Goal: Task Accomplishment & Management: Use online tool/utility

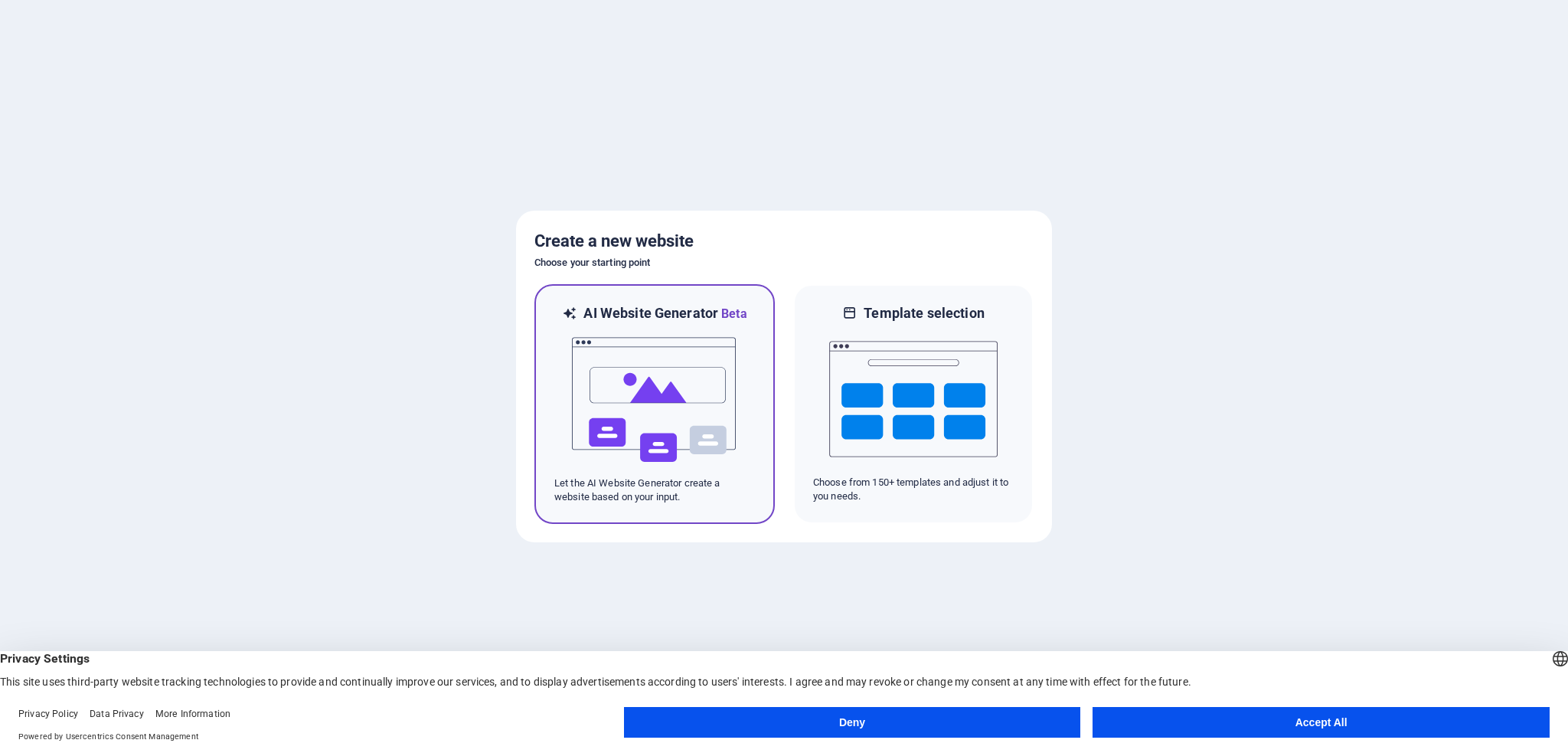
click at [676, 385] on img at bounding box center [654, 399] width 169 height 153
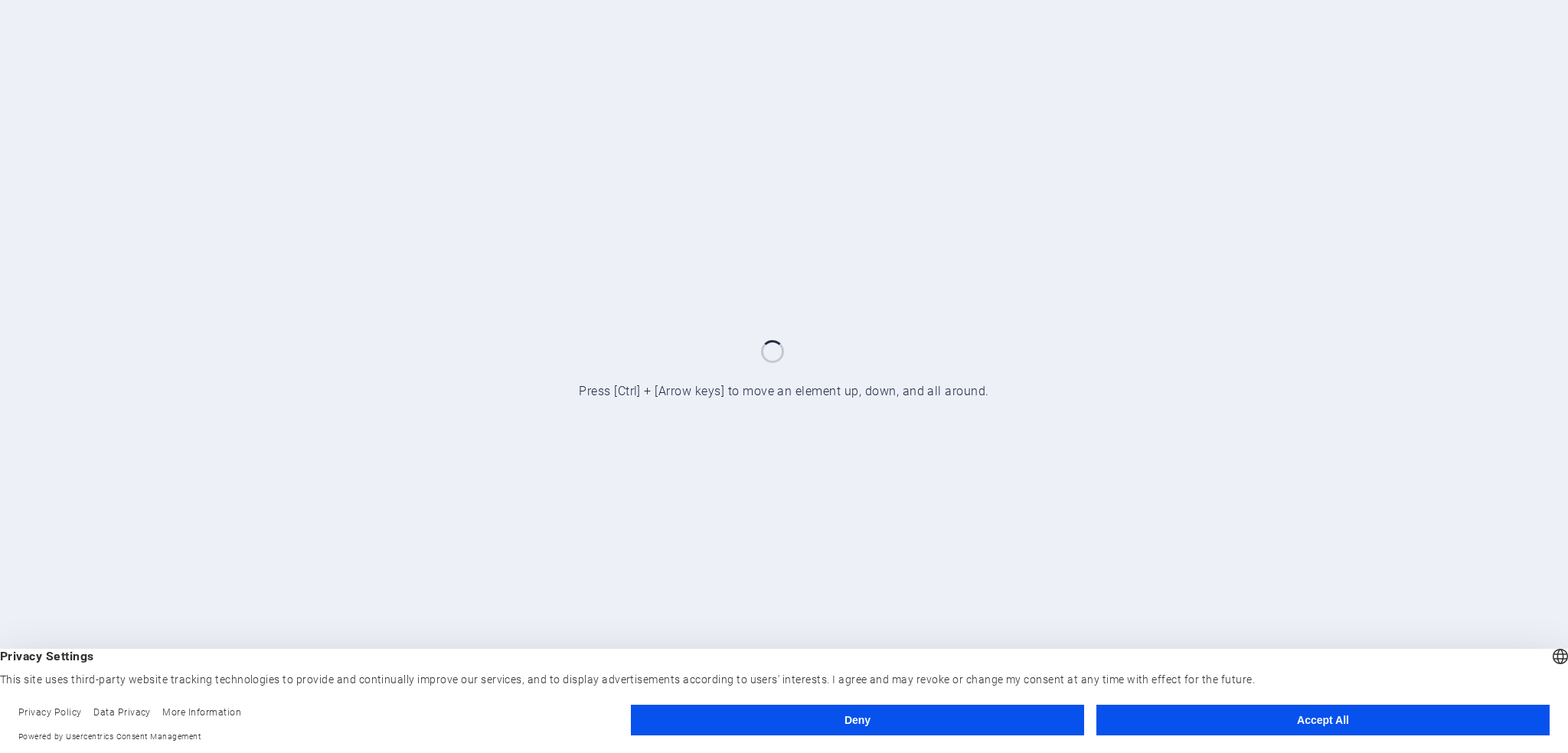
click at [1316, 715] on button "Accept All" at bounding box center [1322, 720] width 453 height 31
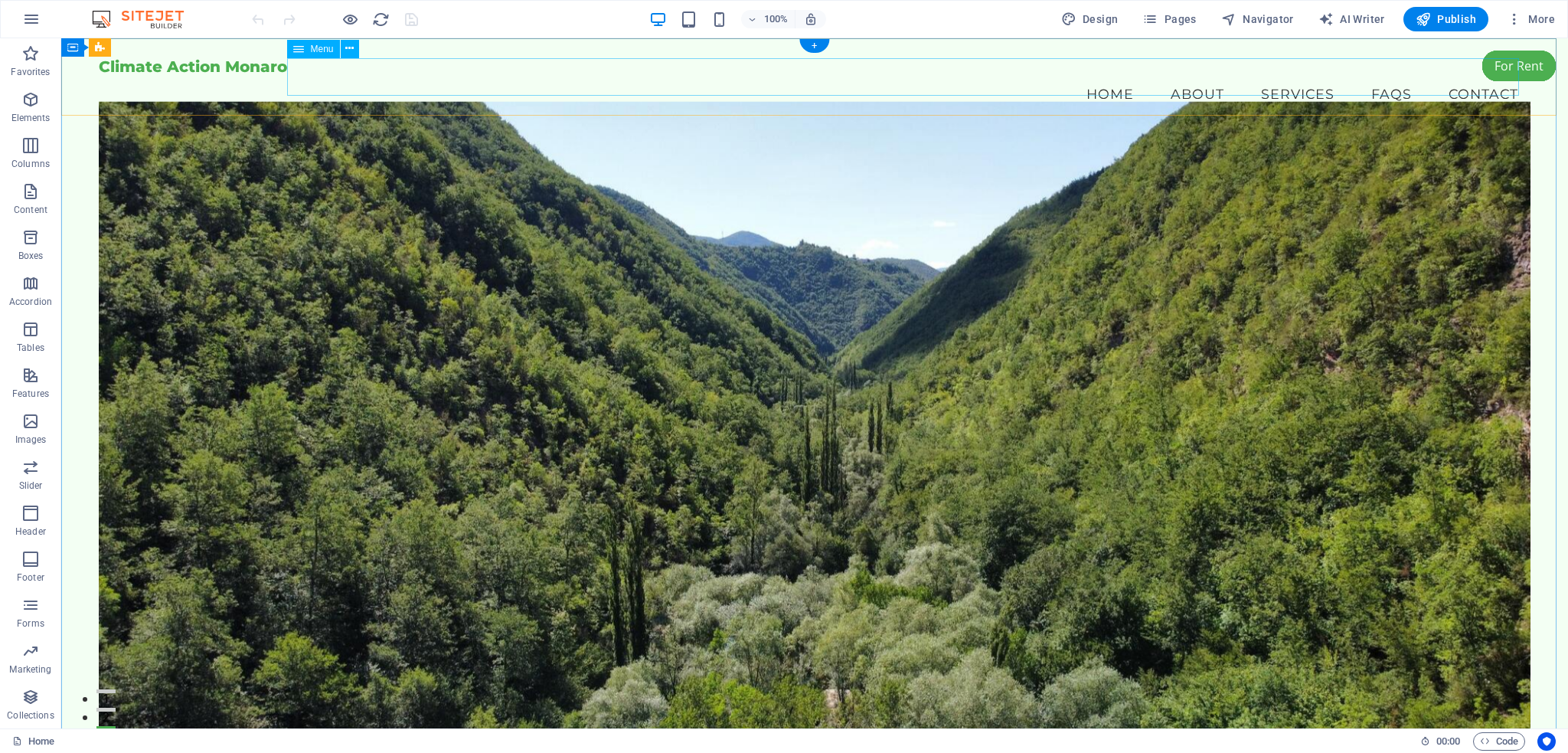
click at [1274, 77] on nav "Home About Services FAQs Contact" at bounding box center [815, 94] width 1432 height 38
click at [1387, 77] on nav "Home About Services FAQs Contact" at bounding box center [815, 94] width 1432 height 38
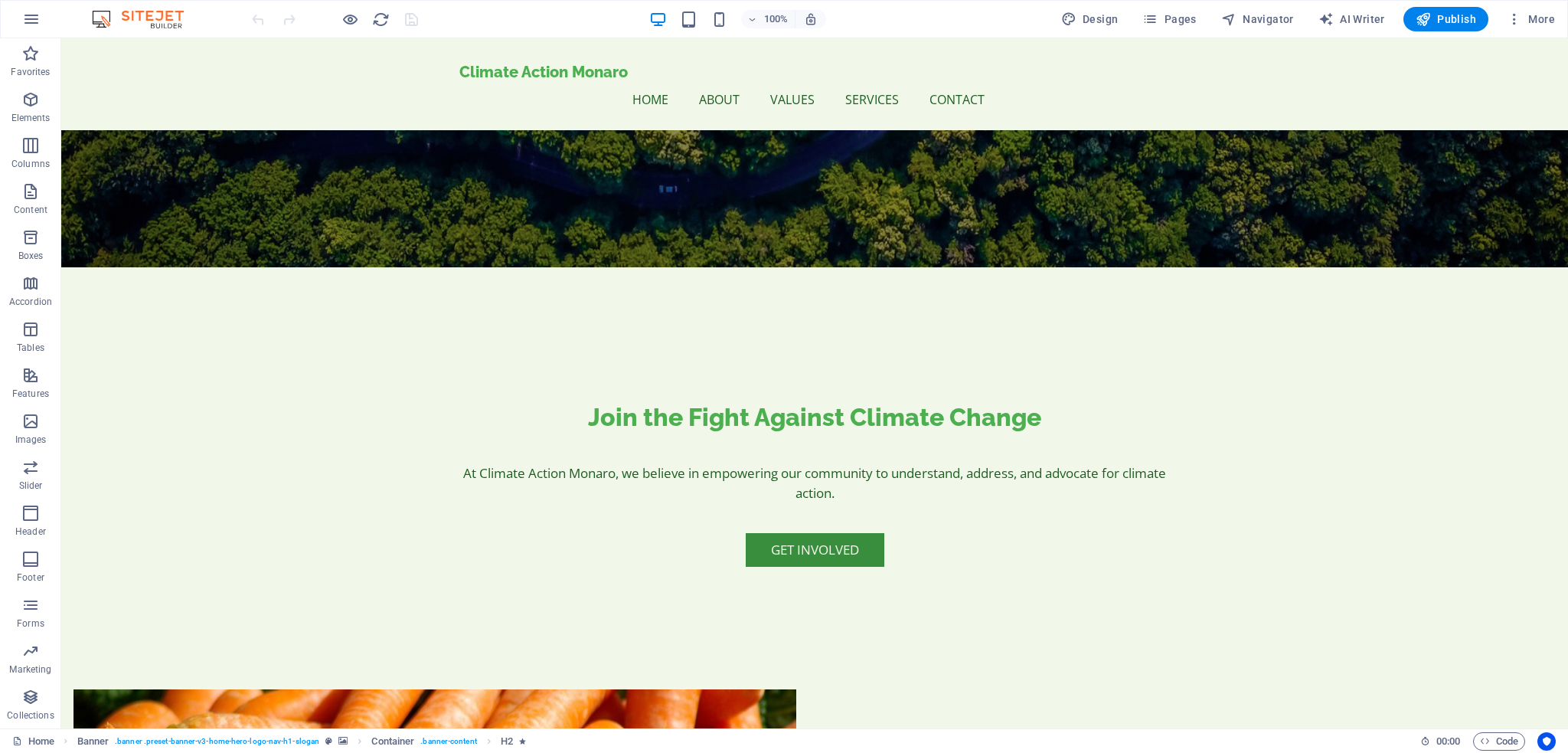
scroll to position [573, 0]
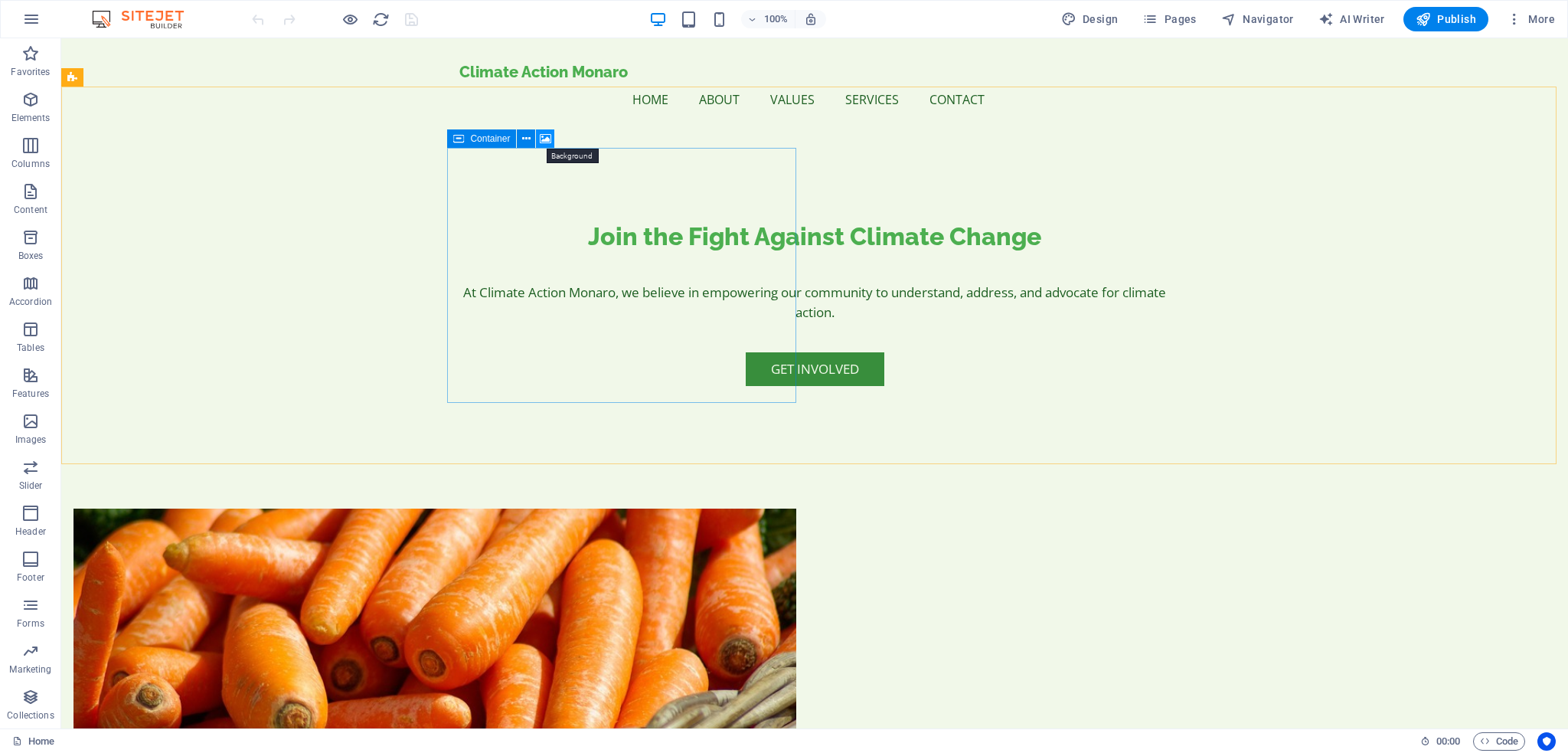
click at [545, 142] on icon at bounding box center [546, 138] width 12 height 16
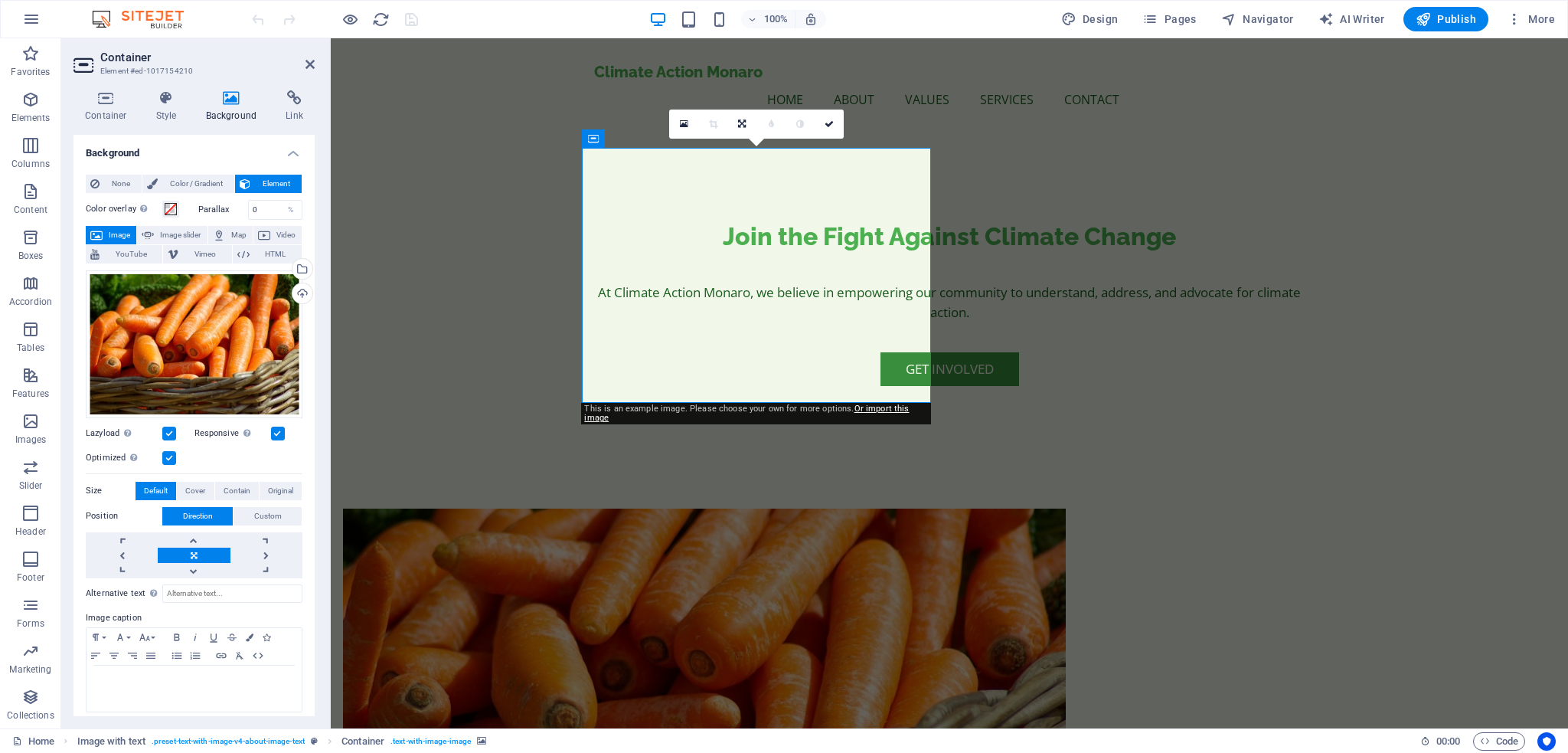
click at [713, 509] on figure at bounding box center [704, 636] width 723 height 254
click at [101, 233] on icon at bounding box center [97, 235] width 12 height 19
click at [683, 122] on icon at bounding box center [684, 124] width 8 height 11
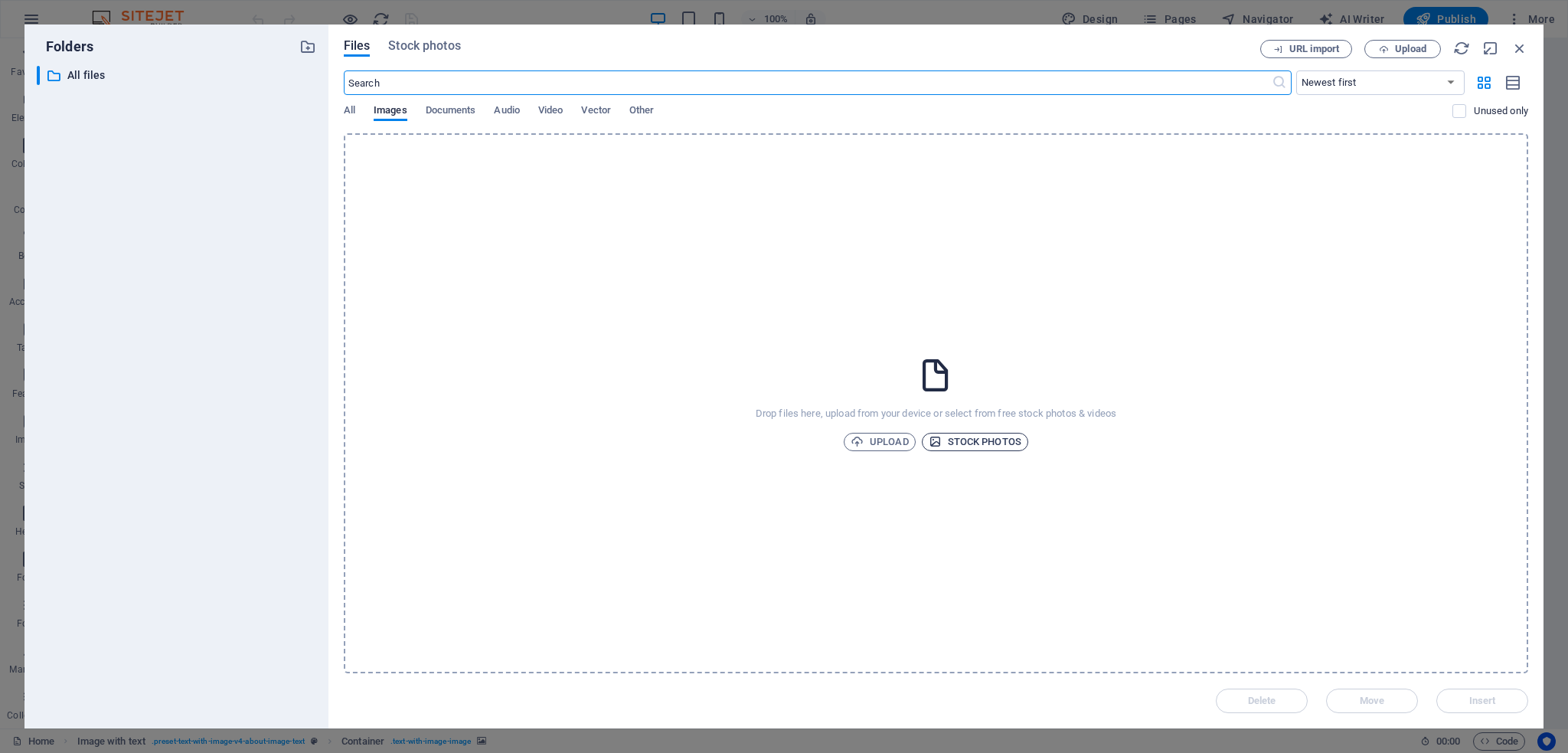
click at [994, 445] on span "Stock photos" at bounding box center [975, 442] width 92 height 19
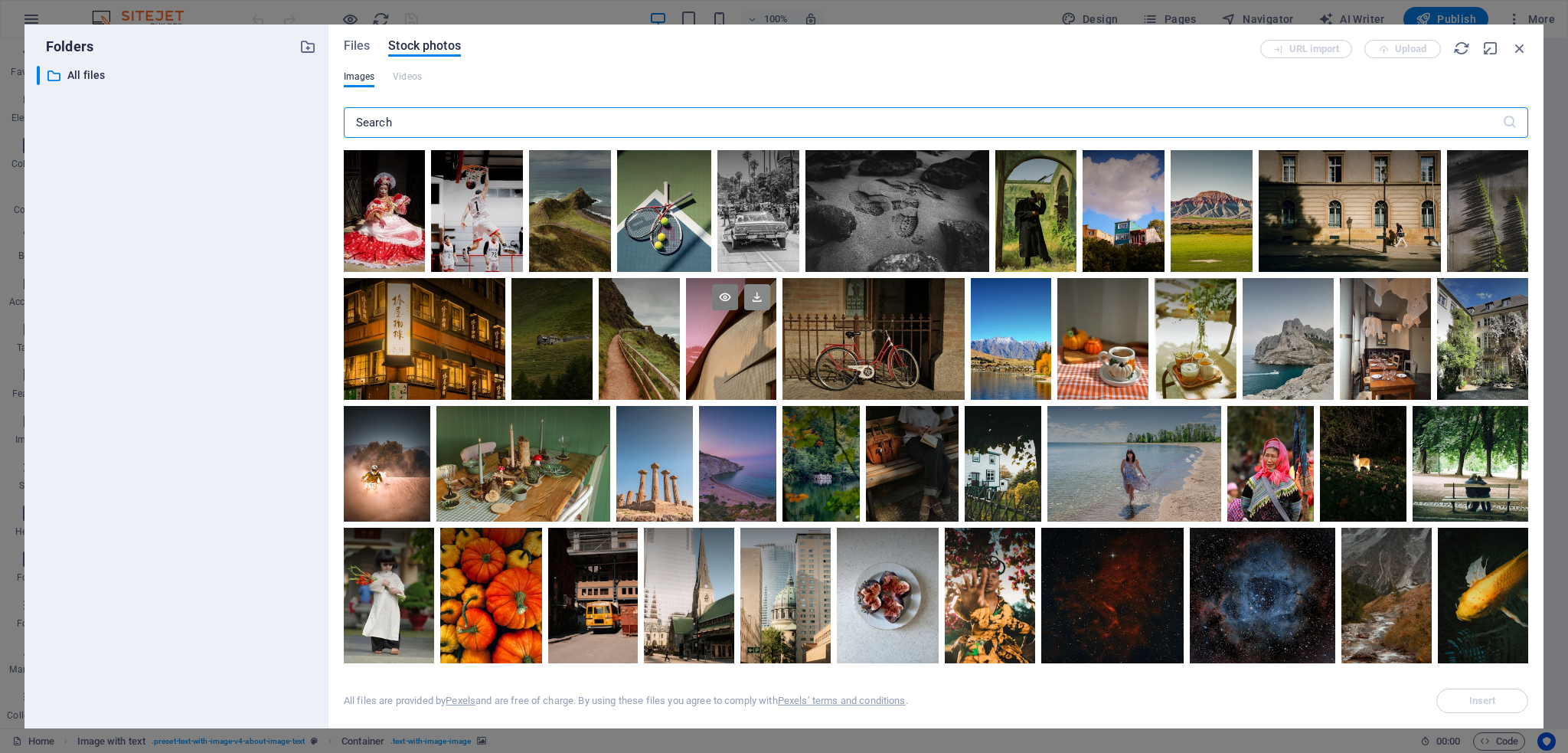
scroll to position [460, 0]
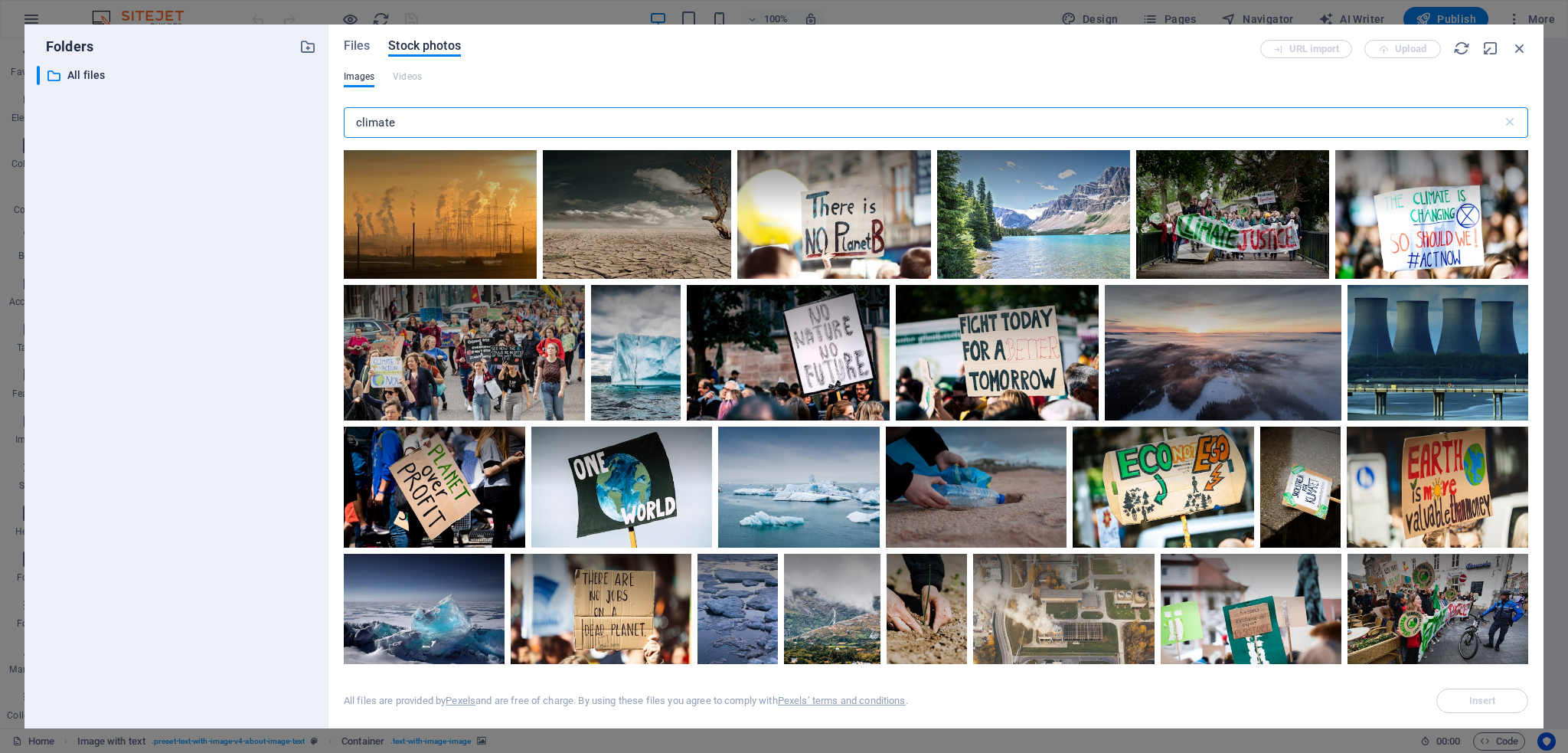
drag, startPoint x: 400, startPoint y: 123, endPoint x: 345, endPoint y: 129, distance: 55.3
click at [345, 129] on input "climate" at bounding box center [923, 122] width 1159 height 31
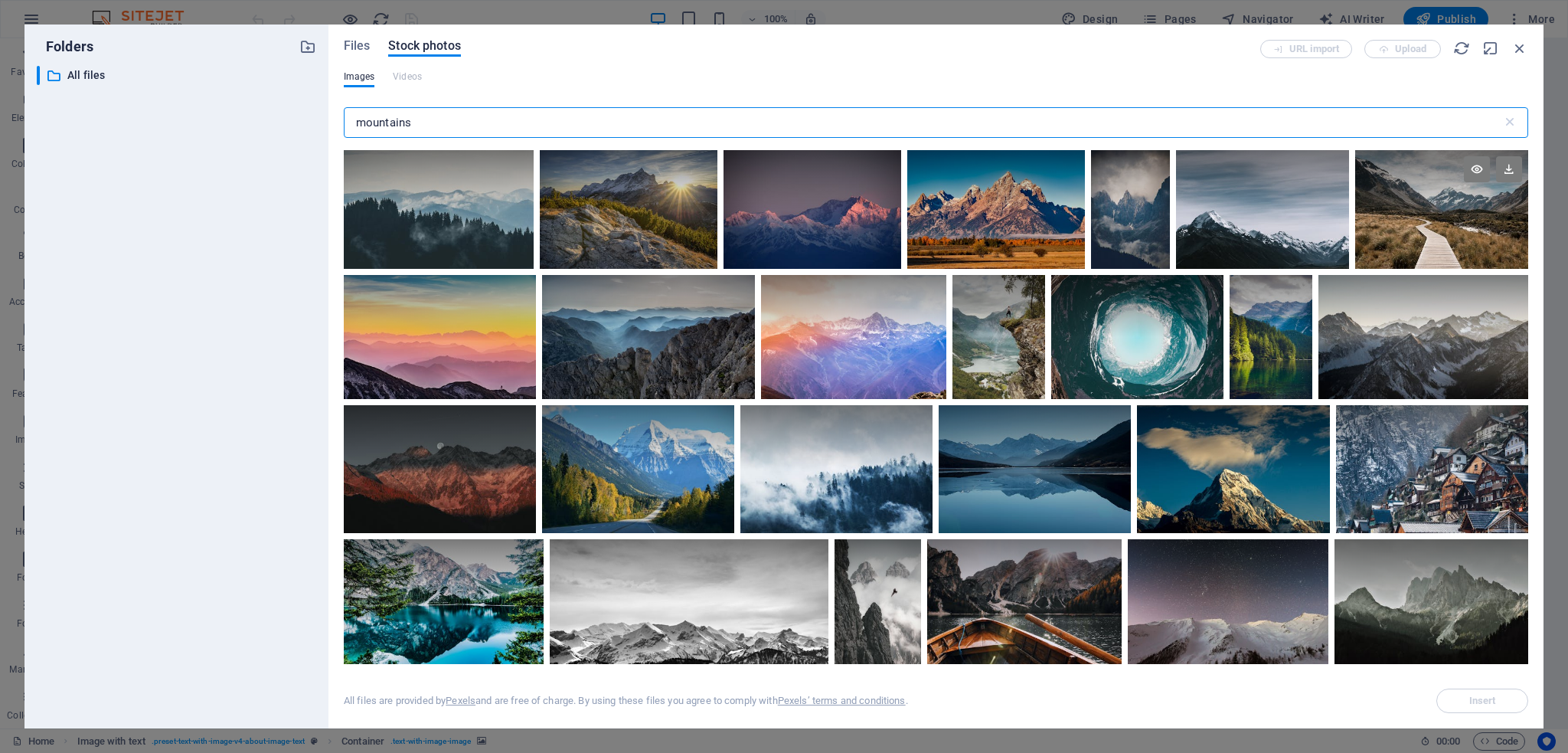
type input "mountains"
click at [1429, 204] on div at bounding box center [1442, 180] width 173 height 59
click at [1498, 704] on span "Insert" at bounding box center [1482, 700] width 78 height 9
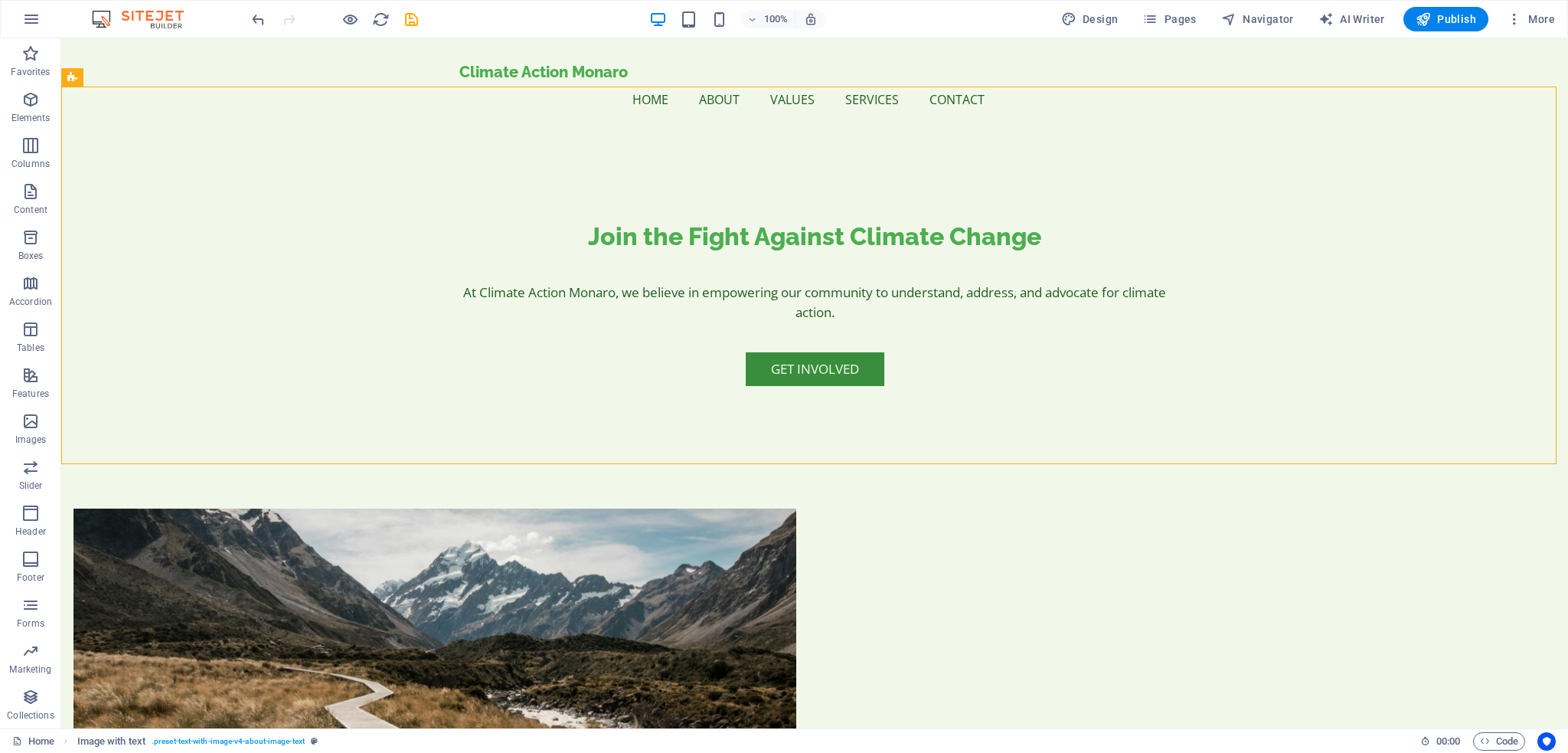
scroll to position [0, 0]
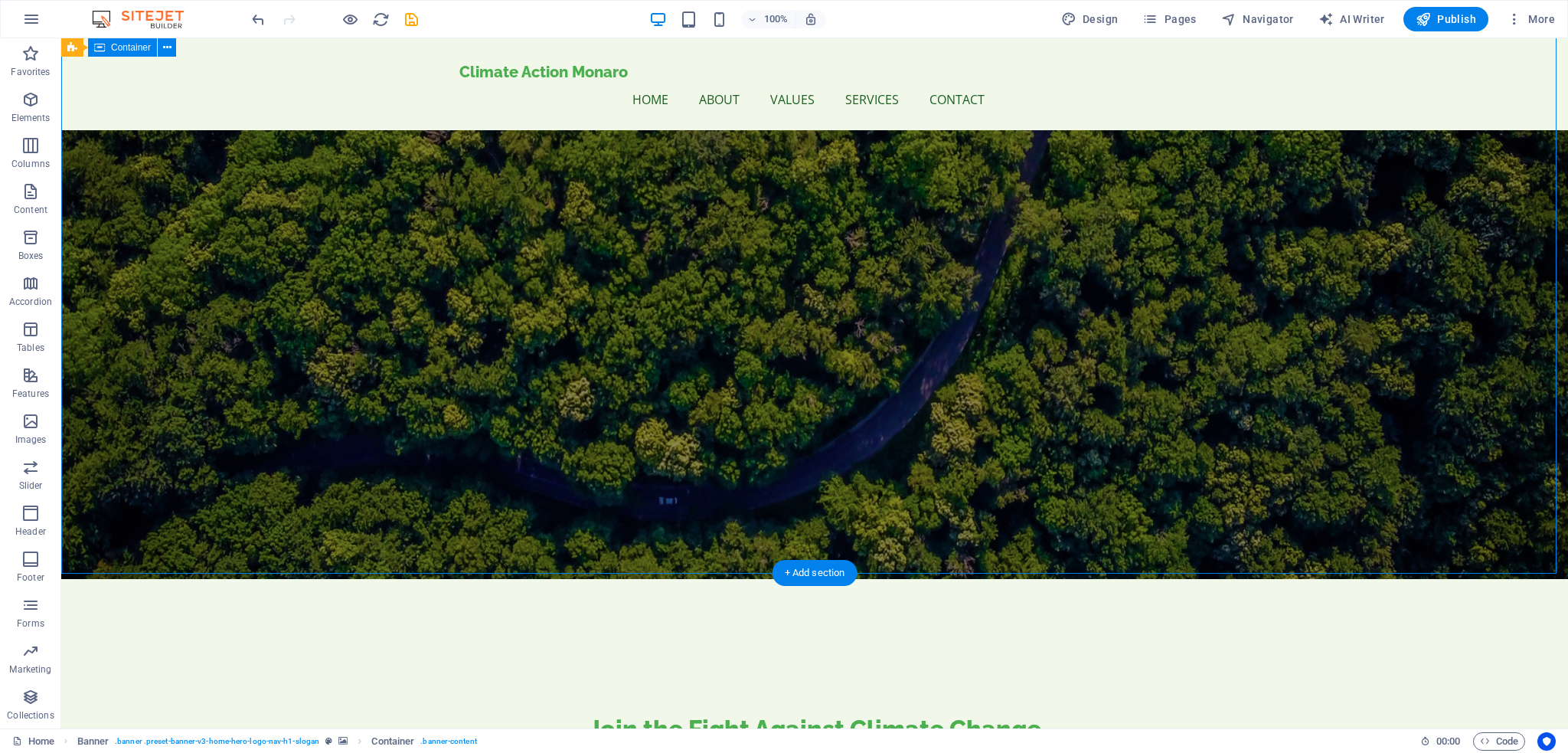
scroll to position [76, 0]
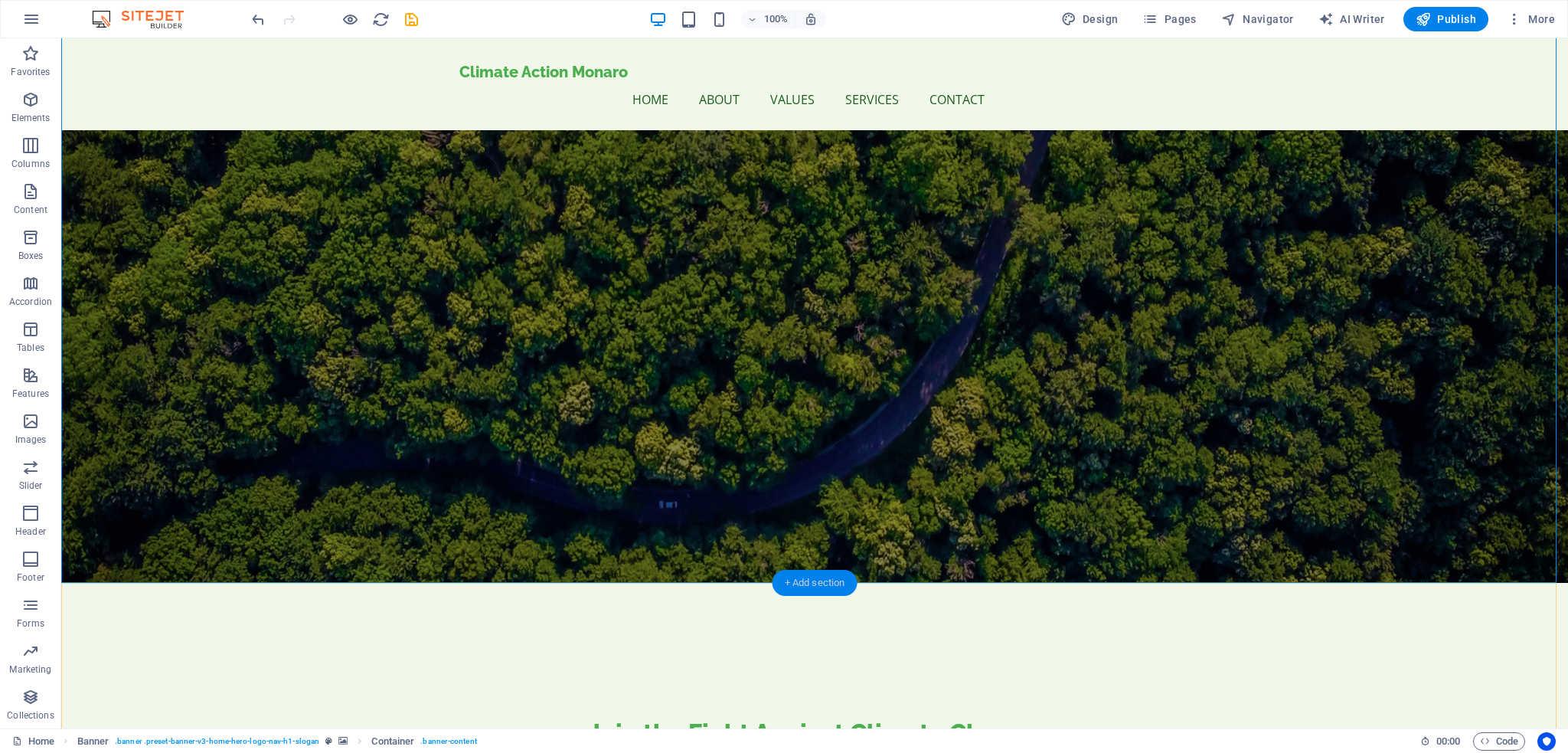
click at [811, 584] on div "+ Add section" at bounding box center [815, 583] width 85 height 26
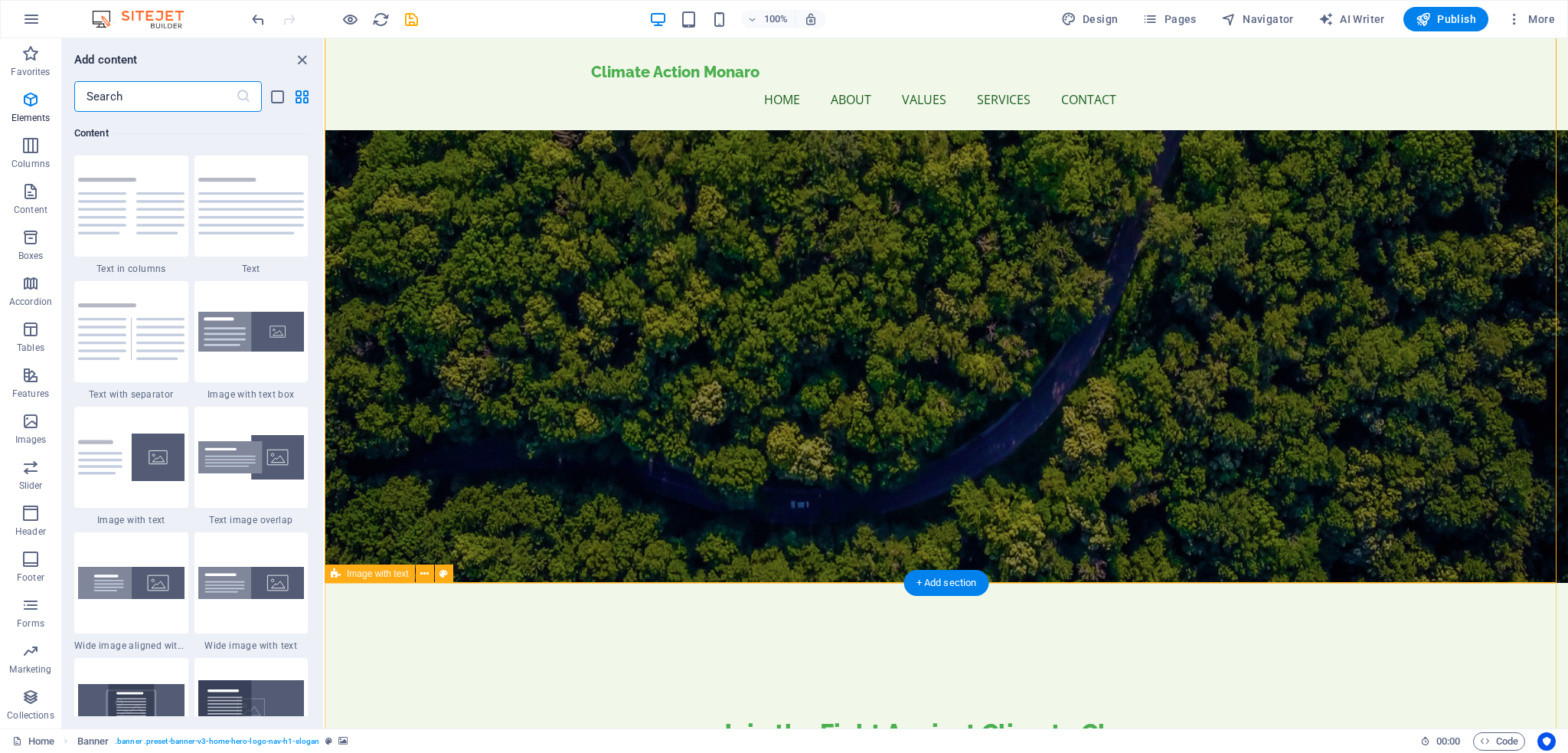
scroll to position [2680, 0]
click at [1055, 583] on div "Join the Fight Against Climate Change At Climate Action Monaro, we believe in e…" at bounding box center [946, 762] width 1243 height 360
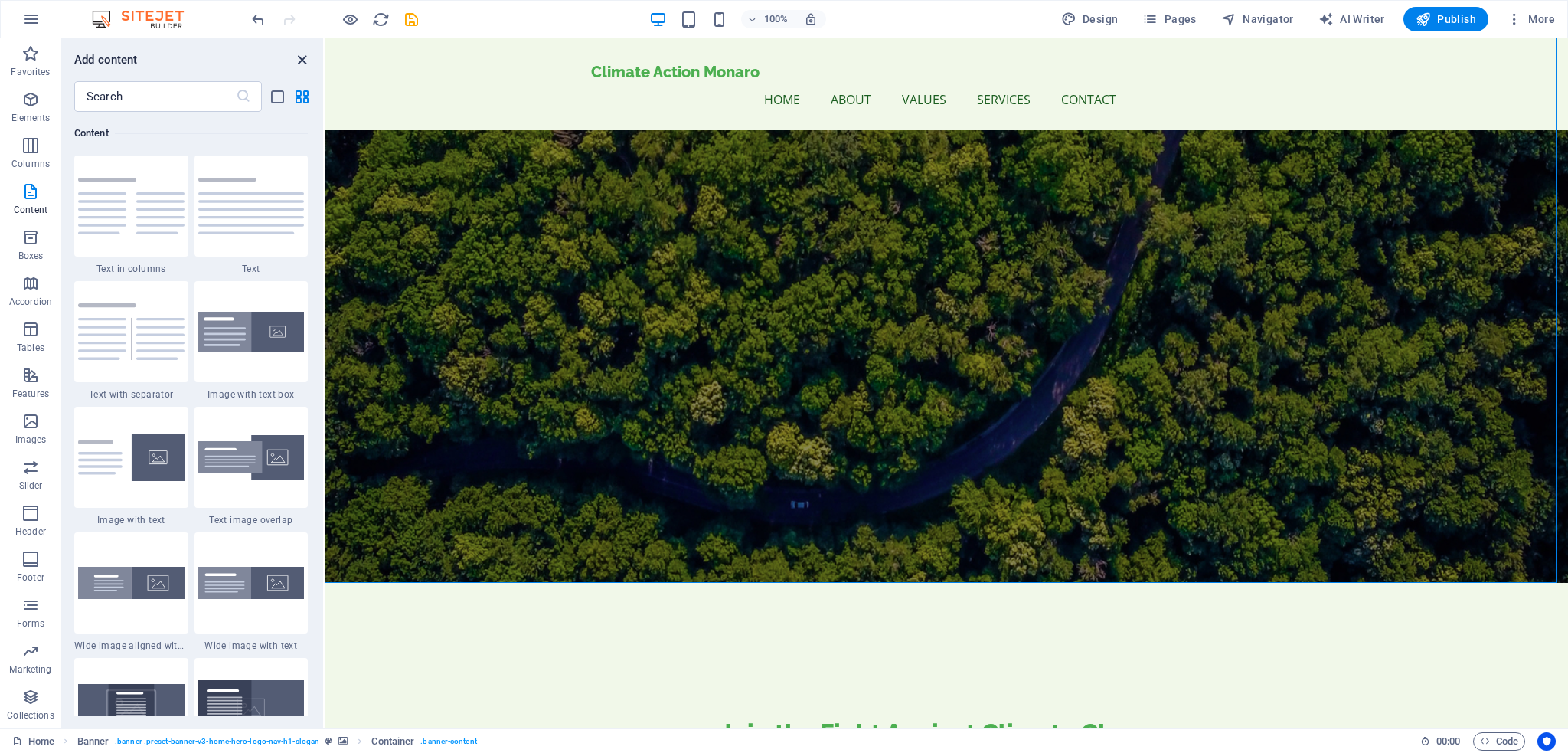
click at [300, 59] on icon "close panel" at bounding box center [302, 60] width 18 height 18
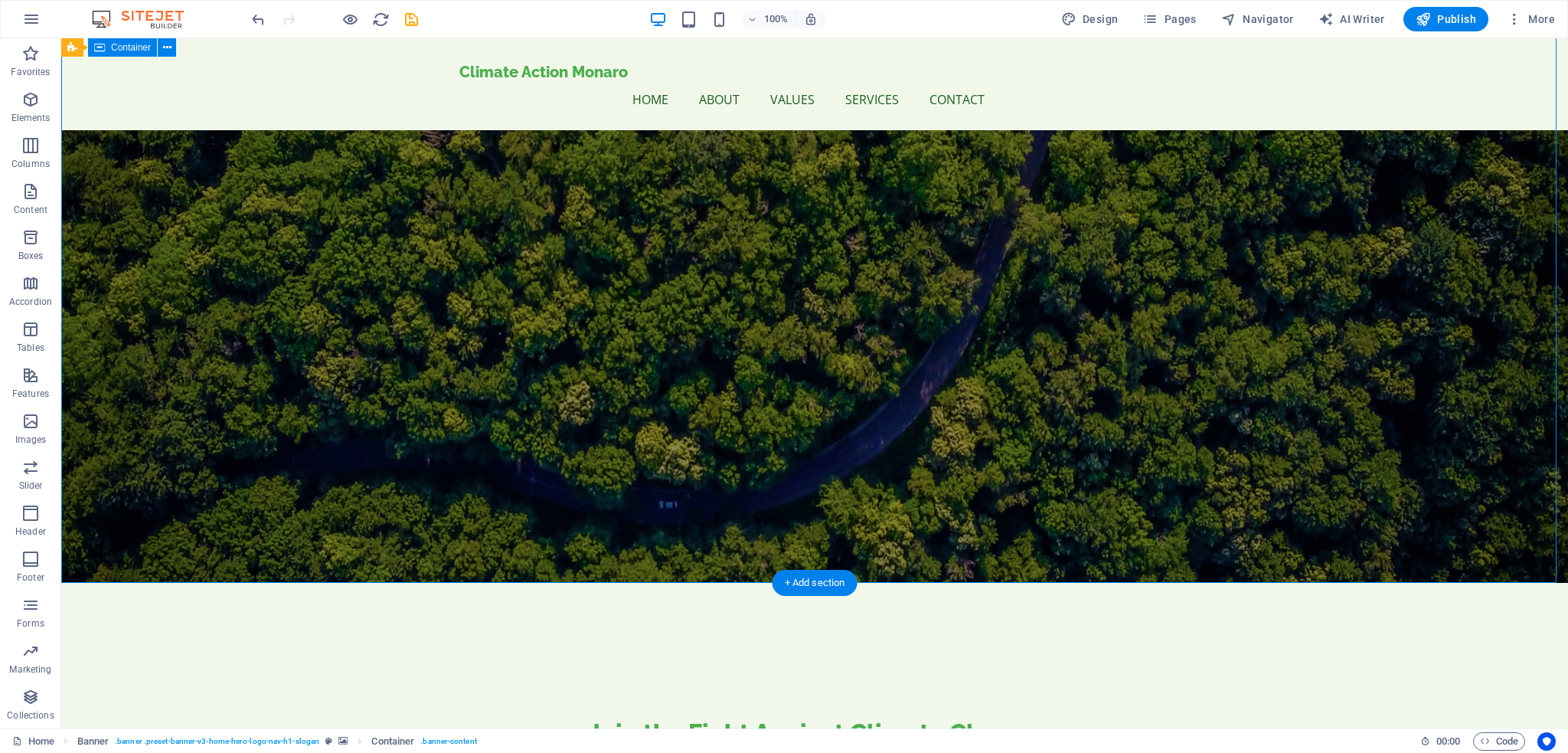
click at [399, 583] on div "Join the Fight Against Climate Change At Climate Action Monaro, we believe in e…" at bounding box center [814, 762] width 1506 height 360
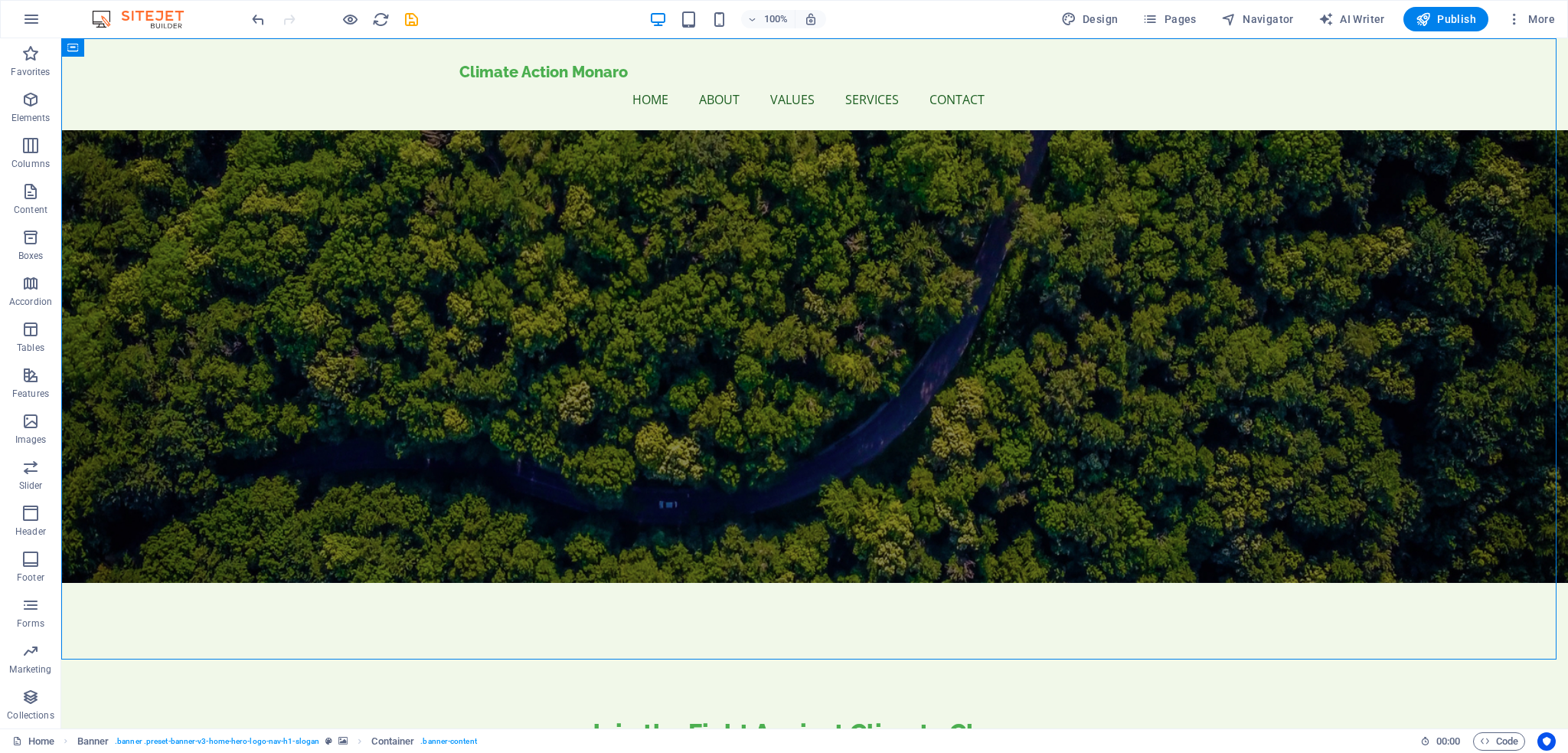
scroll to position [0, 0]
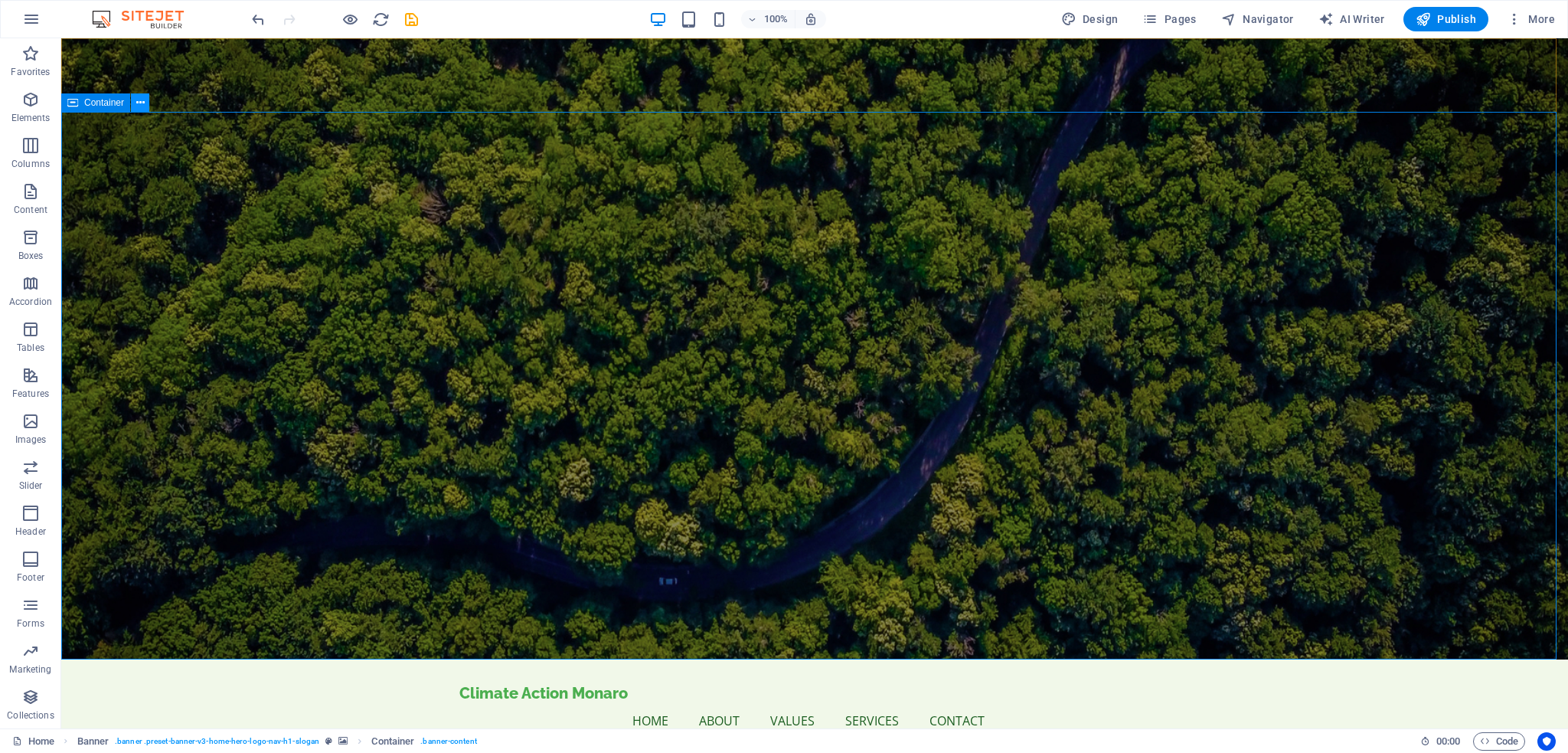
click at [138, 100] on icon at bounding box center [141, 103] width 8 height 16
click at [36, 102] on icon "button" at bounding box center [31, 100] width 19 height 19
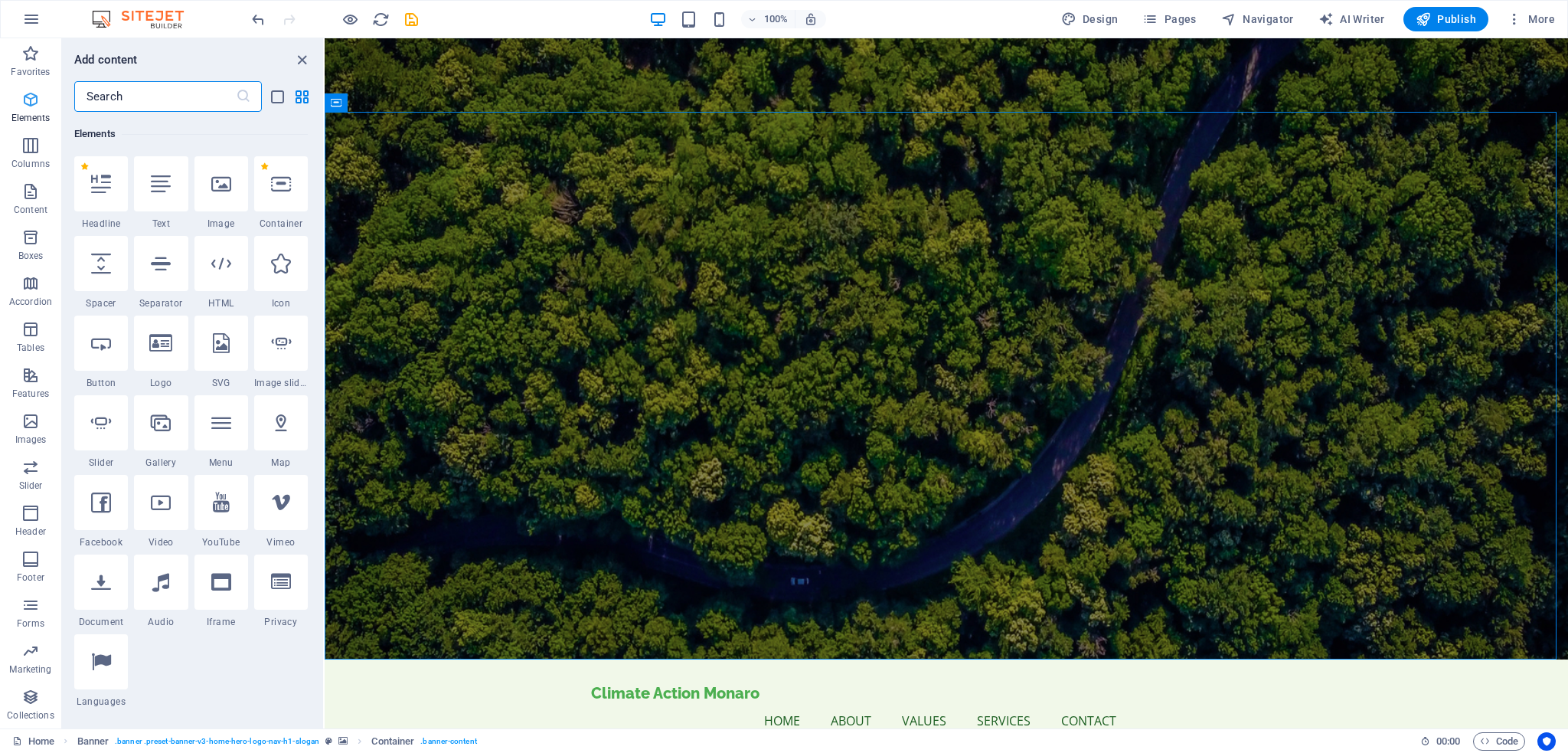
scroll to position [162, 0]
click at [220, 189] on icon at bounding box center [220, 183] width 19 height 20
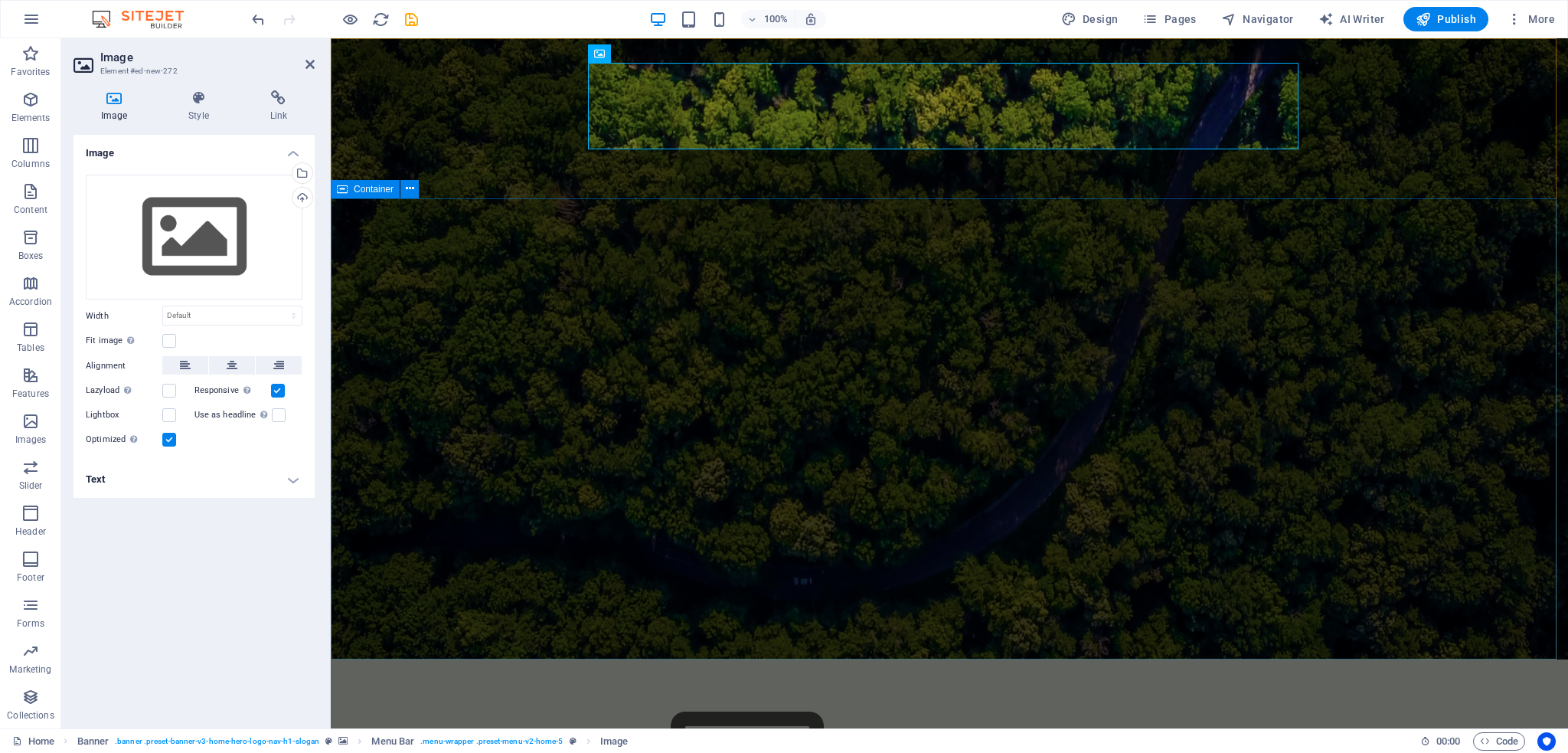
drag, startPoint x: 1504, startPoint y: 313, endPoint x: 1775, endPoint y: 313, distance: 271.0
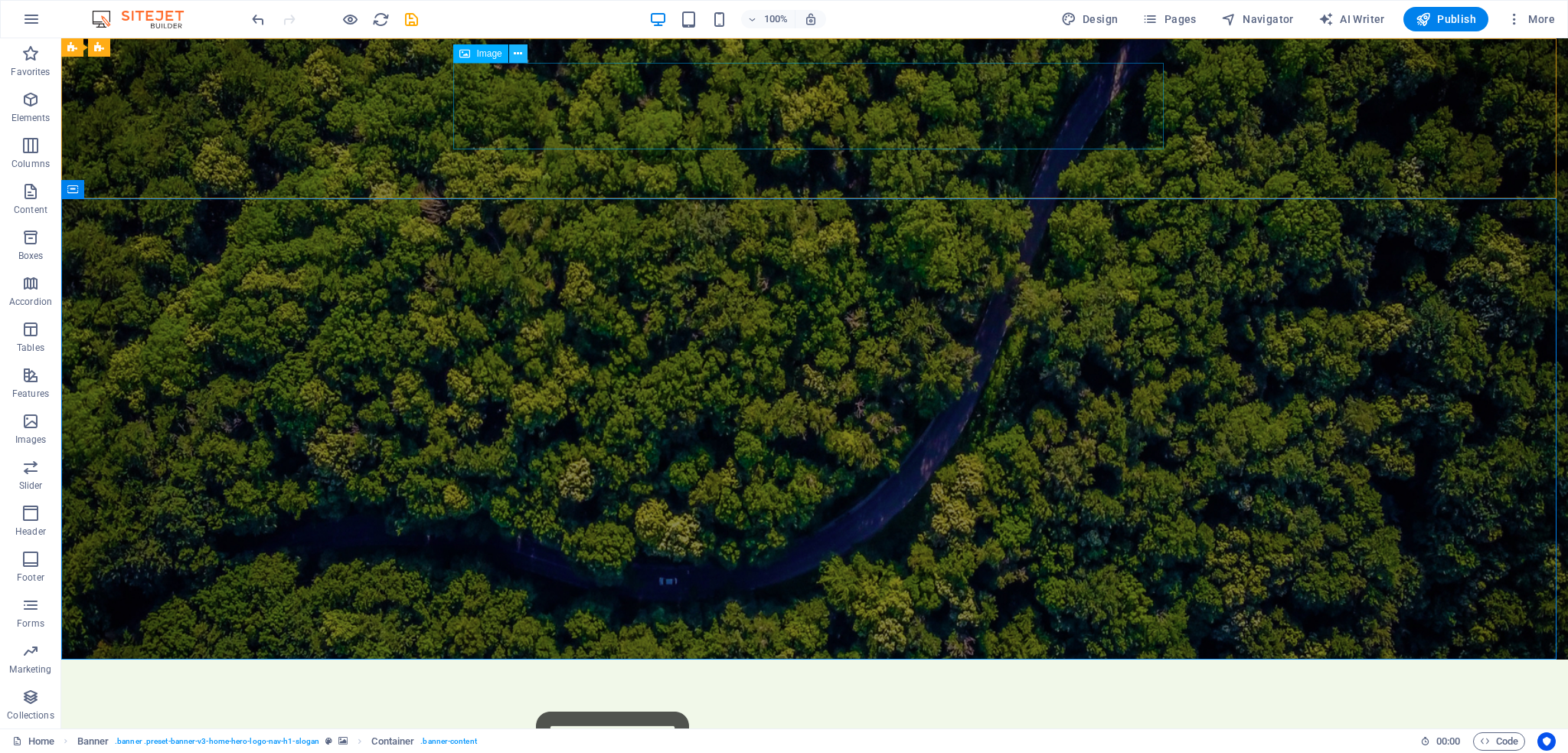
click at [524, 52] on button at bounding box center [519, 53] width 19 height 19
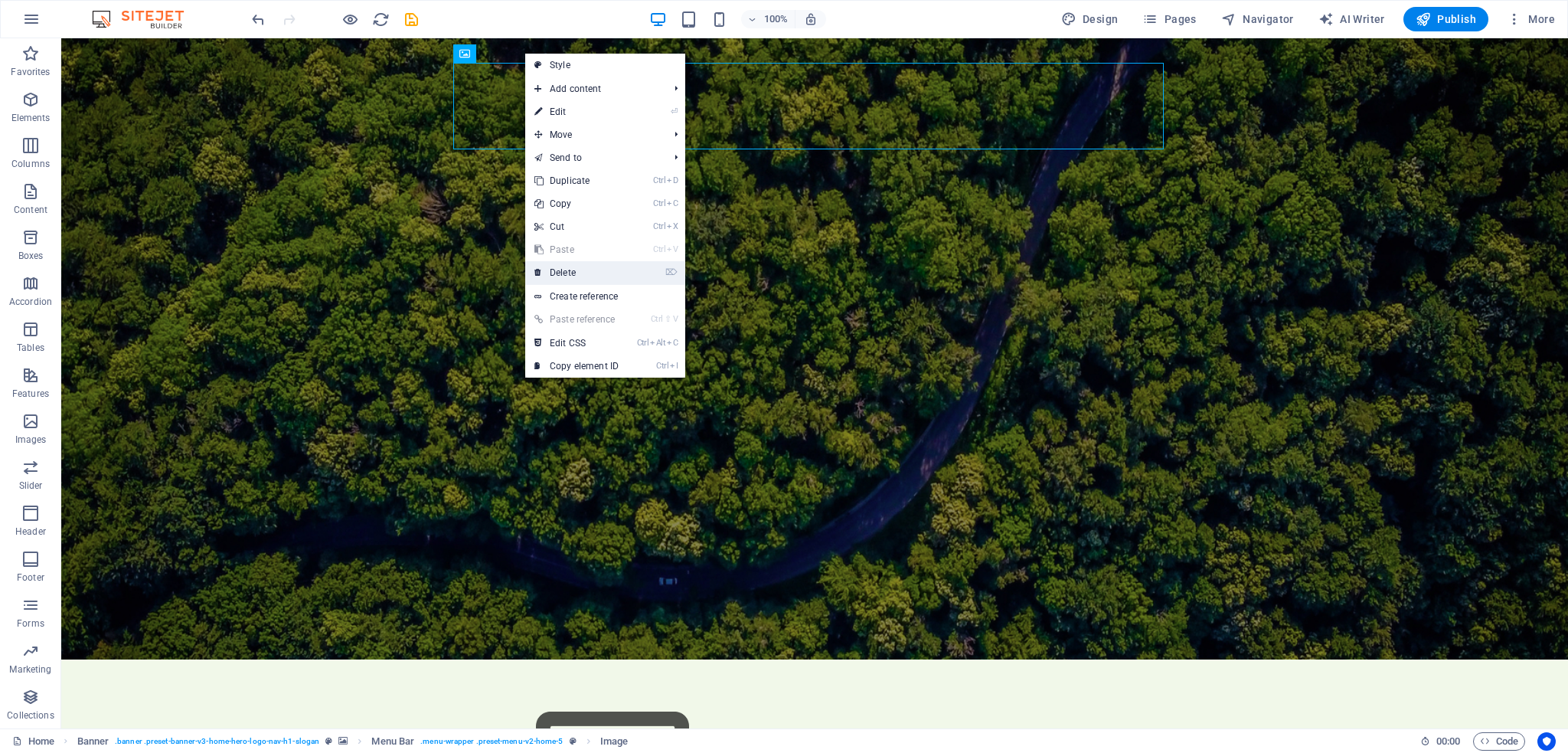
click at [554, 269] on link "⌦ Delete" at bounding box center [576, 272] width 103 height 23
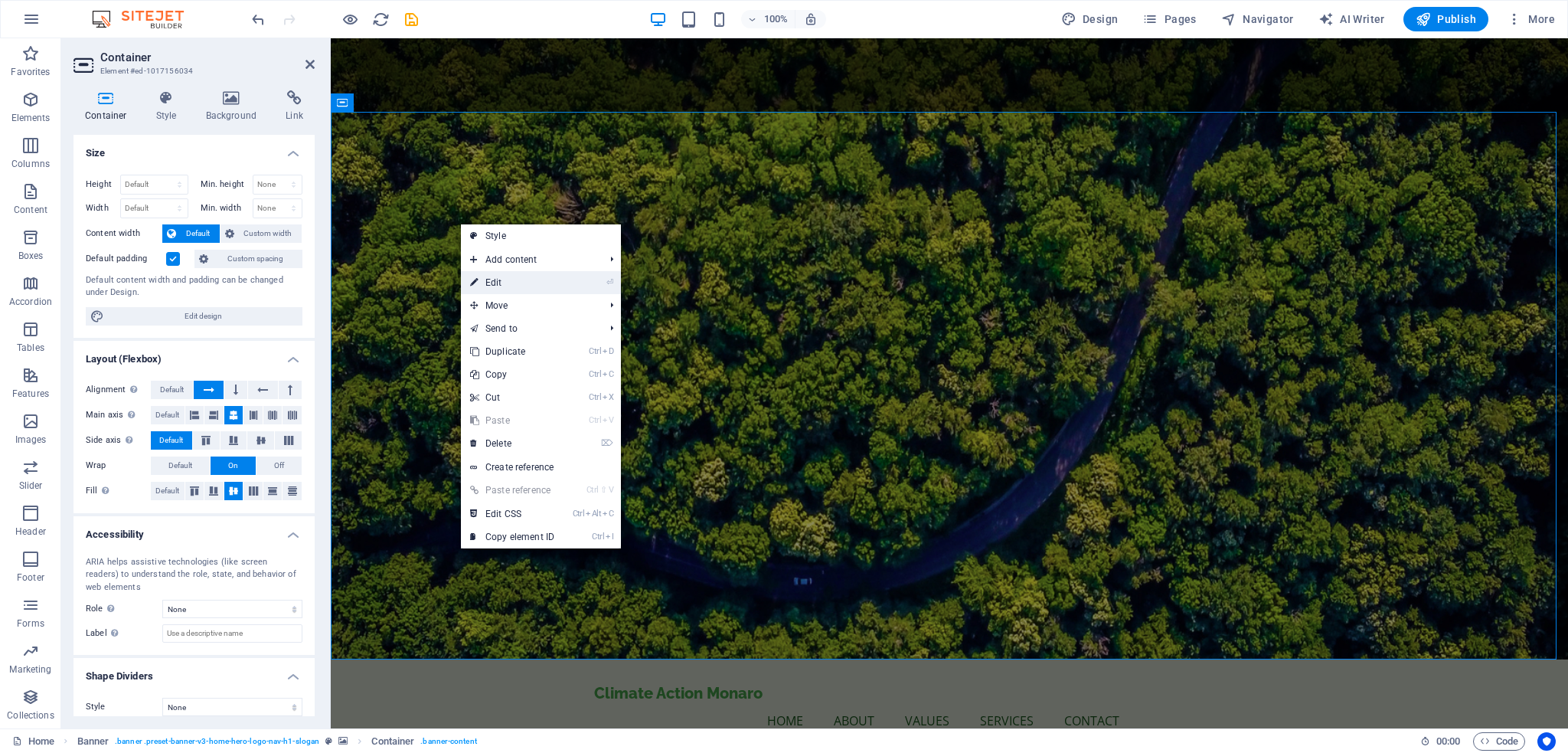
click at [493, 285] on link "⏎ Edit" at bounding box center [512, 282] width 103 height 23
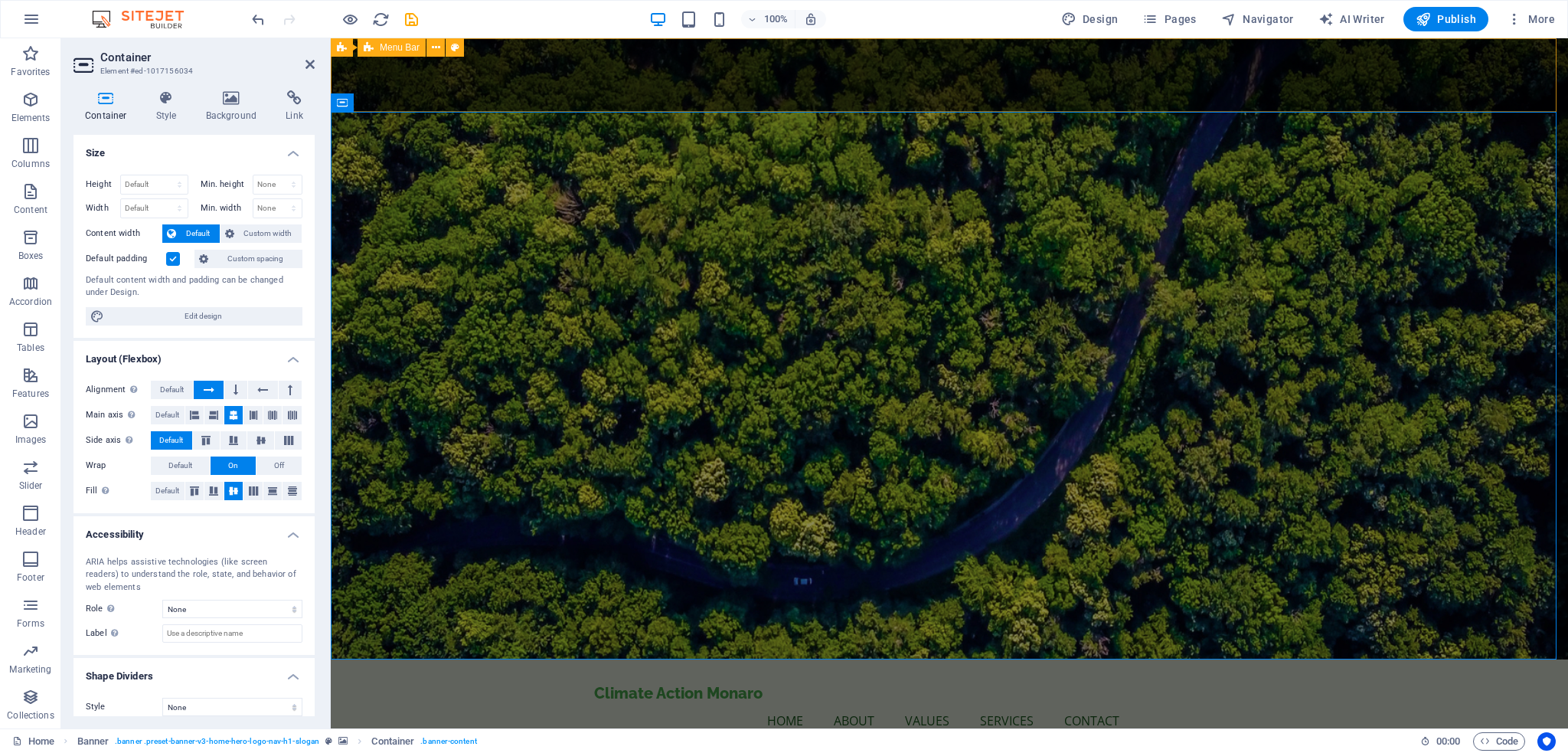
click at [518, 660] on div "Climate Action Monaro Home About Values Services Contact Menu" at bounding box center [949, 706] width 1237 height 92
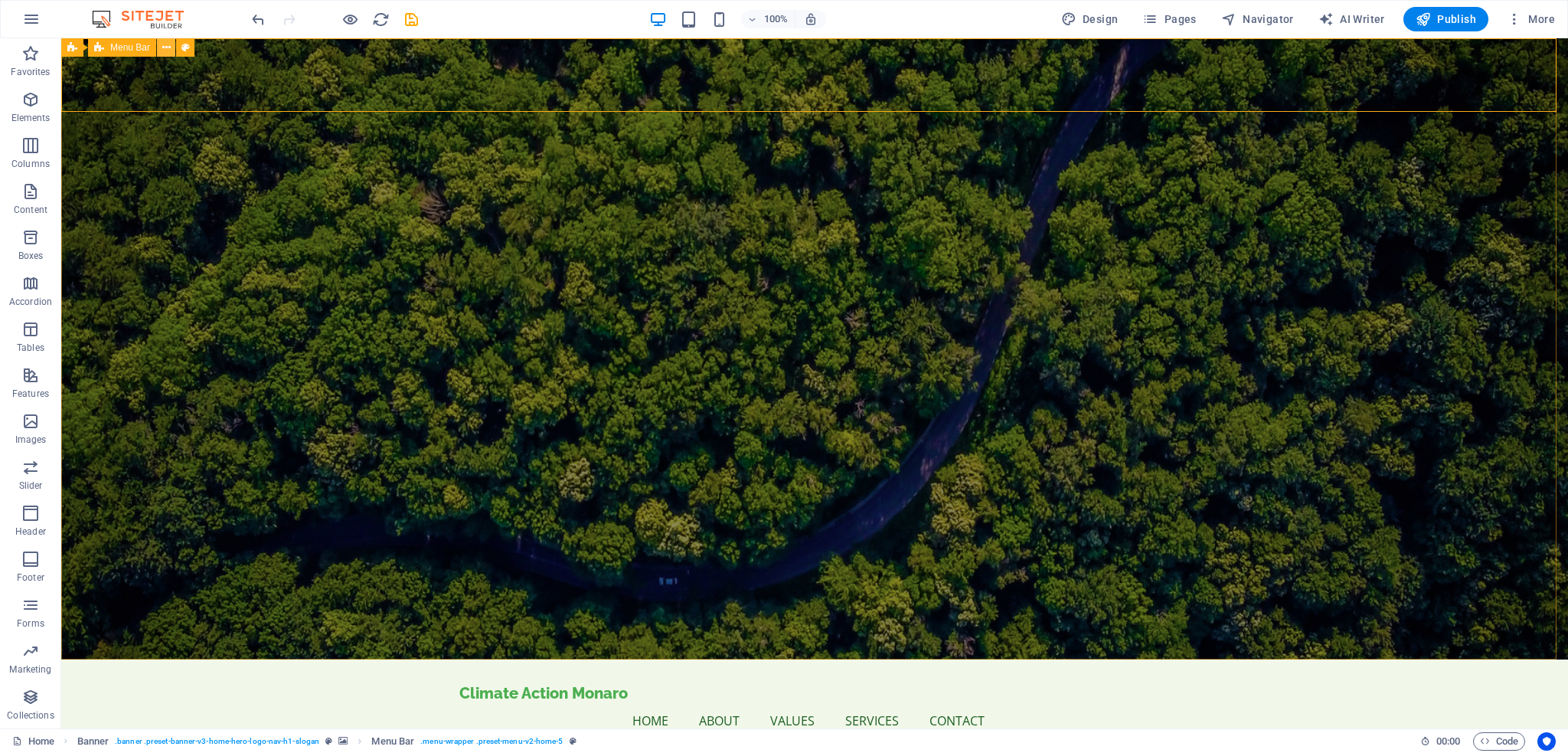
click at [165, 43] on icon at bounding box center [166, 47] width 8 height 16
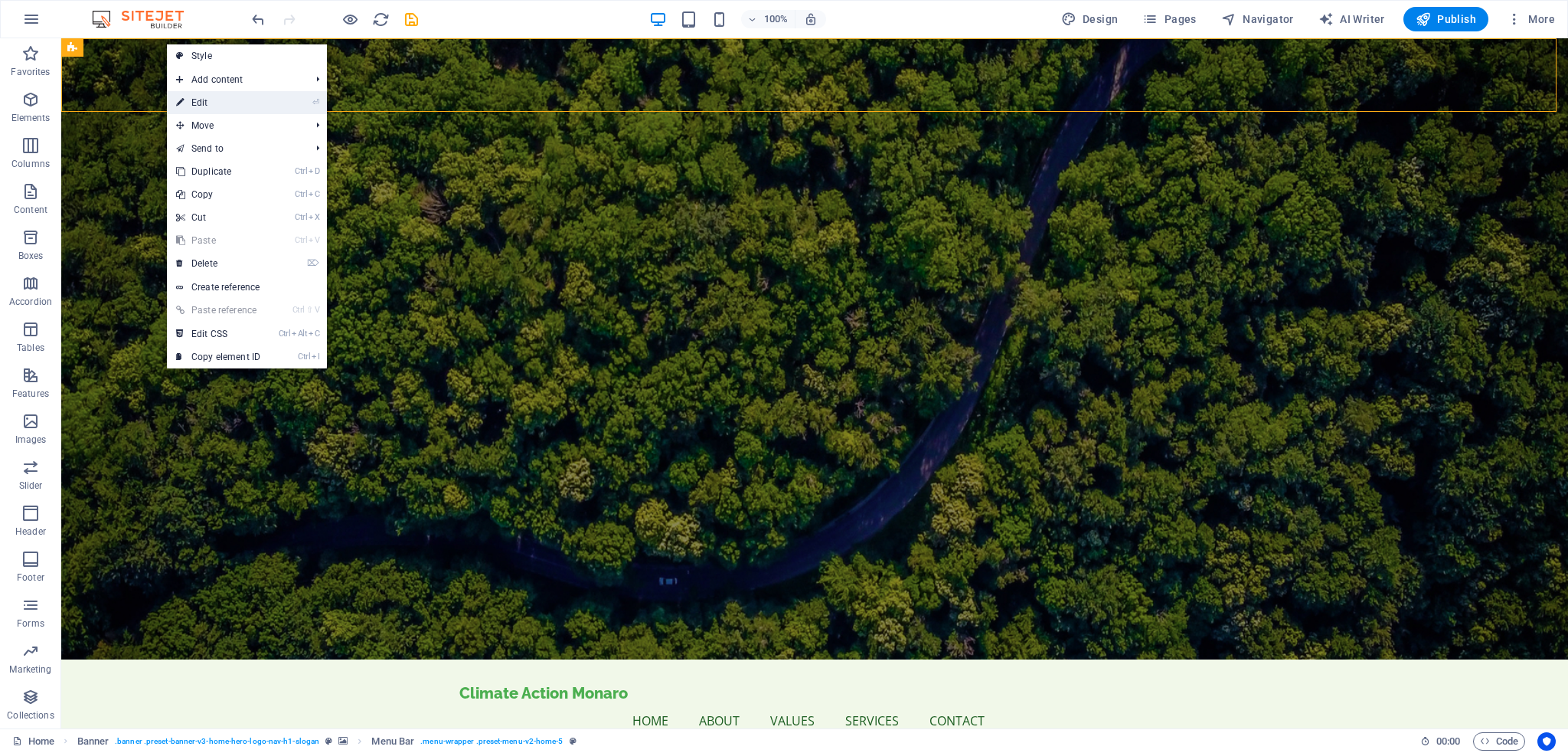
click at [197, 107] on link "⏎ Edit" at bounding box center [218, 102] width 103 height 23
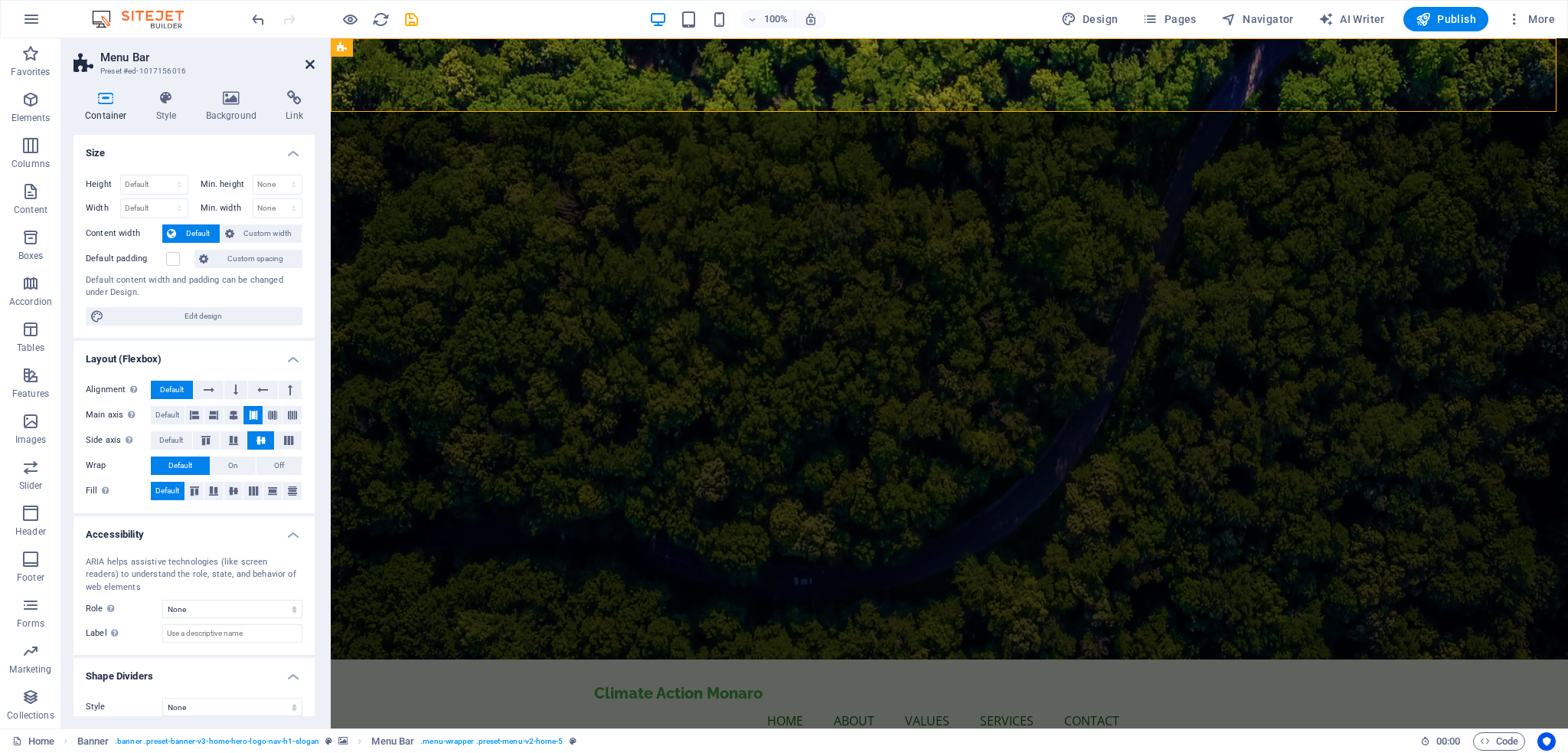
click at [310, 60] on icon at bounding box center [309, 64] width 9 height 12
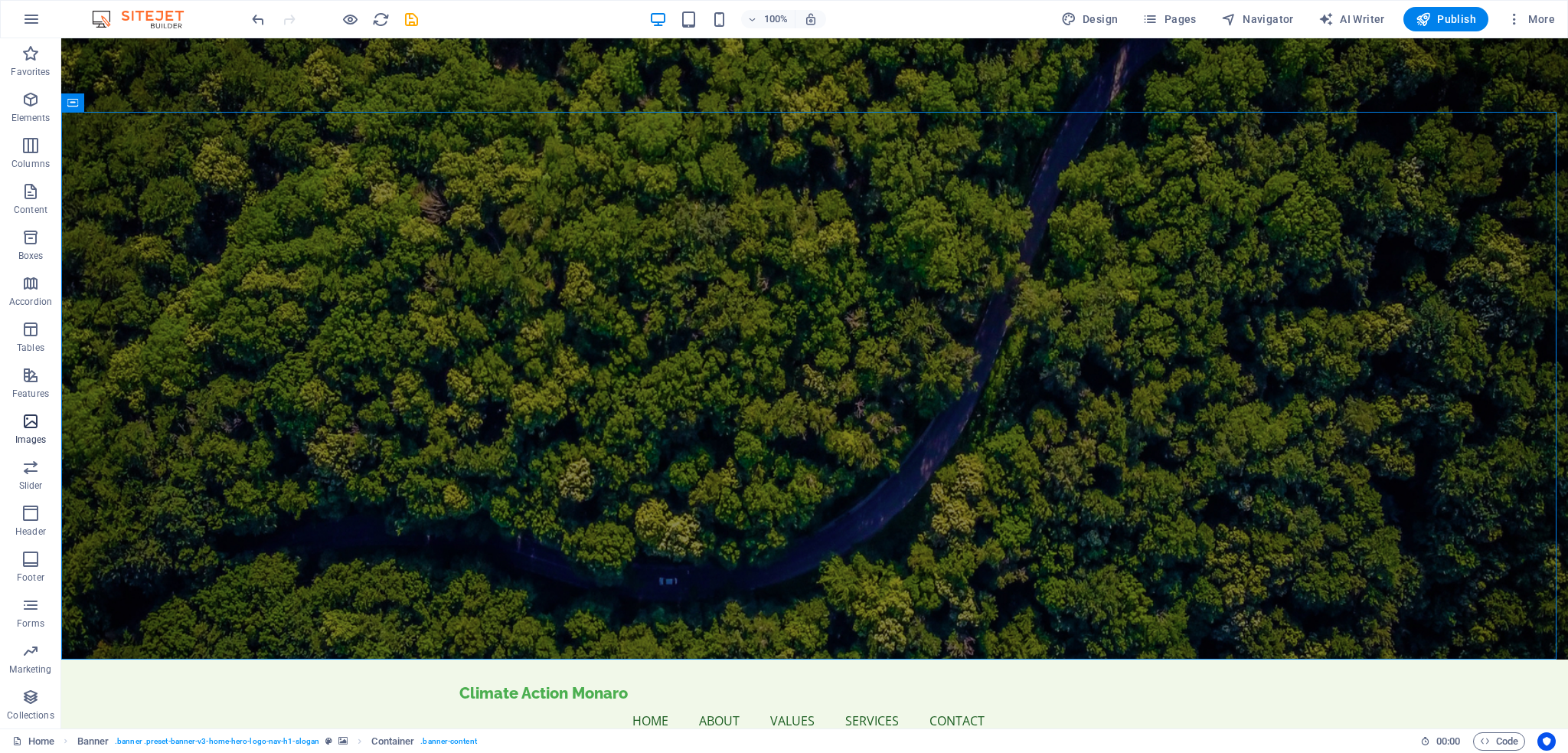
click at [31, 425] on icon "button" at bounding box center [31, 421] width 19 height 19
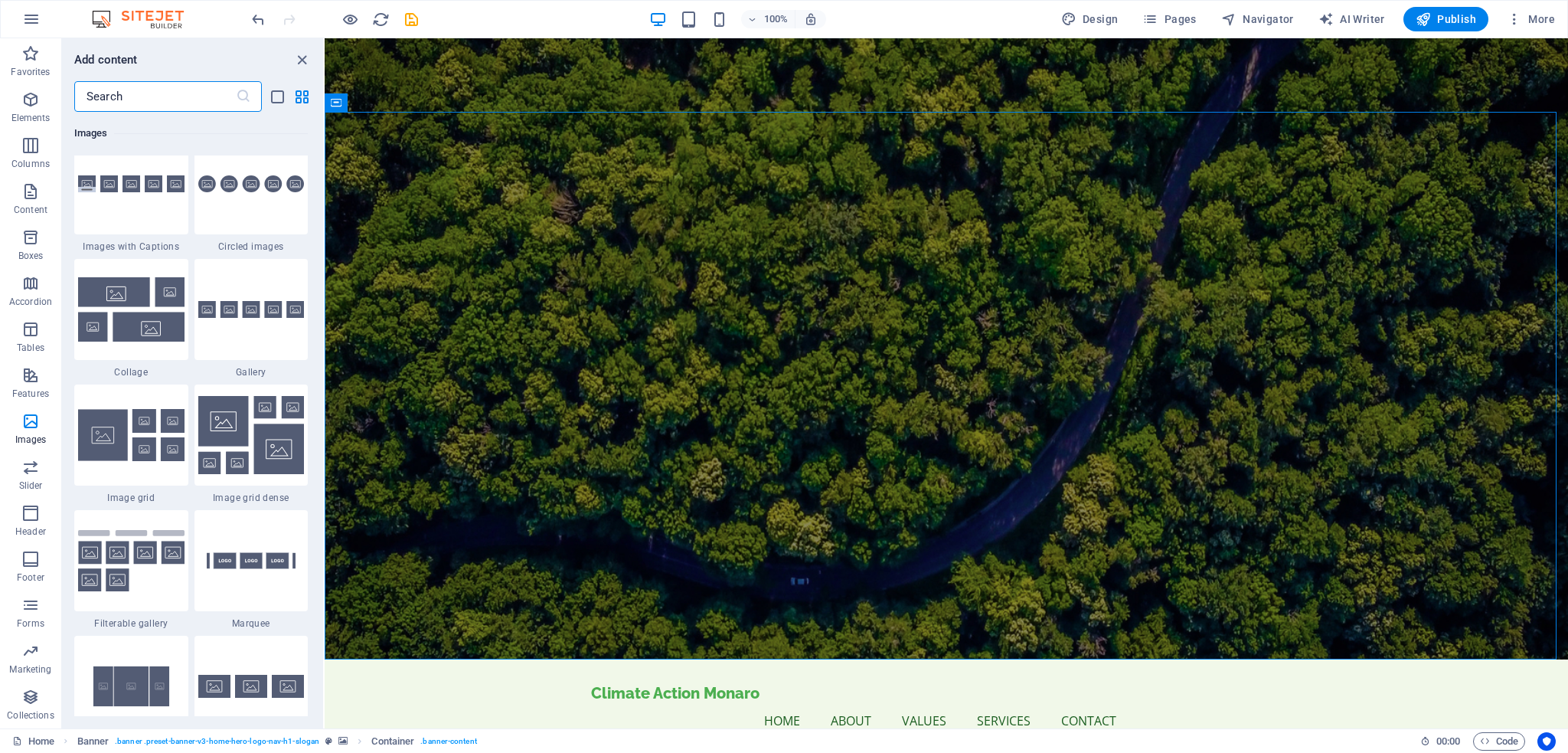
scroll to position [7766, 0]
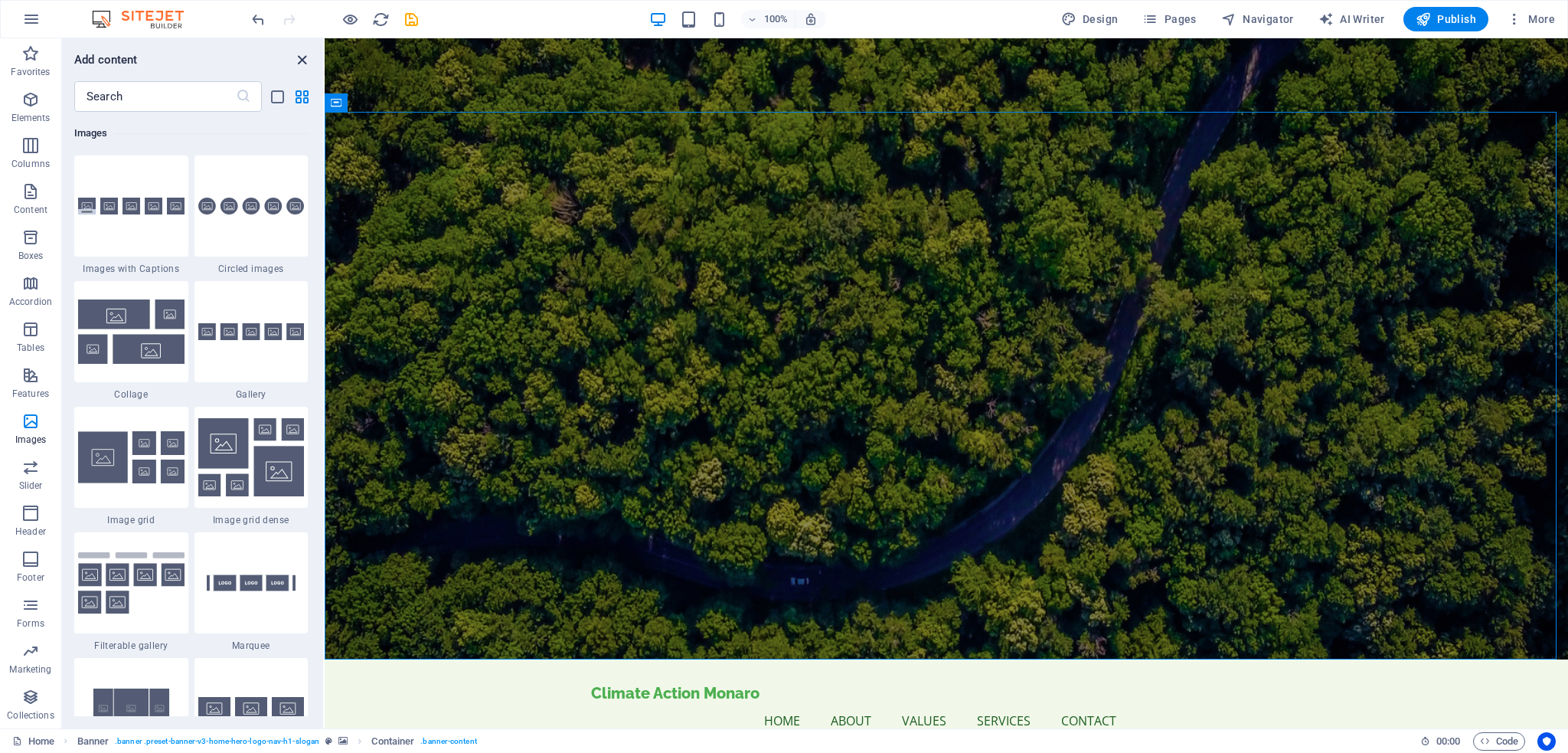
click at [301, 60] on icon "close panel" at bounding box center [302, 60] width 18 height 18
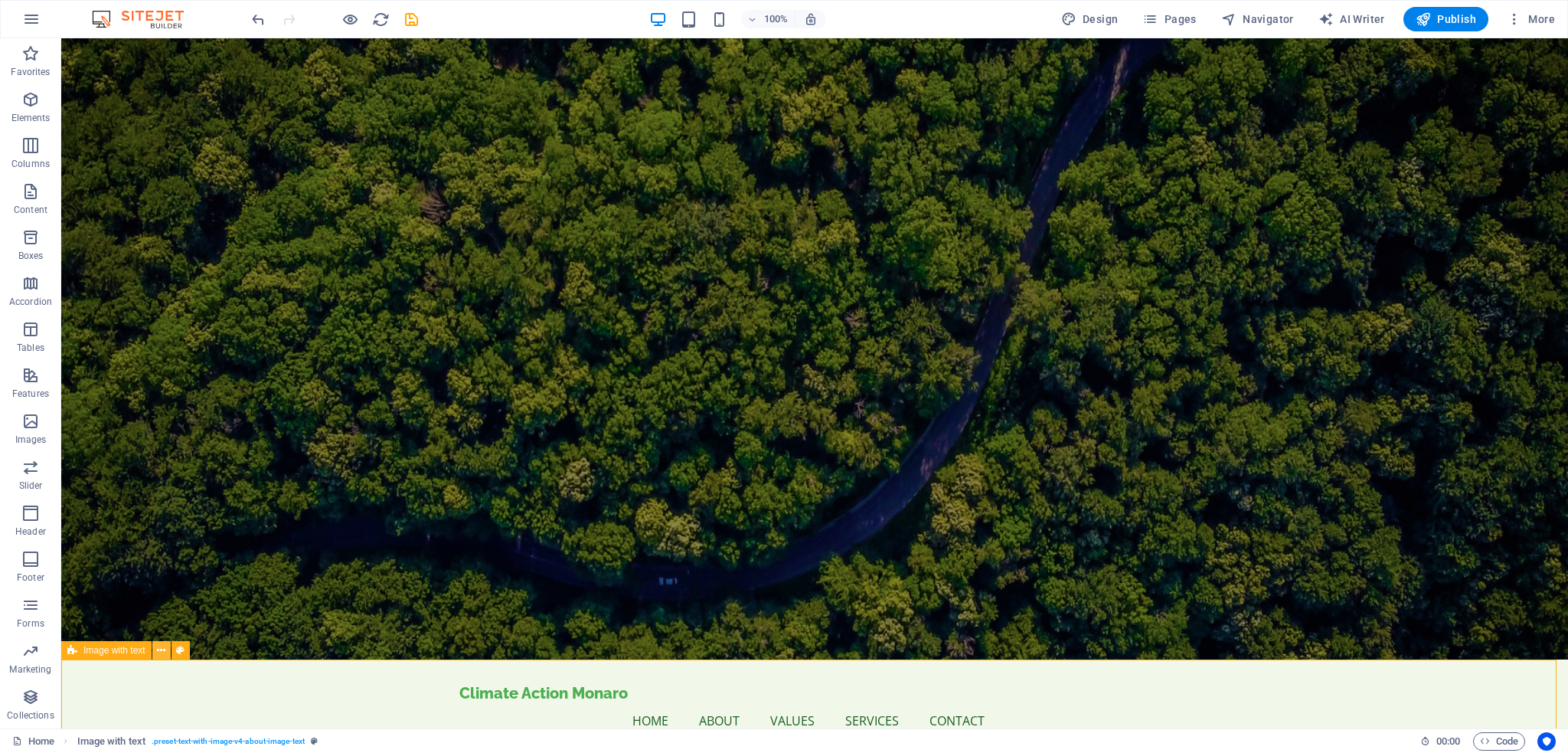
click at [162, 651] on icon at bounding box center [161, 650] width 8 height 16
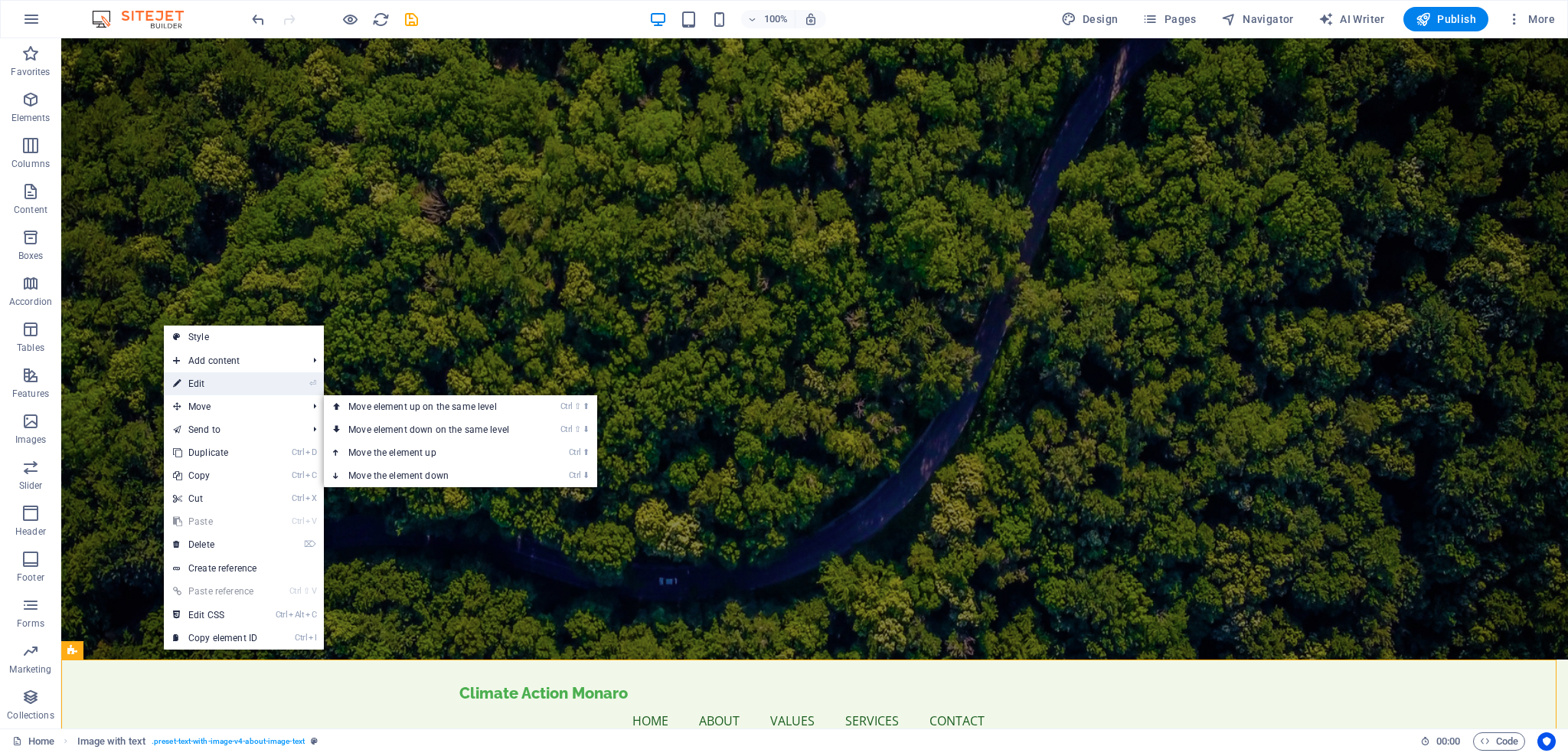
click at [196, 388] on link "⏎ Edit" at bounding box center [214, 383] width 103 height 23
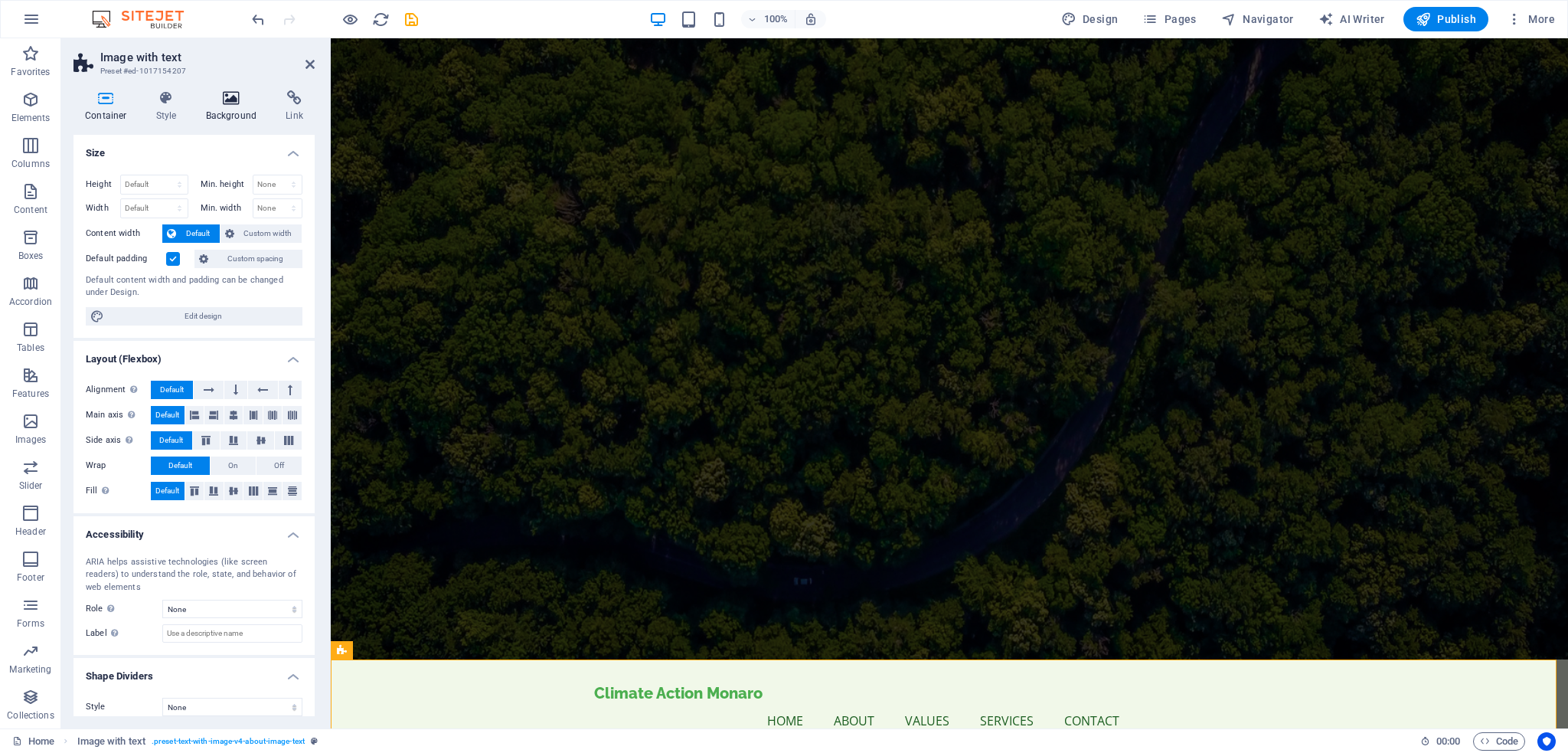
click at [236, 102] on icon at bounding box center [231, 98] width 75 height 15
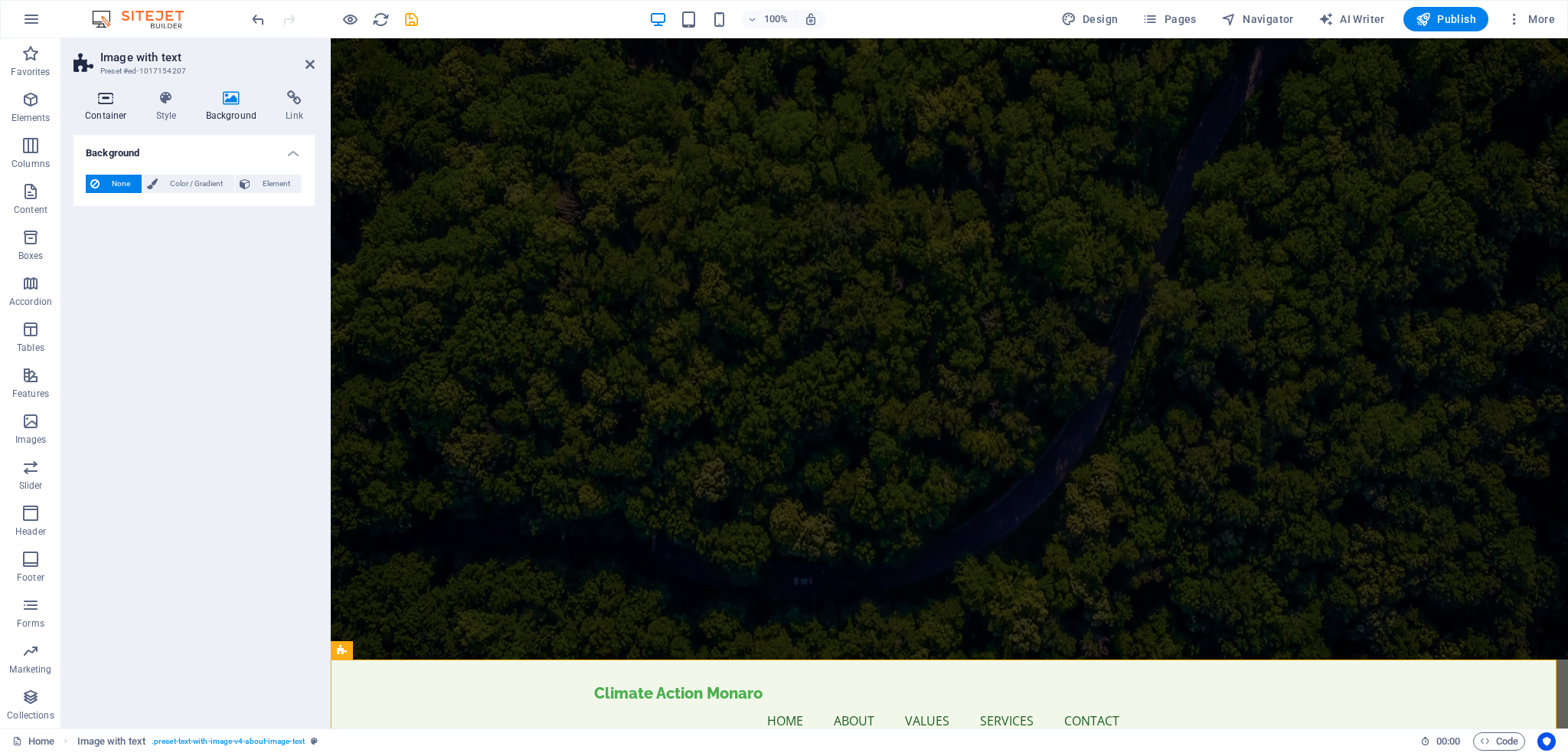
click at [107, 102] on icon at bounding box center [106, 98] width 65 height 15
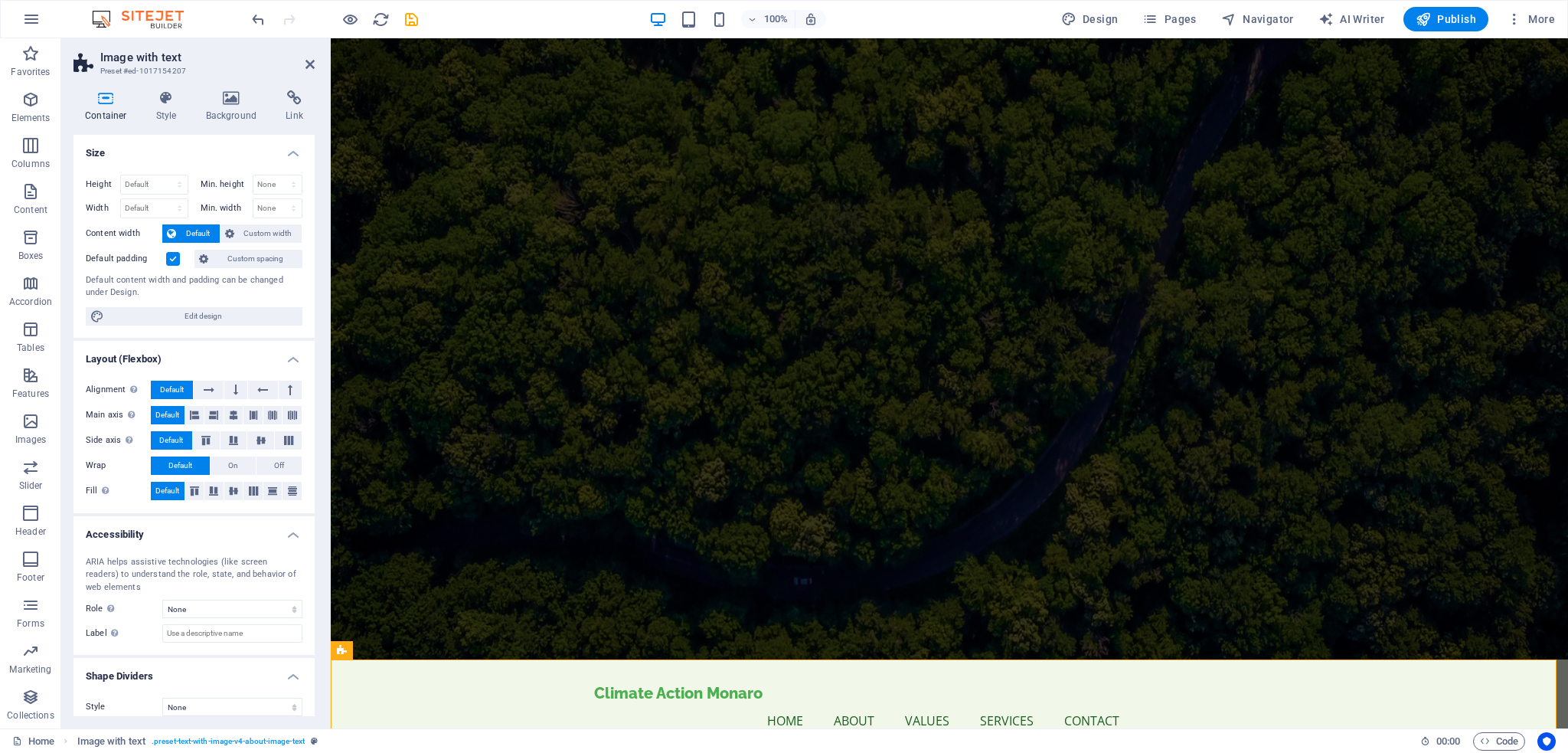
scroll to position [11, 0]
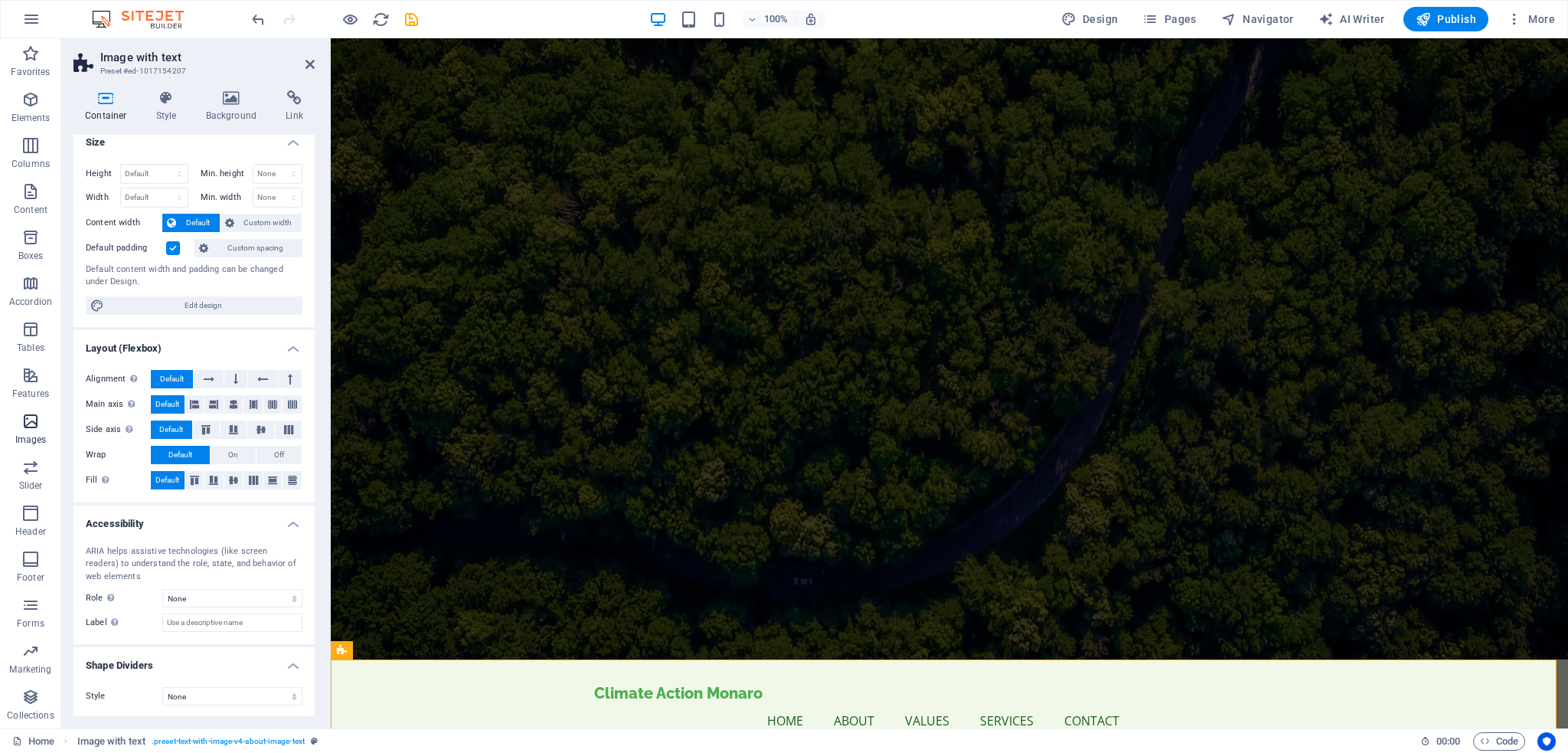
click at [36, 423] on icon "button" at bounding box center [31, 421] width 19 height 19
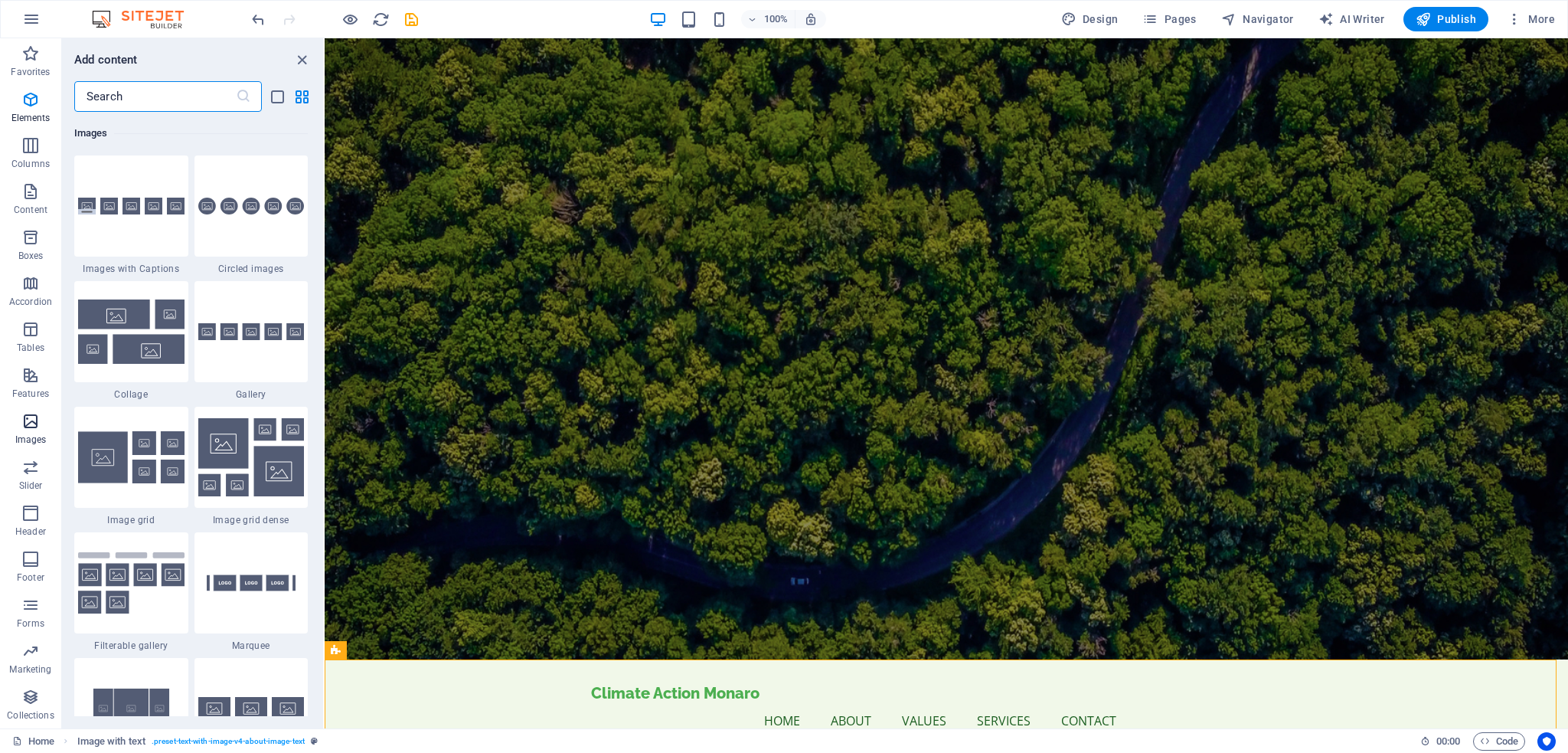
scroll to position [7766, 0]
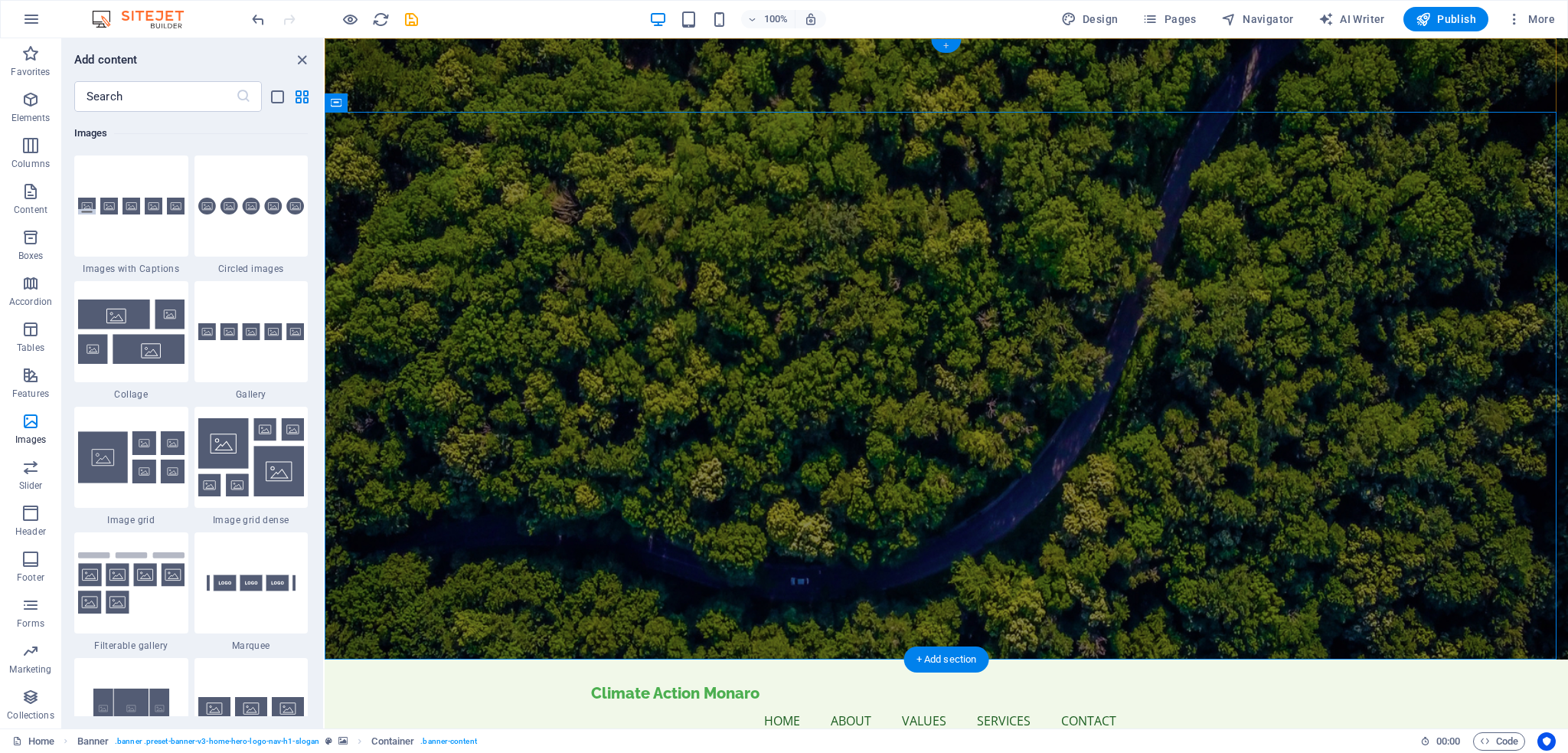
click at [946, 45] on div "+" at bounding box center [945, 46] width 30 height 14
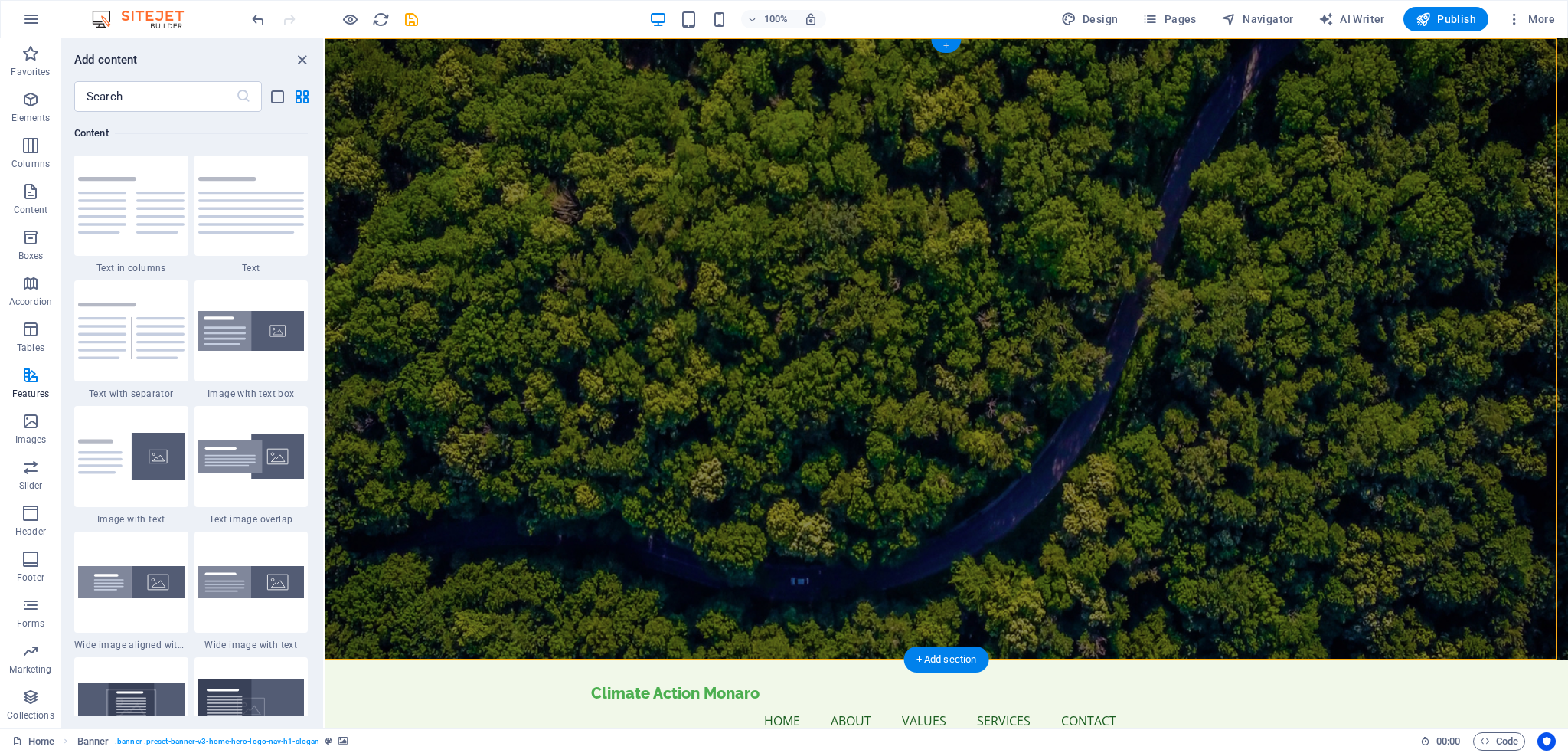
scroll to position [2680, 0]
click at [946, 45] on div "+" at bounding box center [945, 46] width 30 height 14
click at [305, 59] on icon "close panel" at bounding box center [302, 60] width 18 height 18
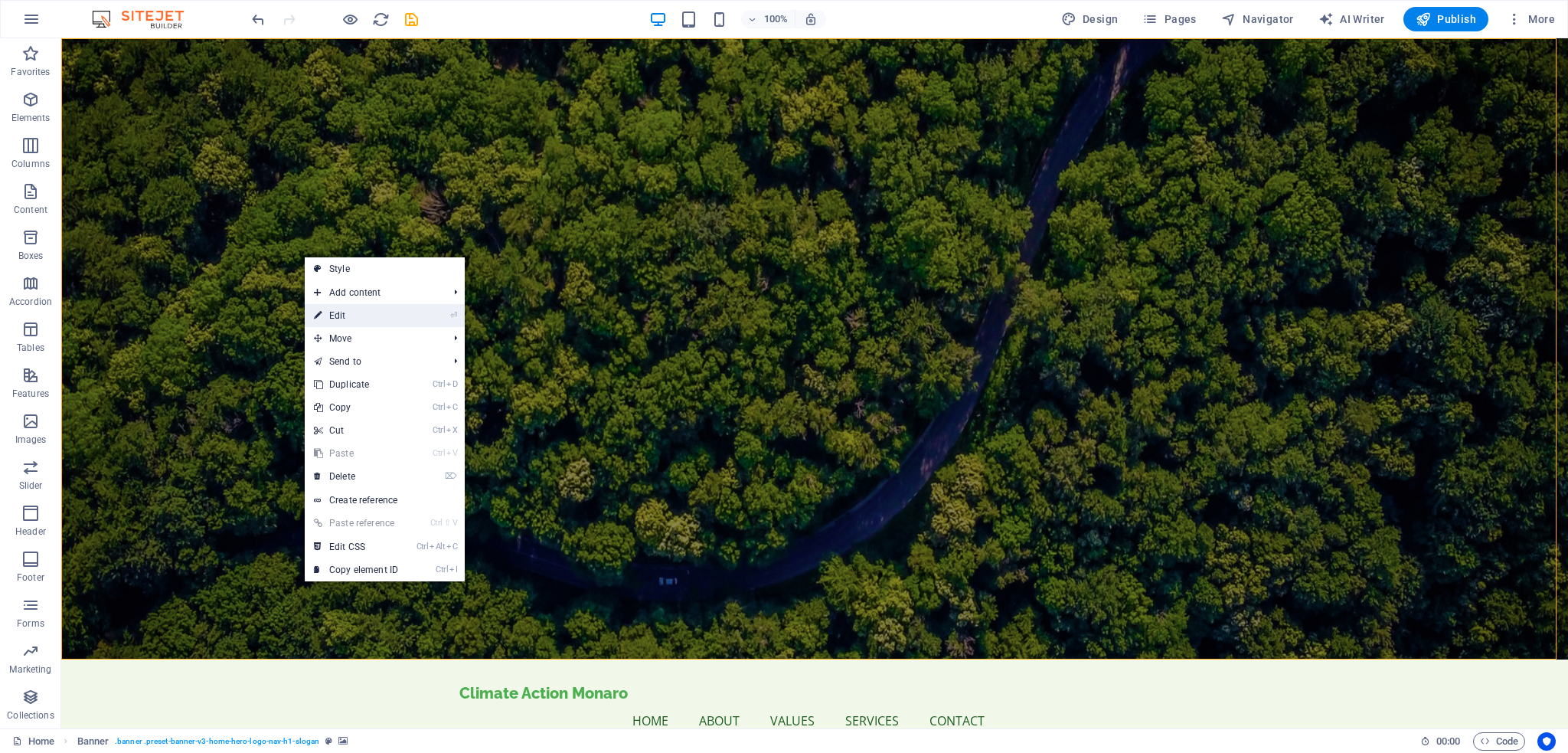
click at [357, 312] on link "⏎ Edit" at bounding box center [355, 315] width 103 height 23
select select "vh"
select select "header"
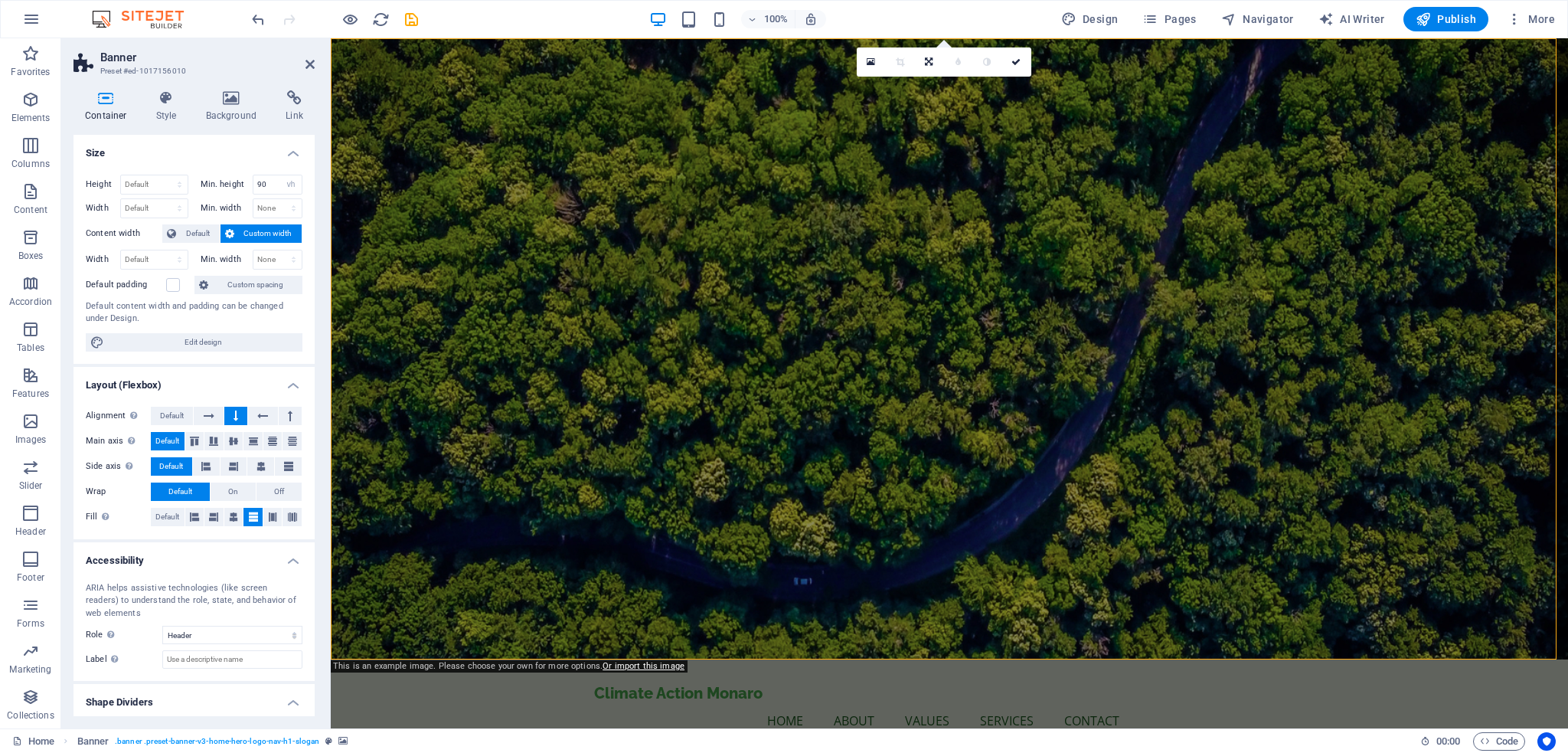
scroll to position [36, 0]
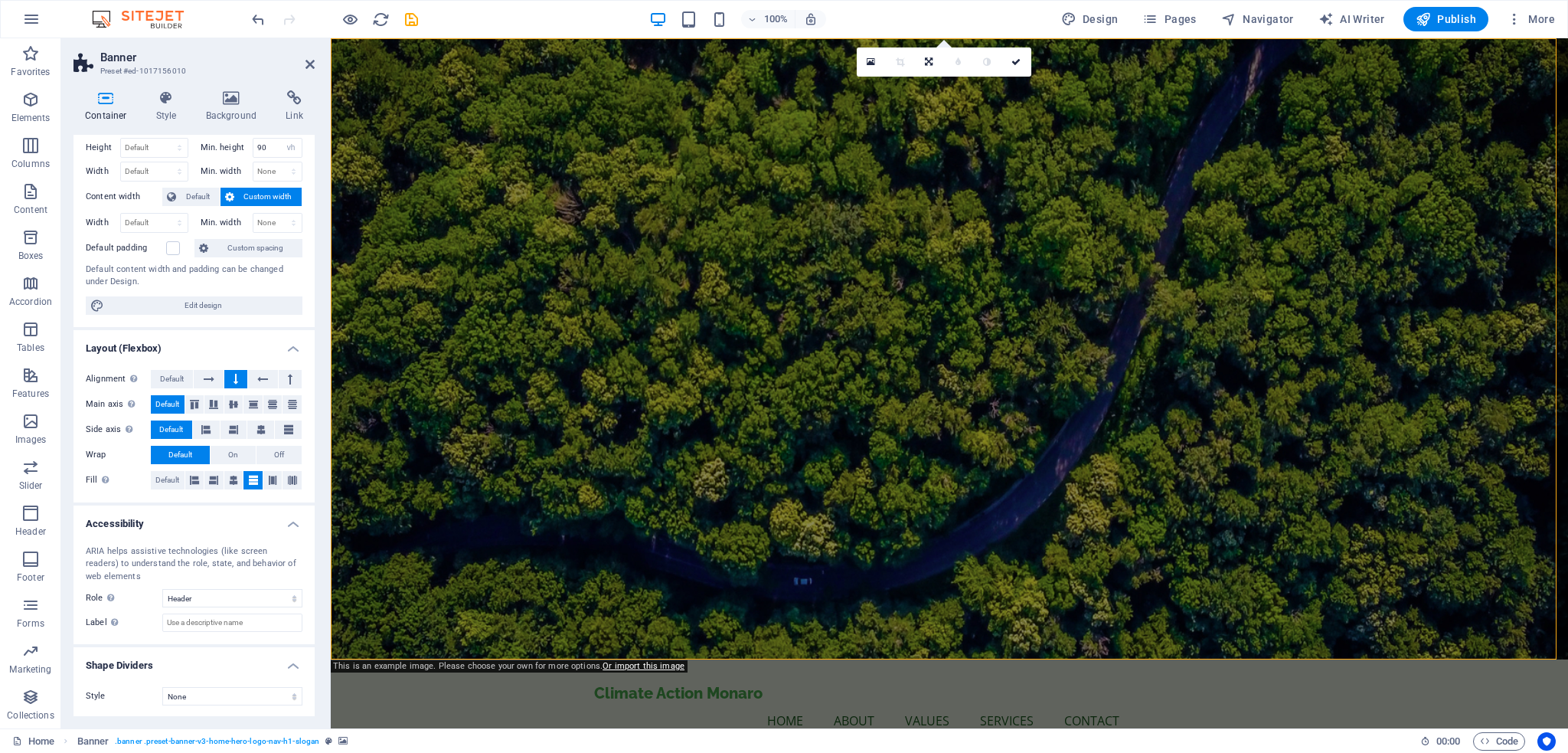
click at [533, 746] on div "Home Banner . banner .preset-banner-v3-home-hero-logo-nav-h1-slogan" at bounding box center [709, 741] width 1396 height 19
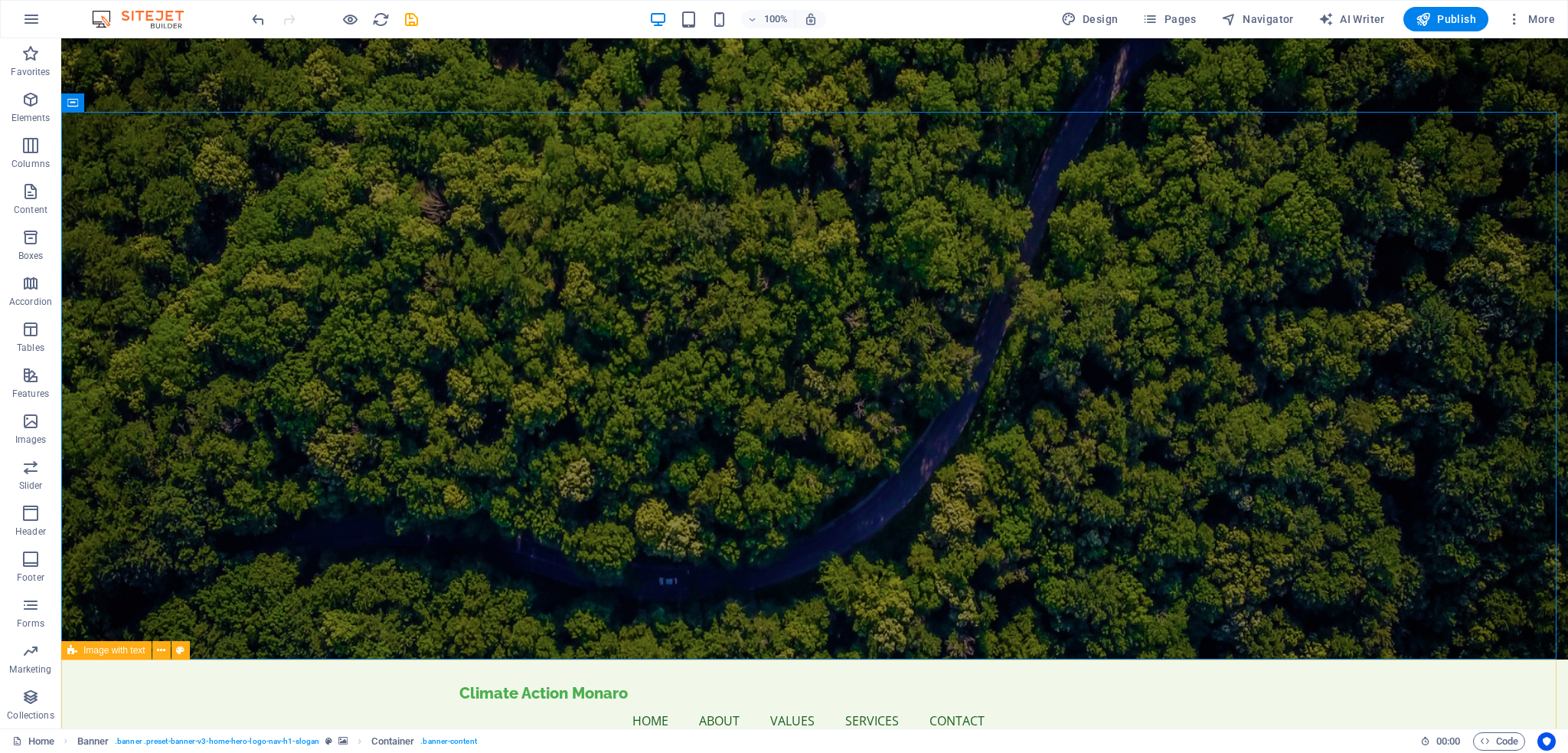
click at [103, 658] on div "Image with text" at bounding box center [106, 650] width 91 height 19
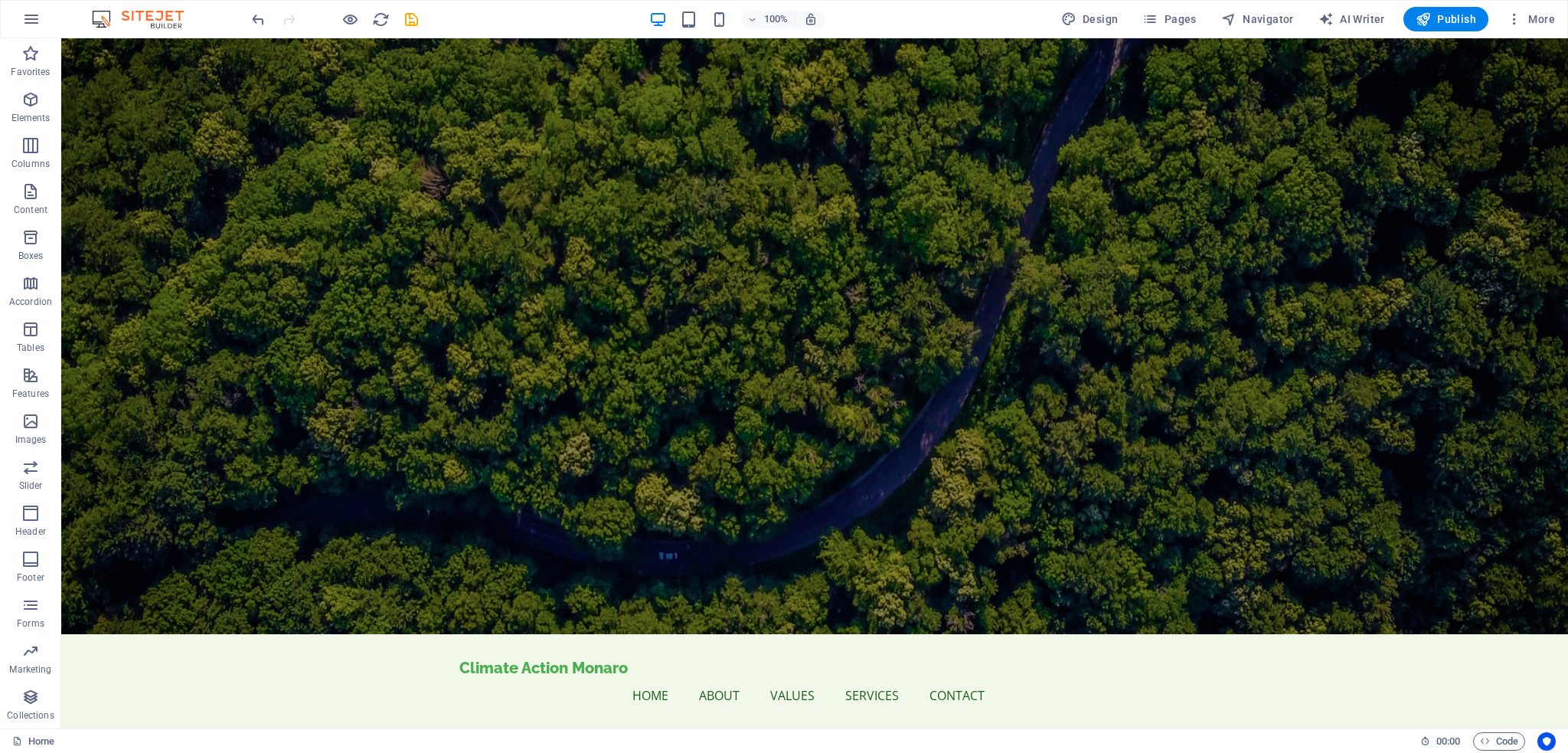
scroll to position [0, 0]
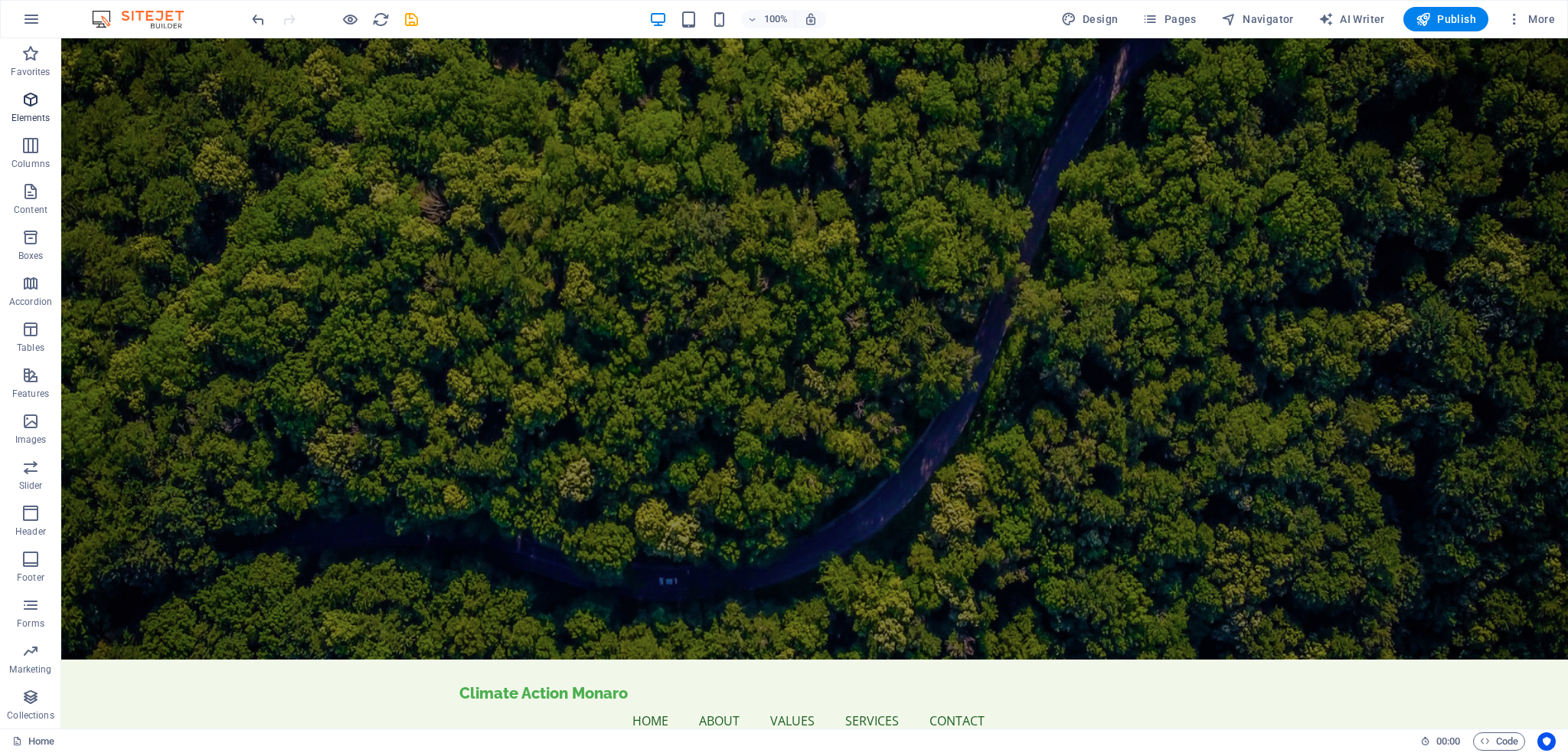
click at [34, 103] on icon "button" at bounding box center [31, 100] width 19 height 19
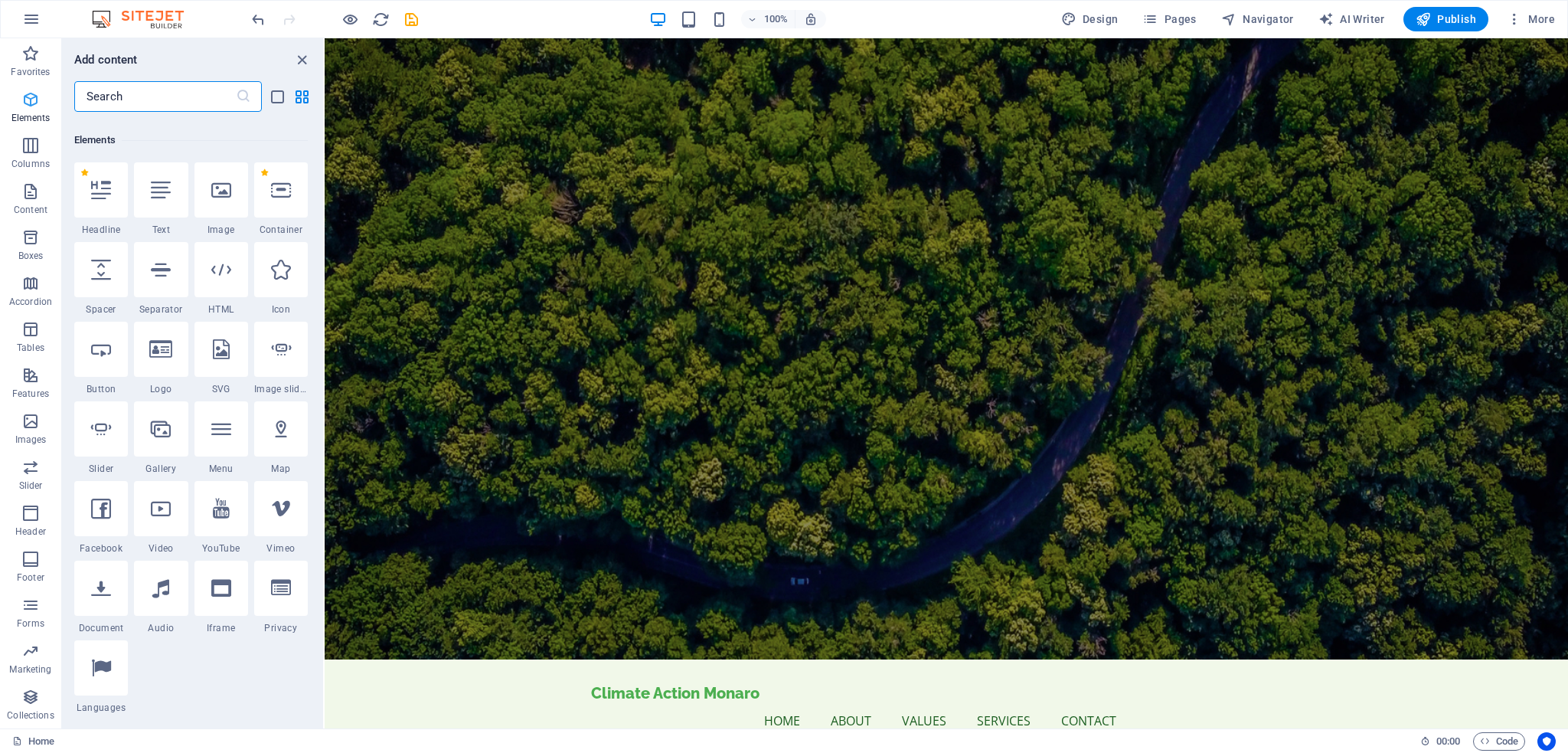
scroll to position [162, 0]
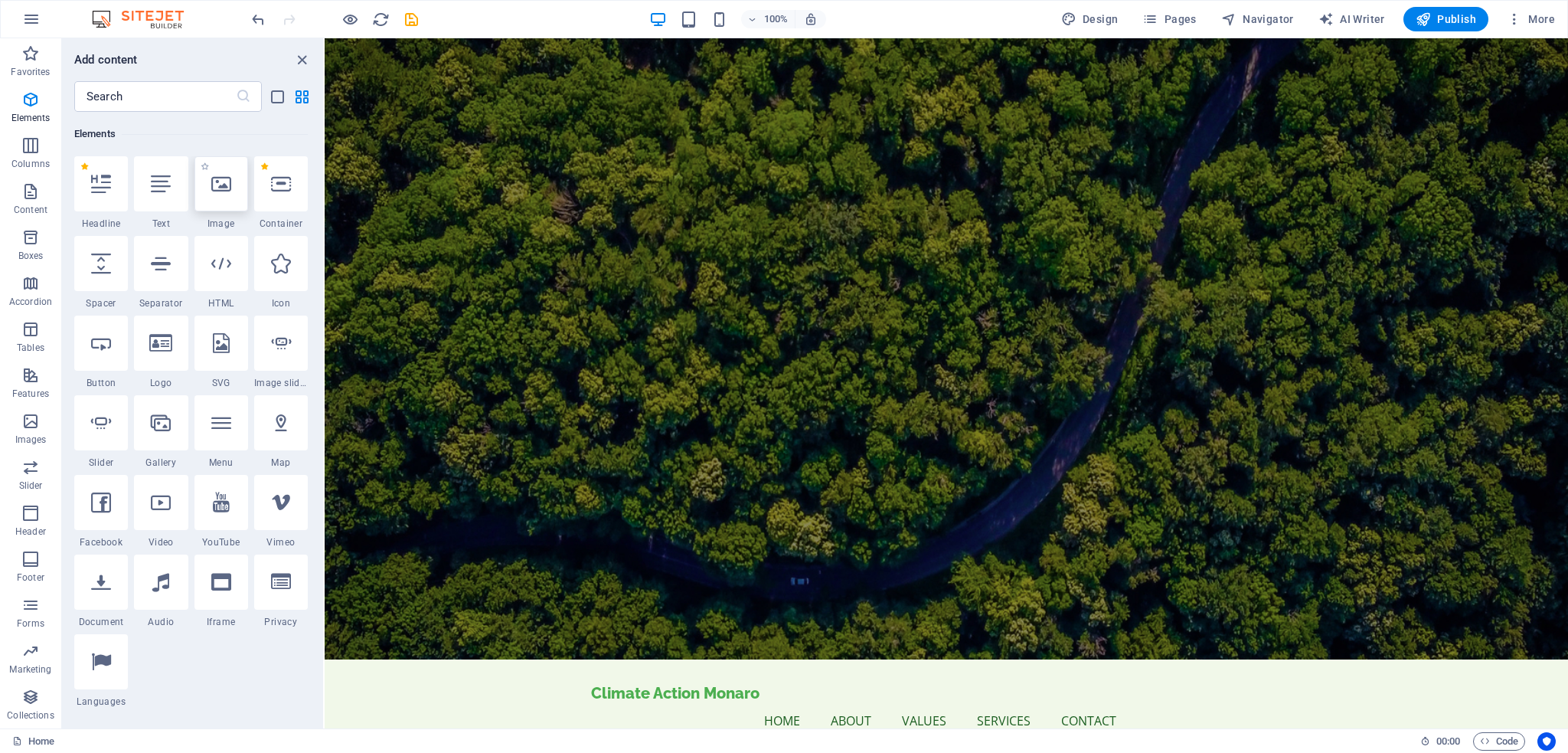
click at [226, 192] on icon at bounding box center [220, 183] width 19 height 20
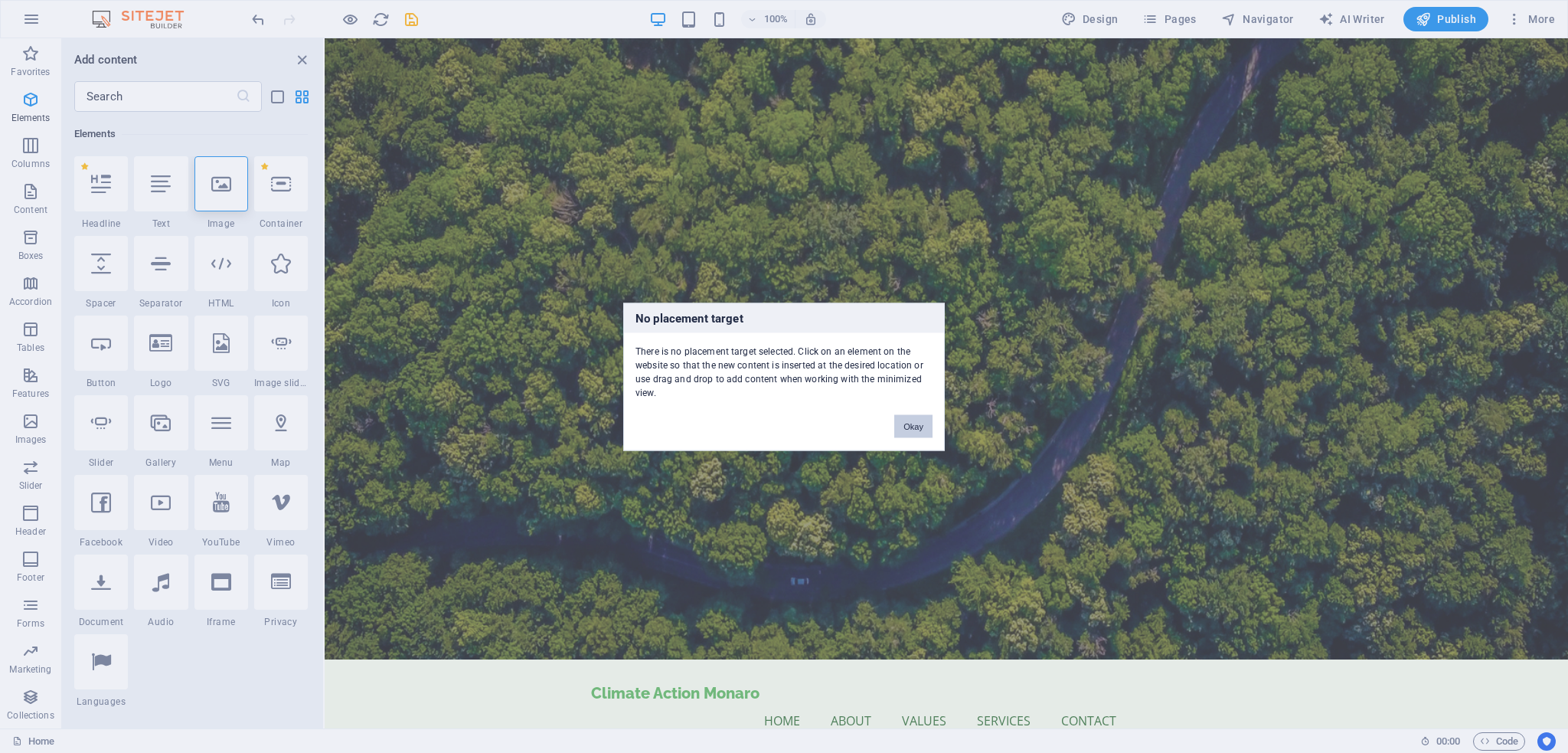
click at [909, 428] on button "Okay" at bounding box center [913, 426] width 38 height 23
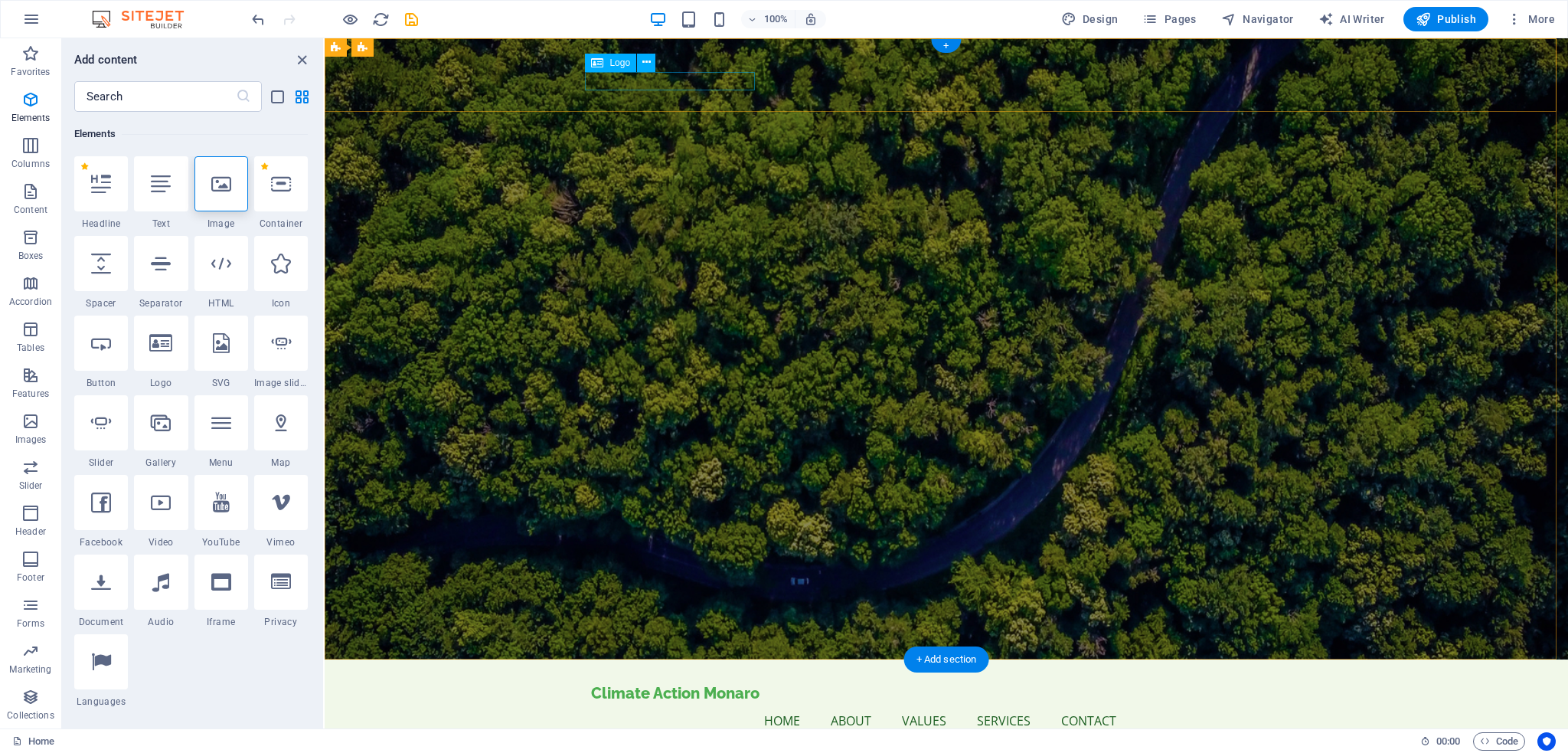
click at [613, 684] on div "Climate Action Monaro" at bounding box center [946, 694] width 710 height 19
click at [646, 61] on icon at bounding box center [647, 62] width 8 height 16
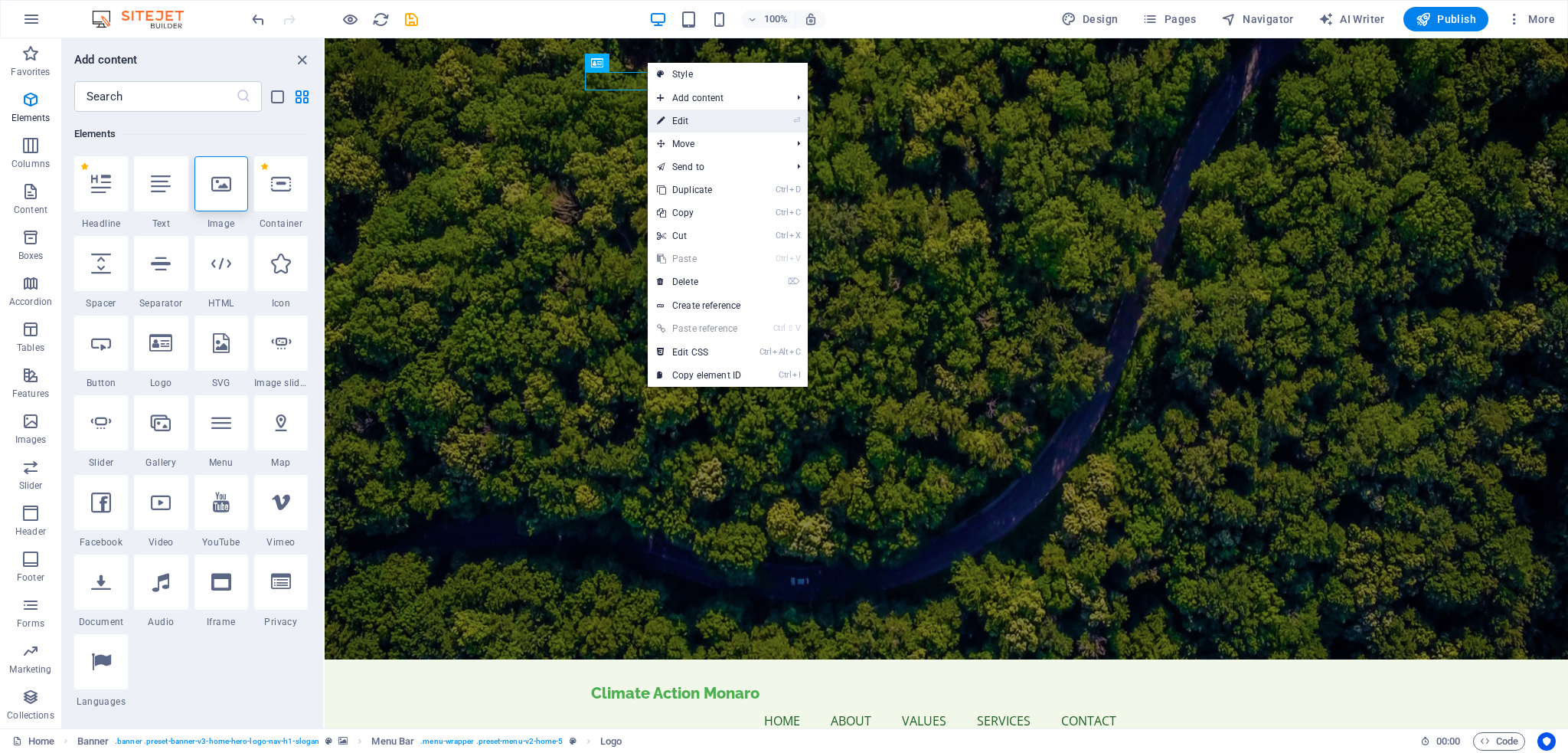
click at [688, 119] on link "⏎ Edit" at bounding box center [698, 120] width 103 height 23
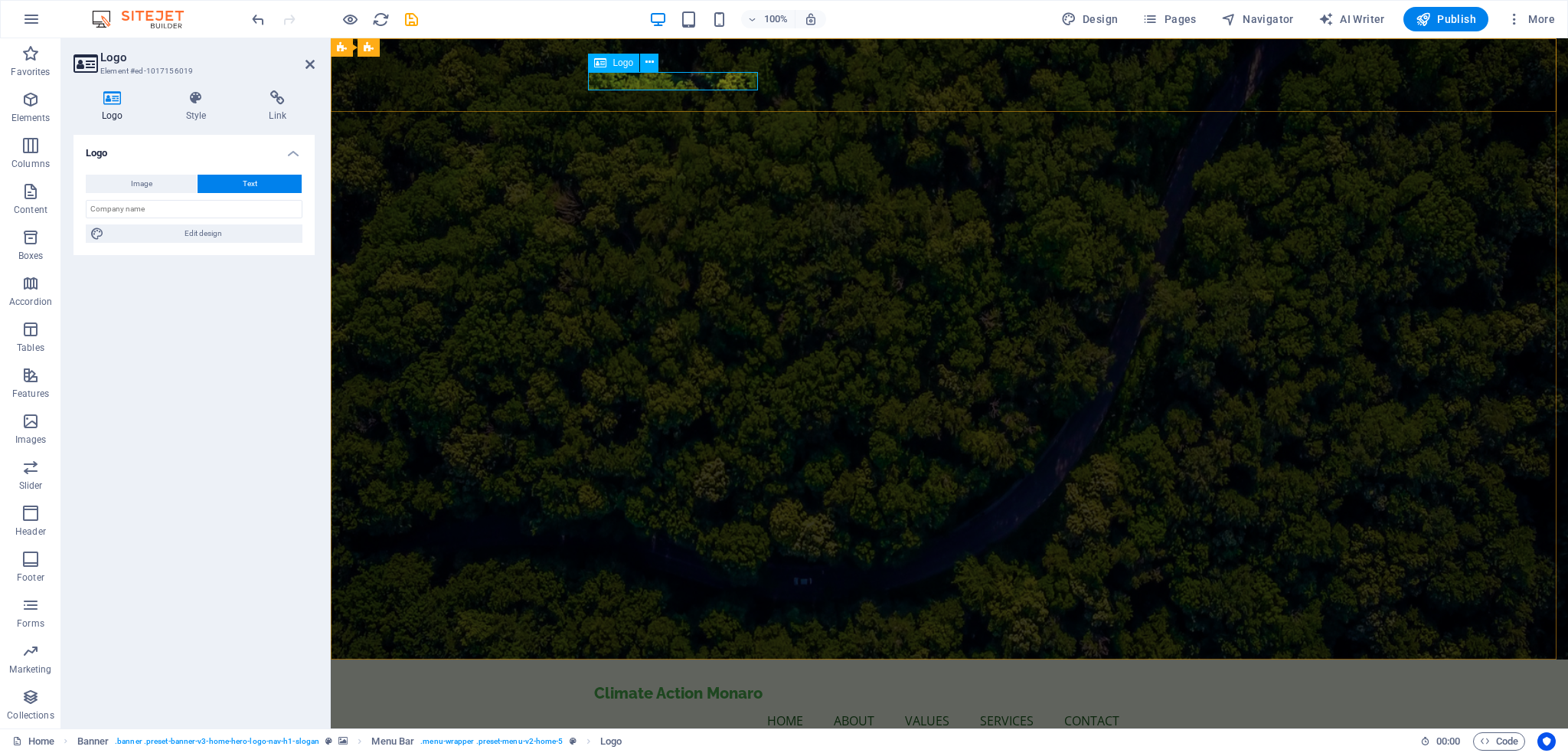
click at [605, 64] on icon at bounding box center [600, 63] width 12 height 19
click at [138, 187] on span "Image" at bounding box center [141, 184] width 21 height 19
select select "DISABLED_OPTION_VALUE"
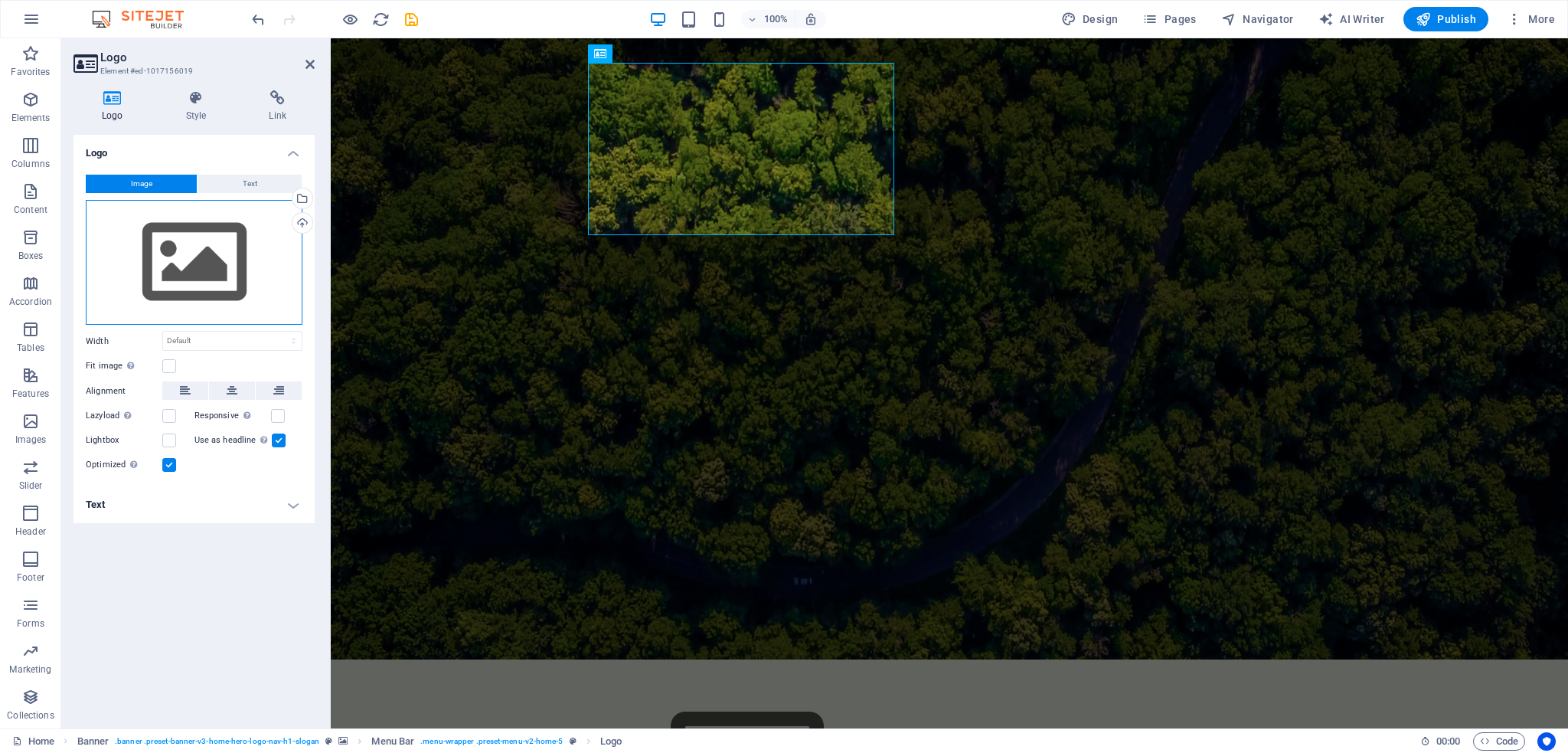
click at [178, 278] on div "Drag files here, click to choose files or select files from Files or our free s…" at bounding box center [194, 263] width 217 height 126
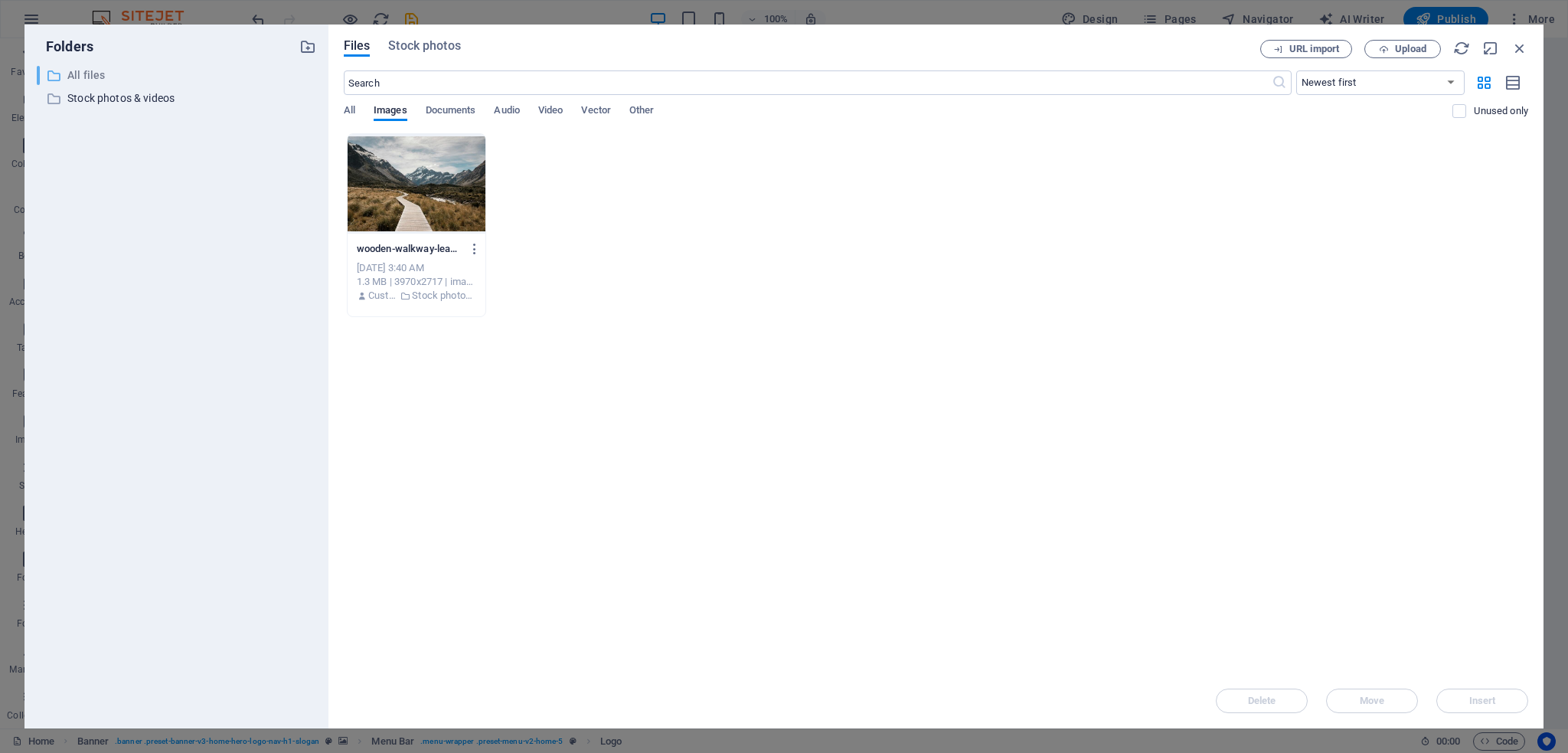
click at [84, 73] on p "All files" at bounding box center [177, 75] width 220 height 18
click at [1388, 52] on span "Upload" at bounding box center [1403, 49] width 63 height 10
click at [442, 42] on span "Stock photos" at bounding box center [424, 46] width 72 height 19
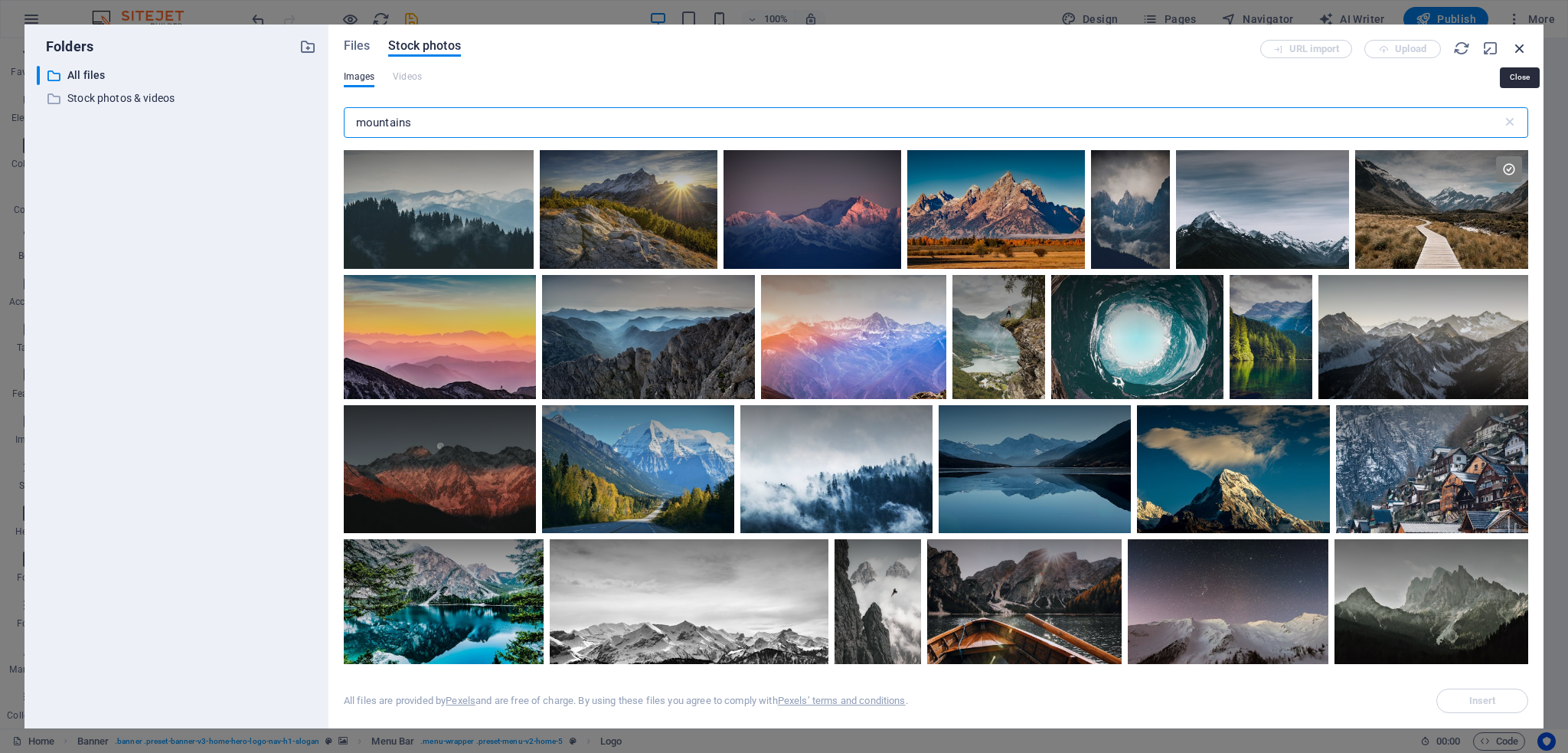
click at [1521, 48] on icon "button" at bounding box center [1520, 48] width 17 height 17
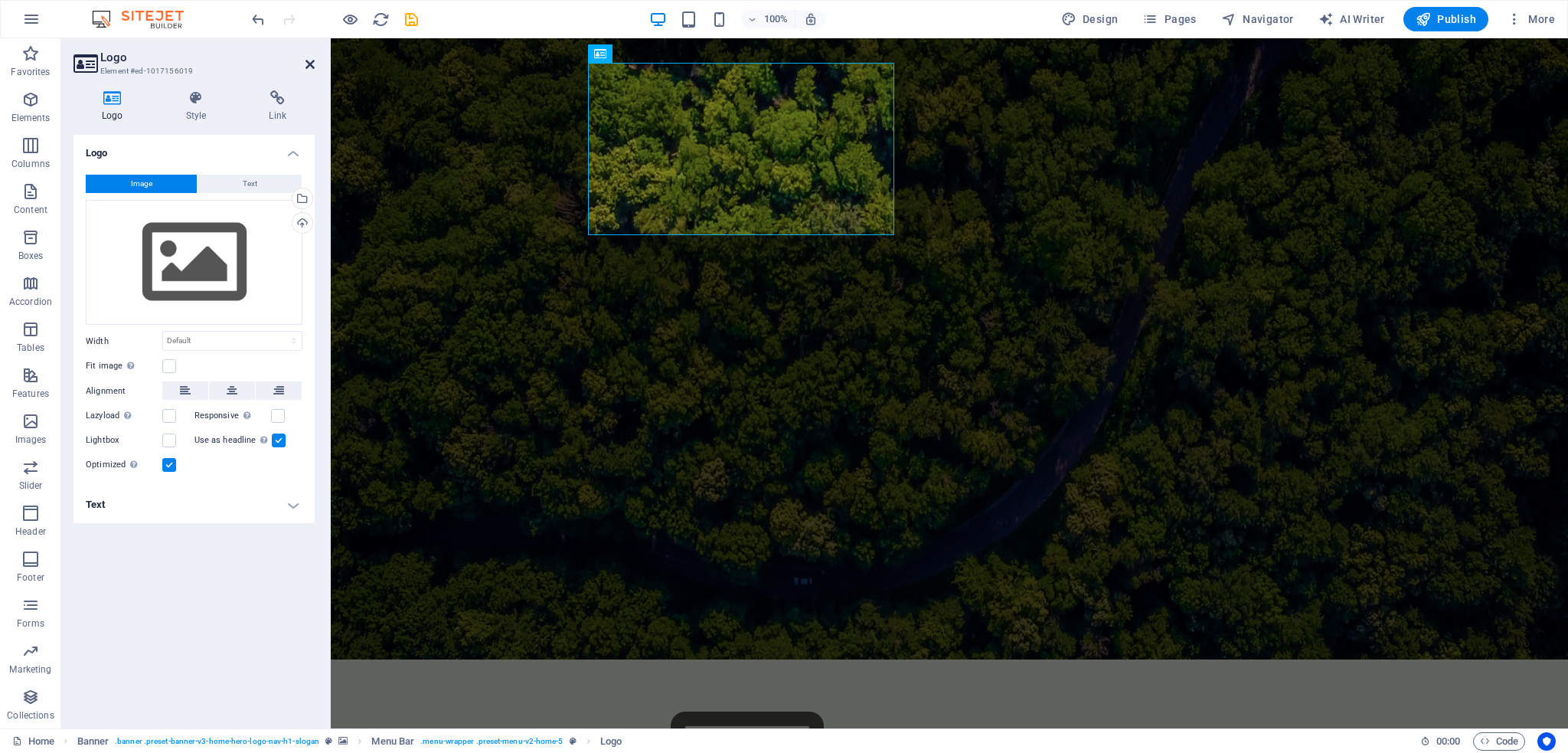
click at [313, 65] on icon at bounding box center [309, 64] width 9 height 12
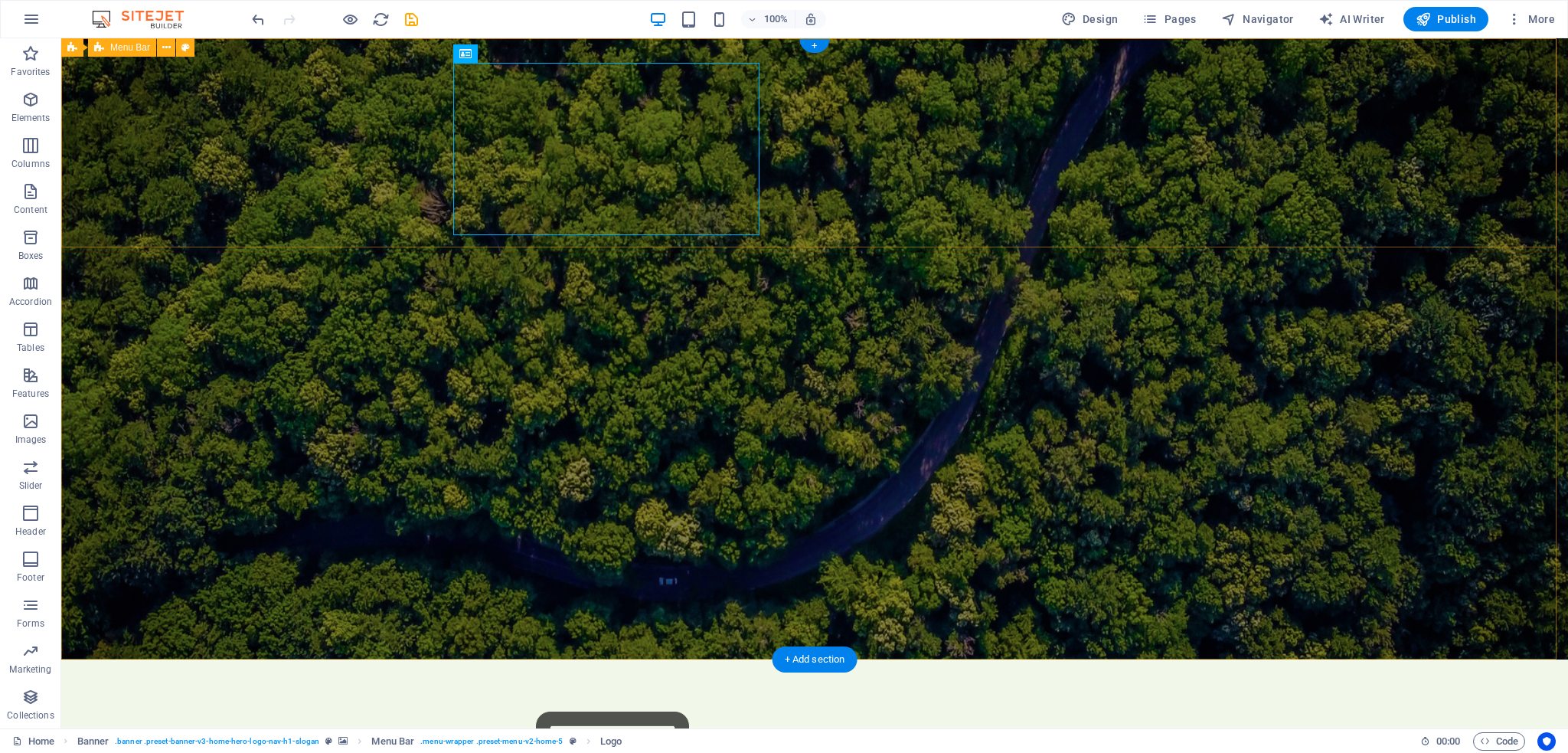
click at [514, 53] on icon at bounding box center [514, 53] width 8 height 16
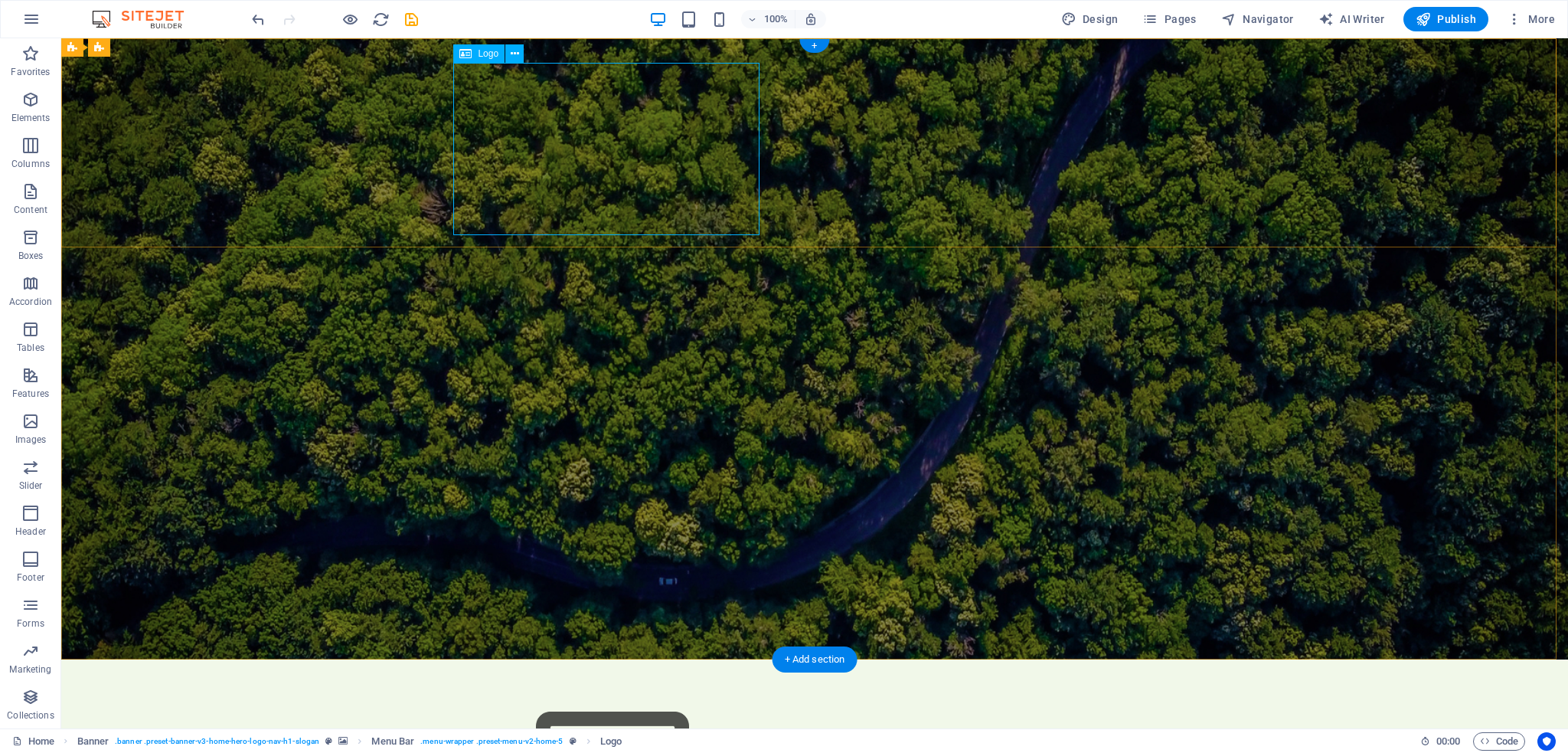
click at [32, 423] on icon "button" at bounding box center [31, 421] width 19 height 19
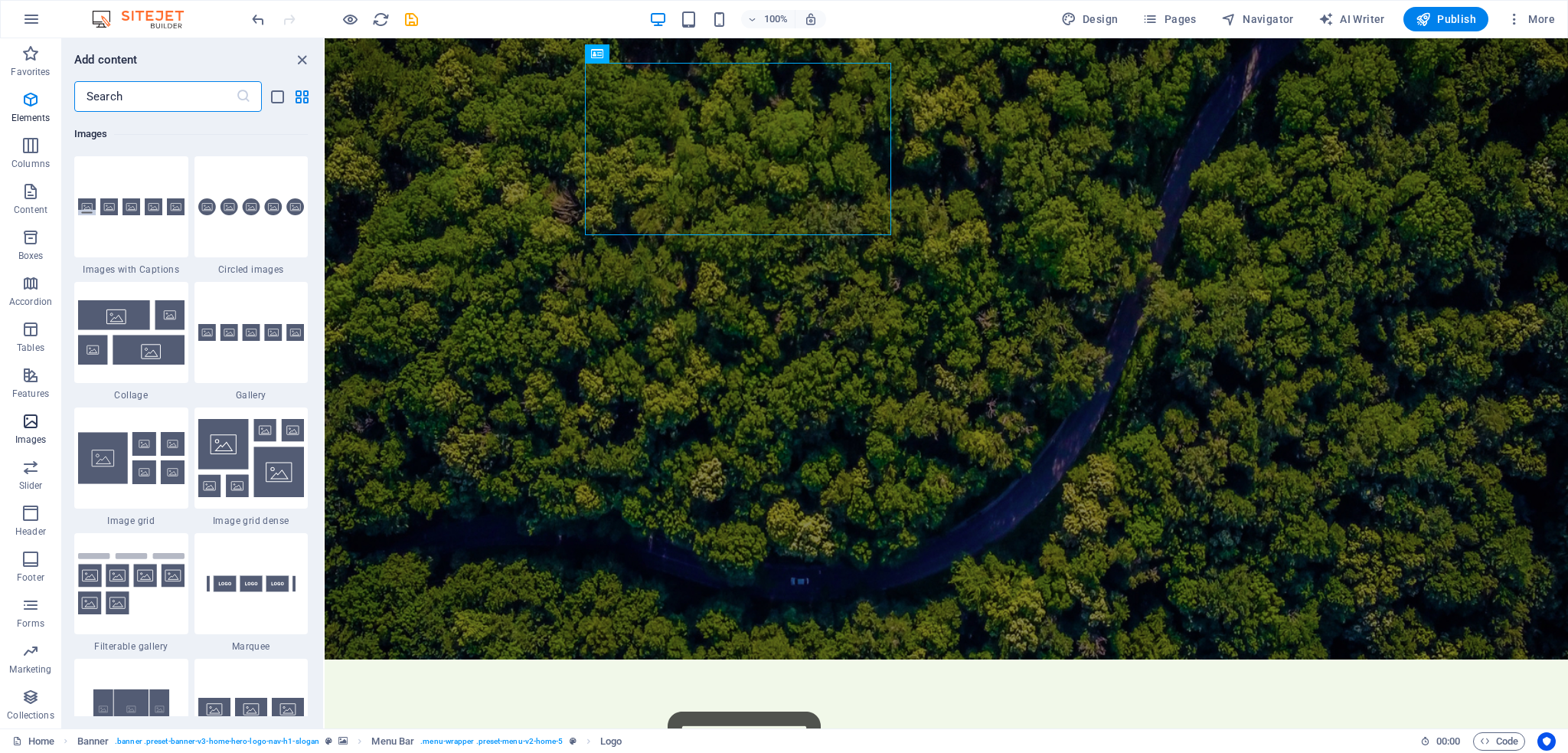
scroll to position [7766, 0]
click at [649, 50] on icon at bounding box center [647, 53] width 8 height 16
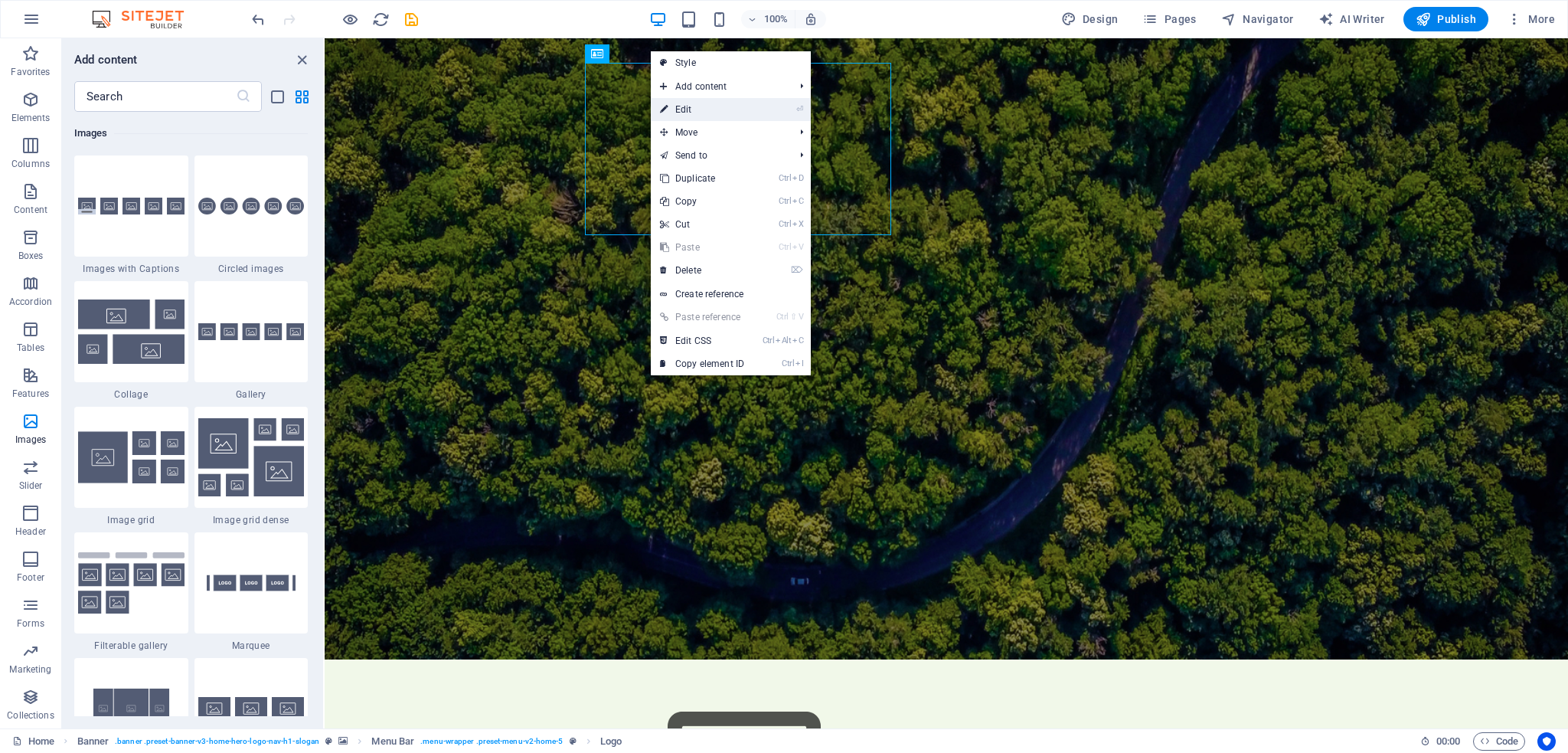
click at [687, 109] on link "⏎ Edit" at bounding box center [702, 109] width 103 height 23
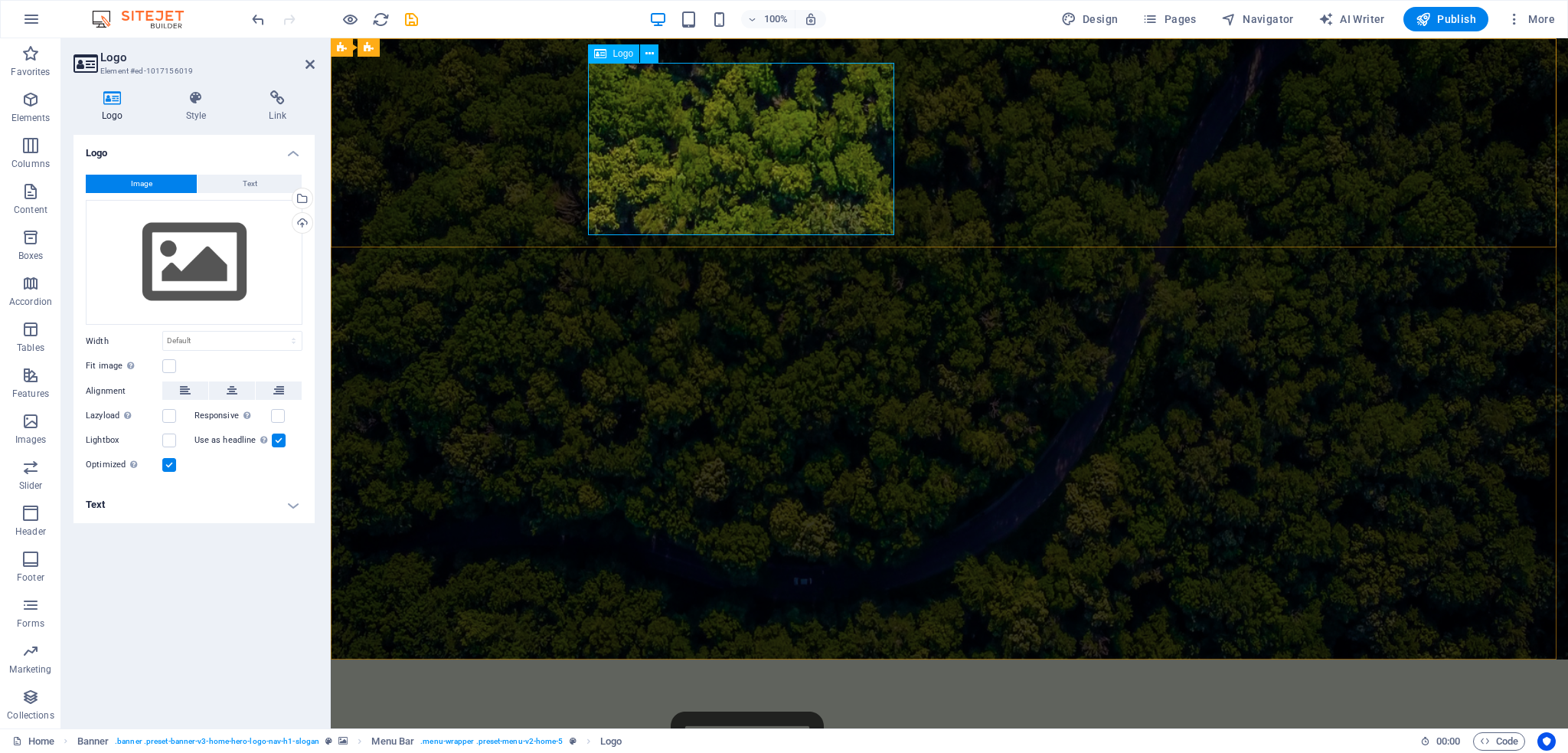
click at [647, 53] on icon at bounding box center [649, 53] width 8 height 16
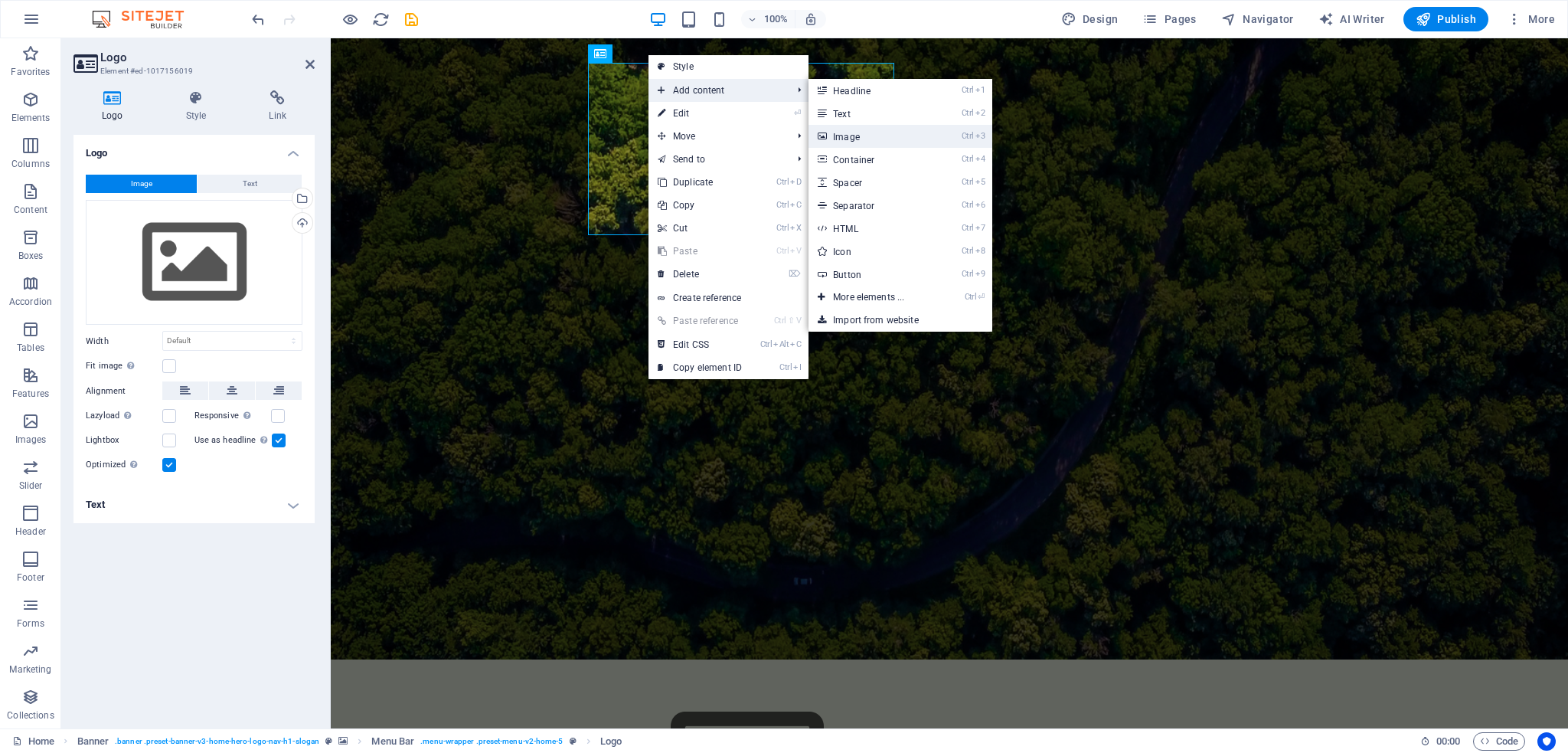
click at [854, 137] on link "Ctrl 3 Image" at bounding box center [871, 136] width 126 height 23
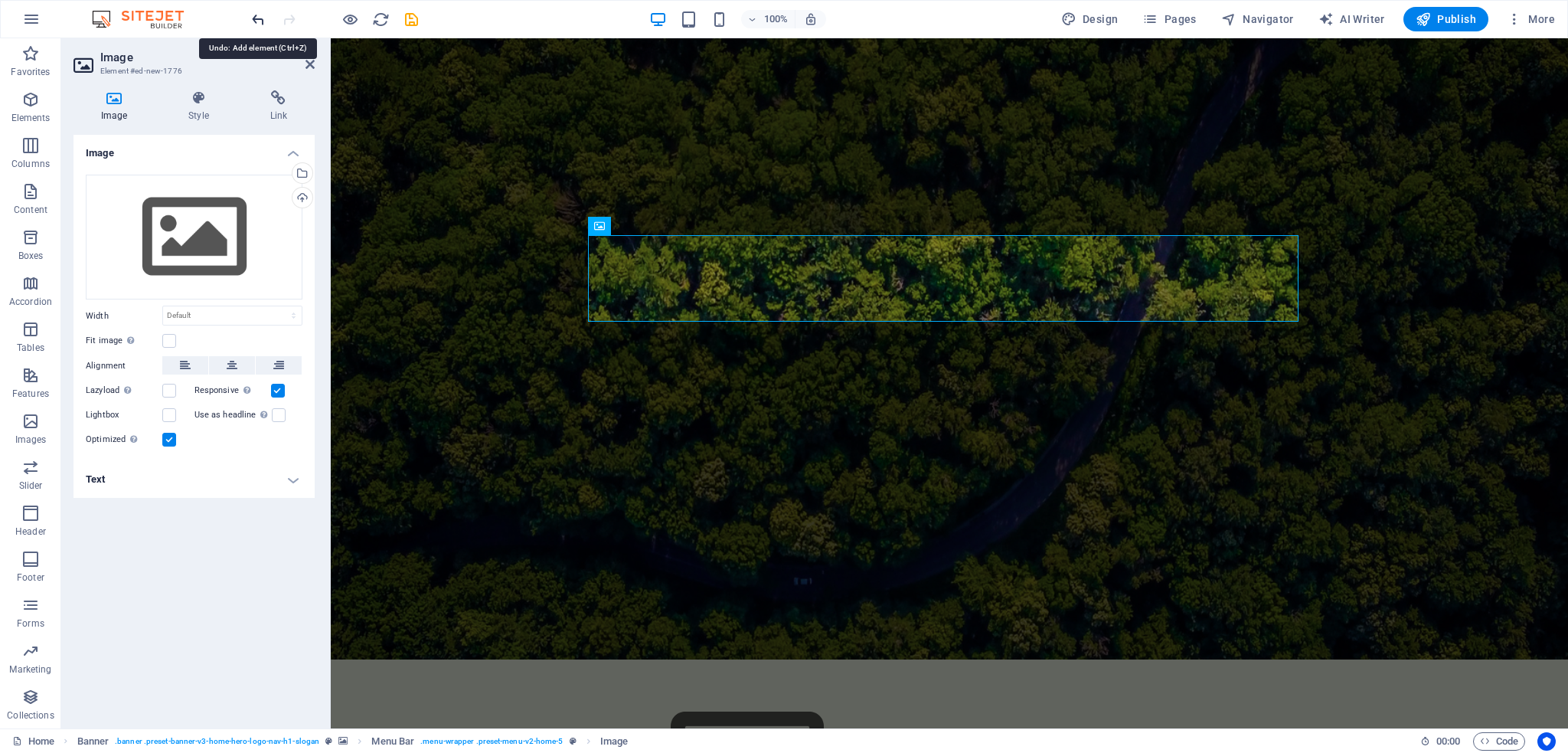
click at [258, 18] on icon "undo" at bounding box center [258, 20] width 18 height 18
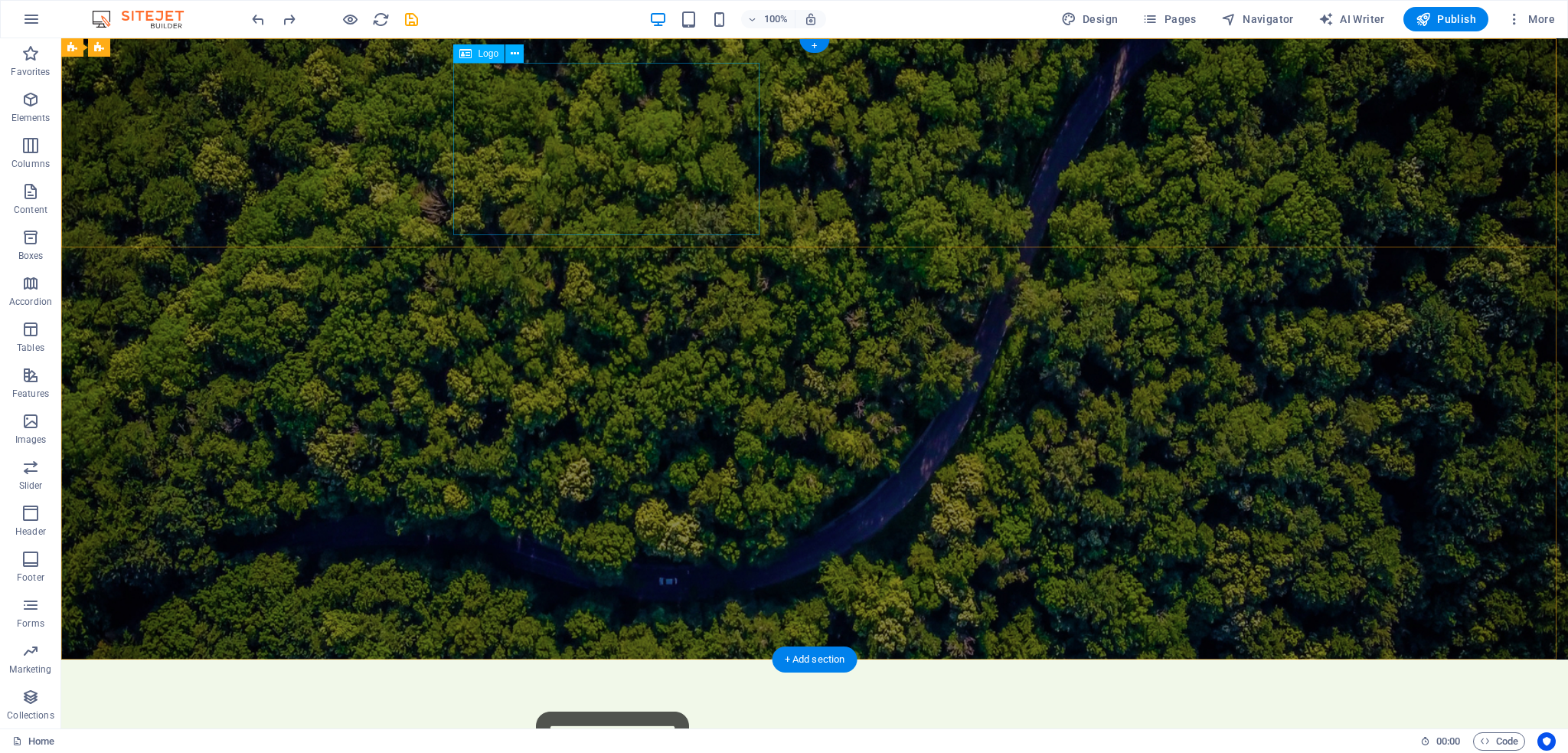
click at [480, 54] on span "Logo" at bounding box center [488, 53] width 20 height 9
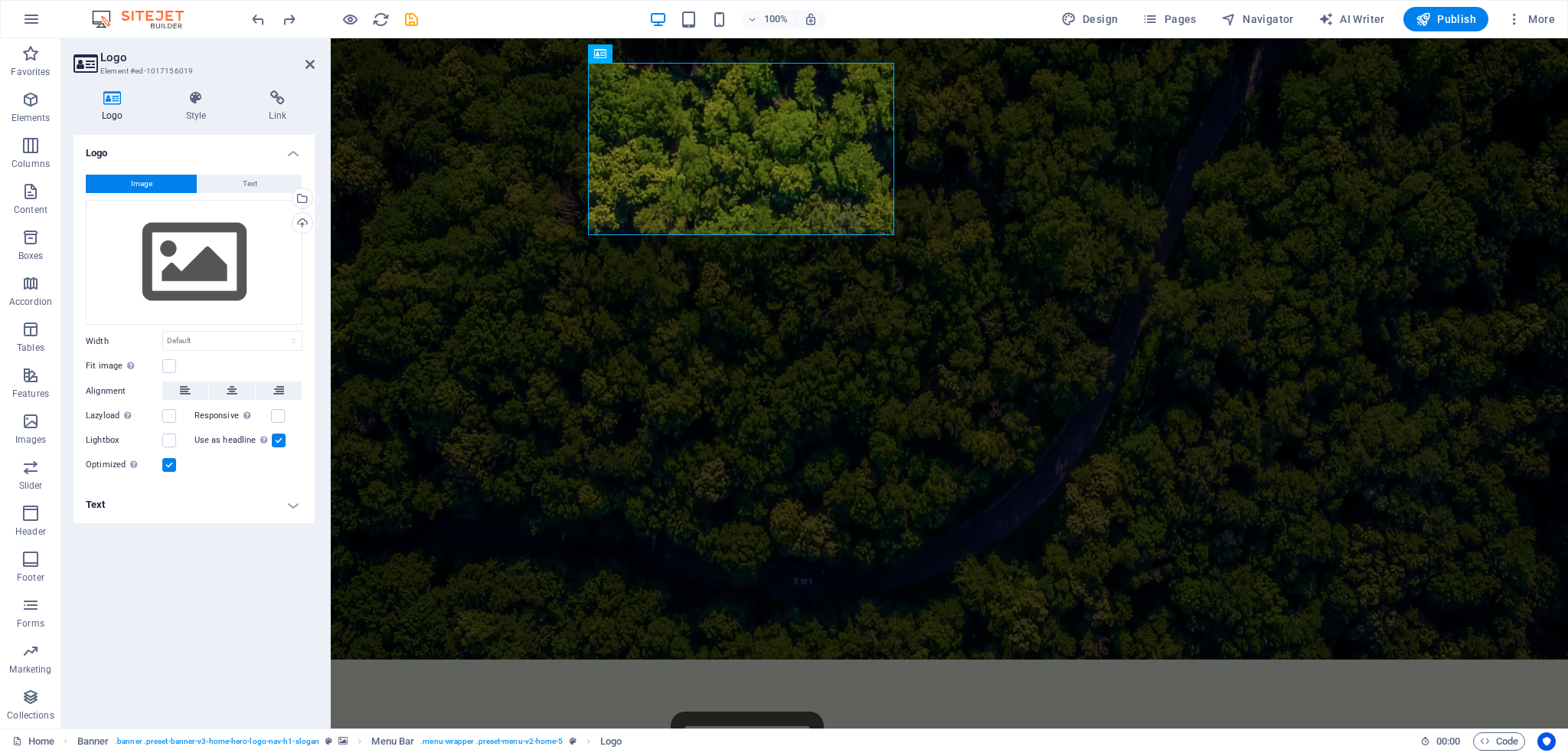
click at [158, 179] on button "Image" at bounding box center [141, 184] width 111 height 19
click at [211, 243] on div "Drag files here, click to choose files or select files from Files or our free s…" at bounding box center [194, 263] width 217 height 126
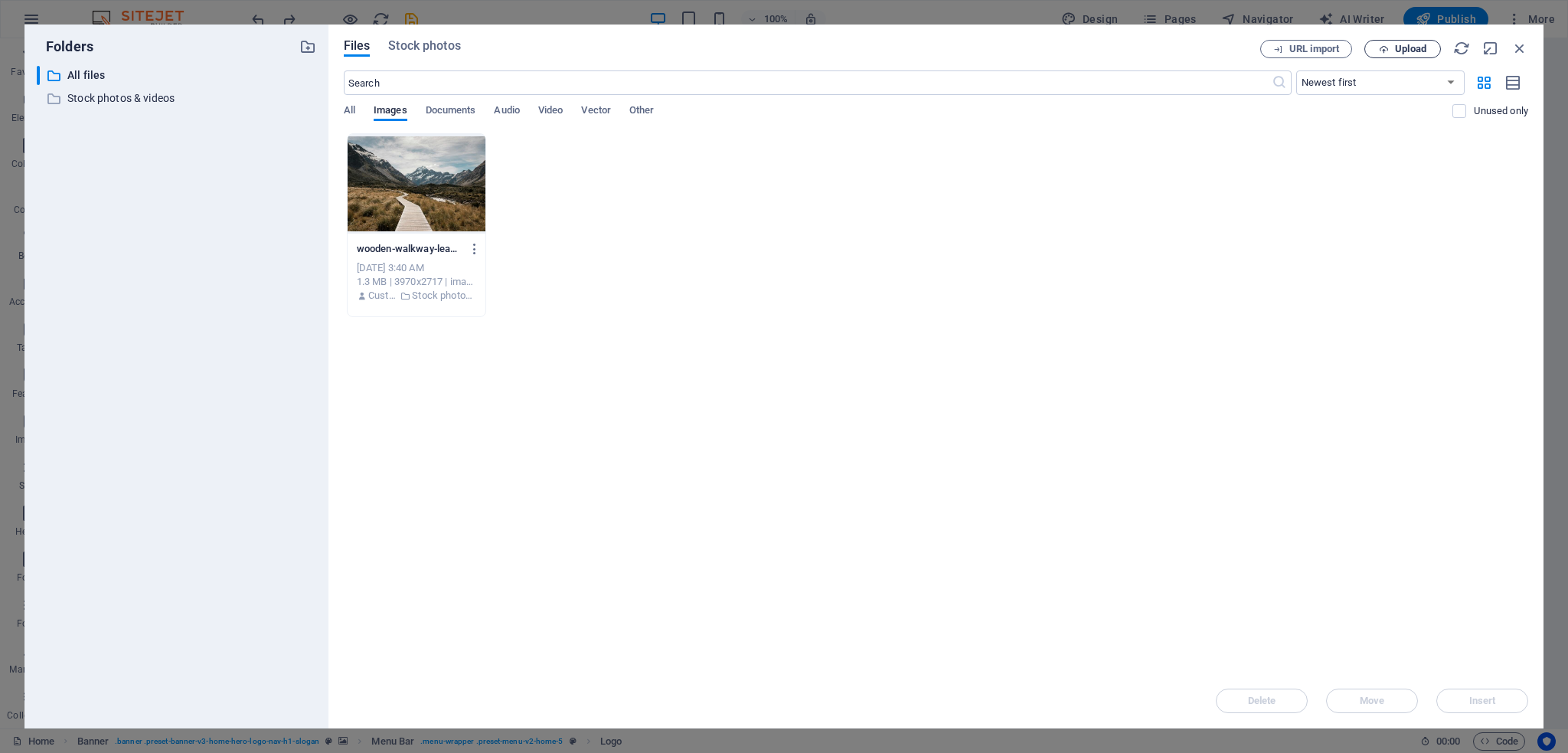
click at [1405, 53] on span "Upload" at bounding box center [1410, 48] width 31 height 9
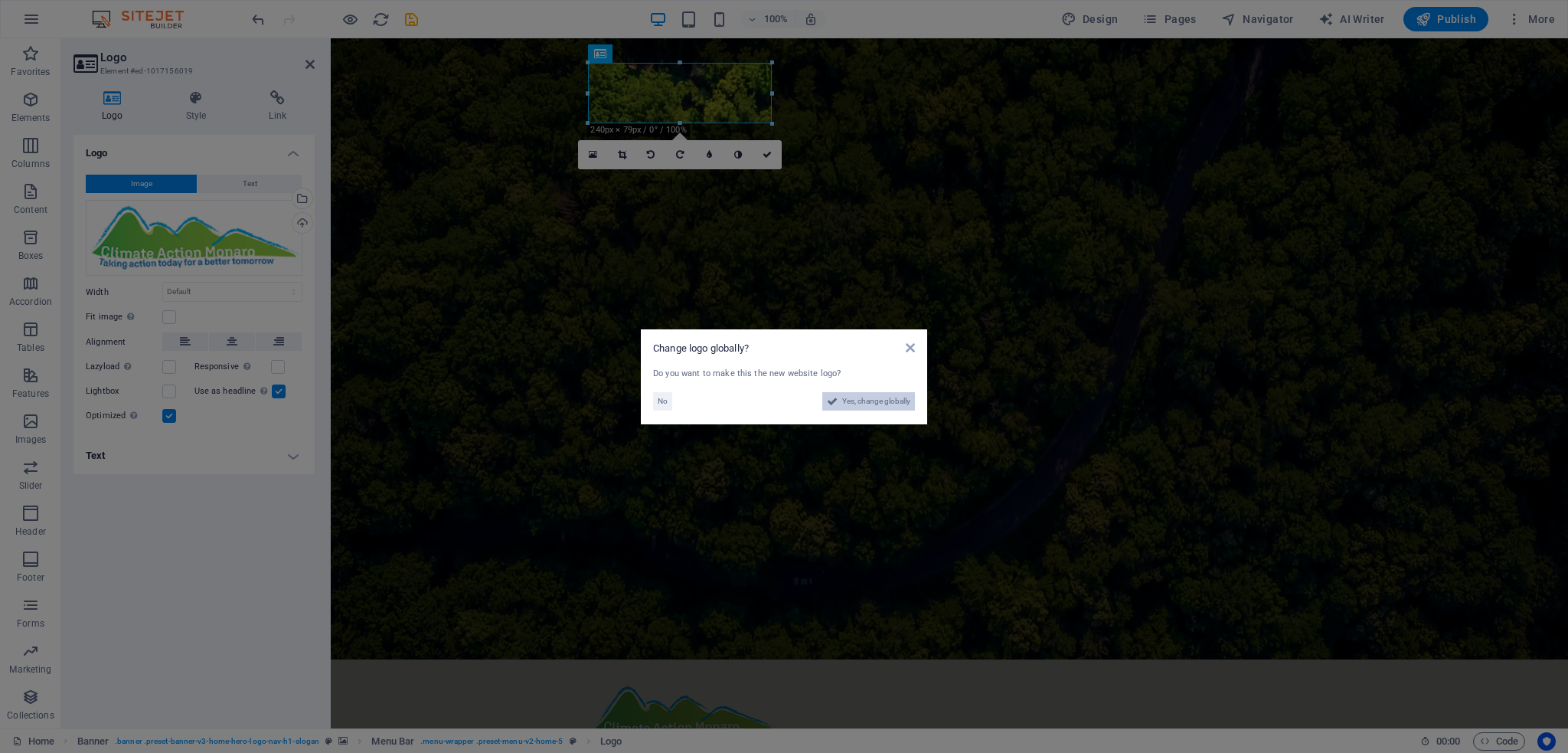
click at [855, 407] on span "Yes, change globally" at bounding box center [876, 401] width 68 height 19
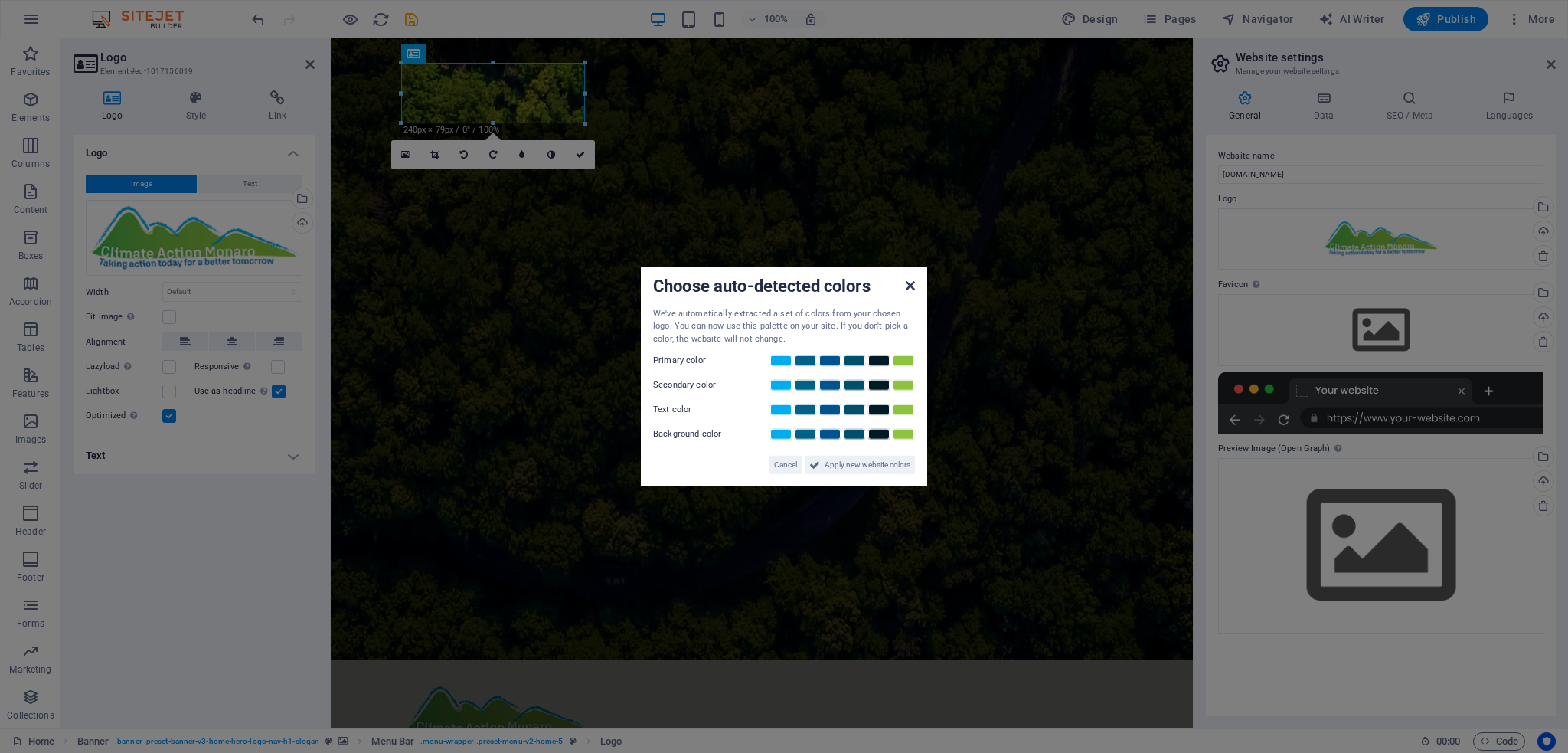
click at [914, 288] on icon at bounding box center [909, 285] width 9 height 12
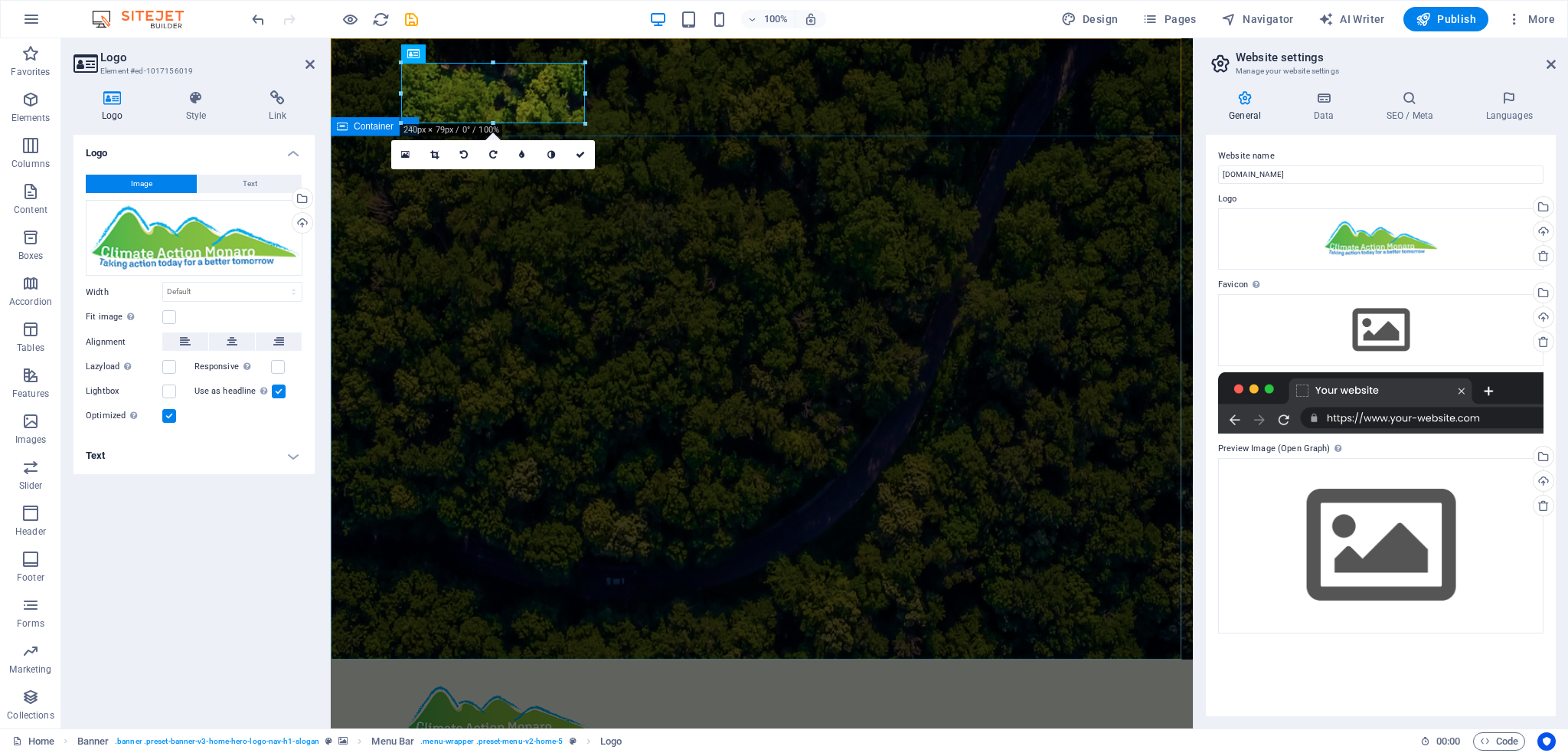
drag, startPoint x: 888, startPoint y: 289, endPoint x: 1159, endPoint y: 288, distance: 271.0
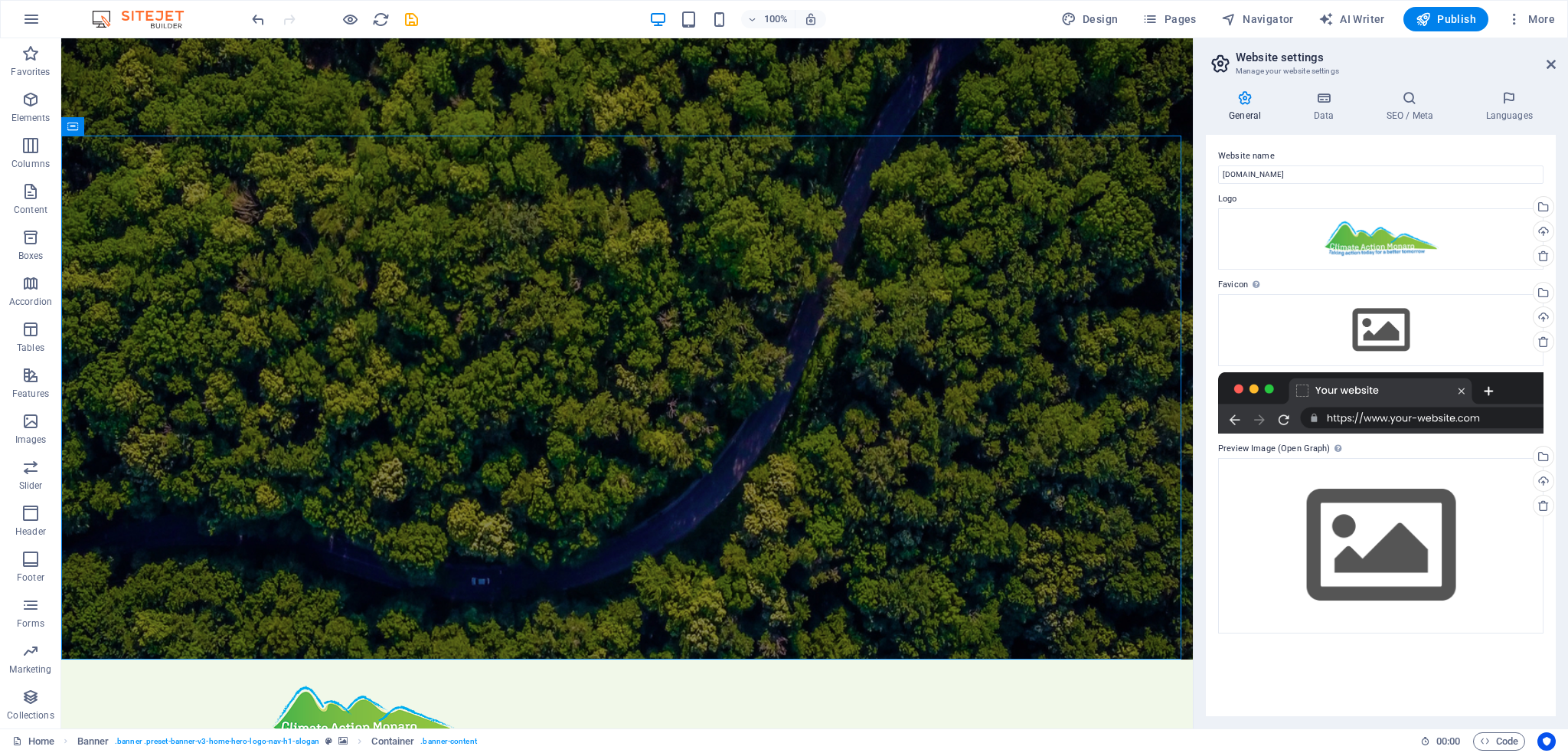
click at [1418, 392] on div at bounding box center [1381, 403] width 325 height 61
click at [1409, 418] on div at bounding box center [1381, 403] width 325 height 61
click at [1360, 390] on div at bounding box center [1381, 403] width 325 height 61
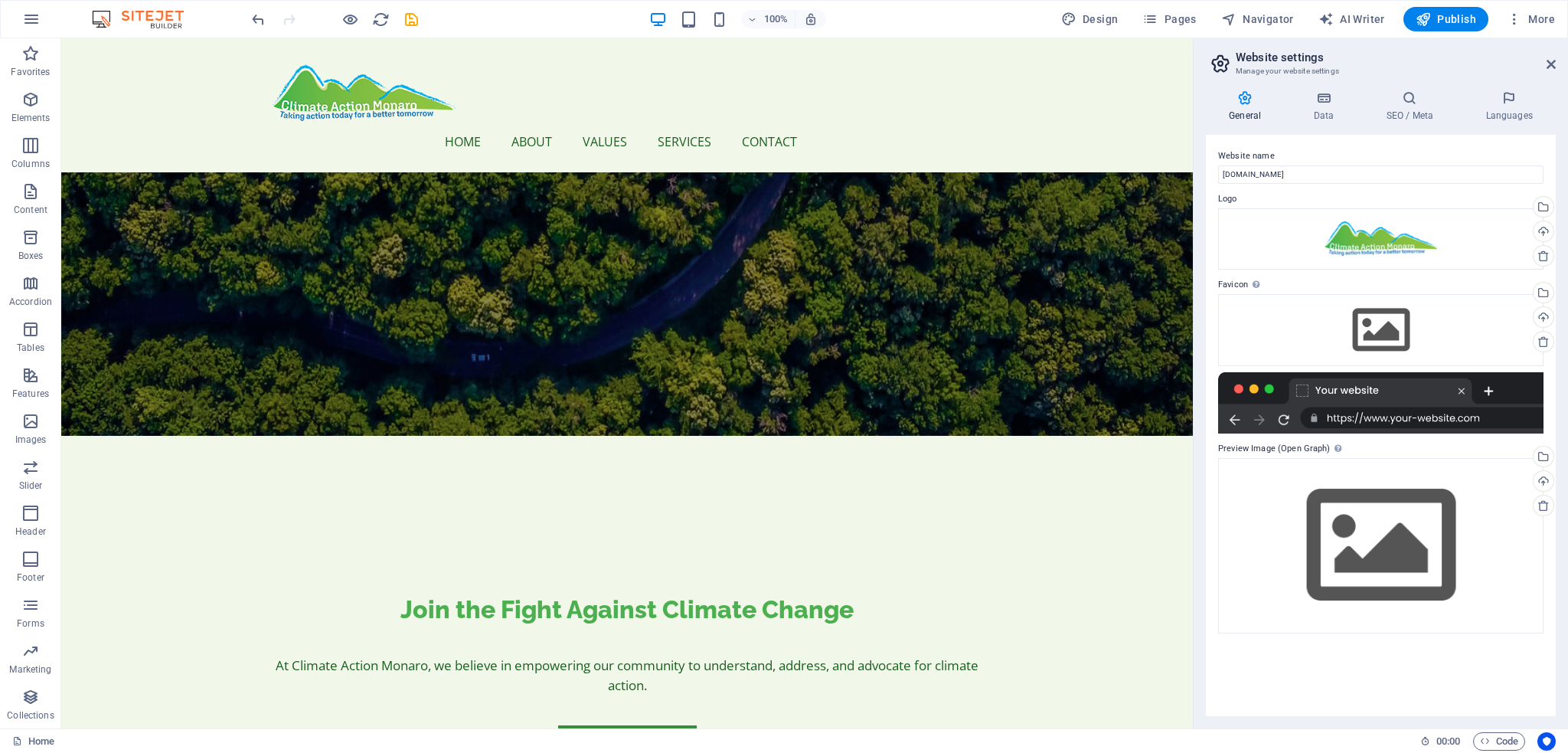
scroll to position [0, 0]
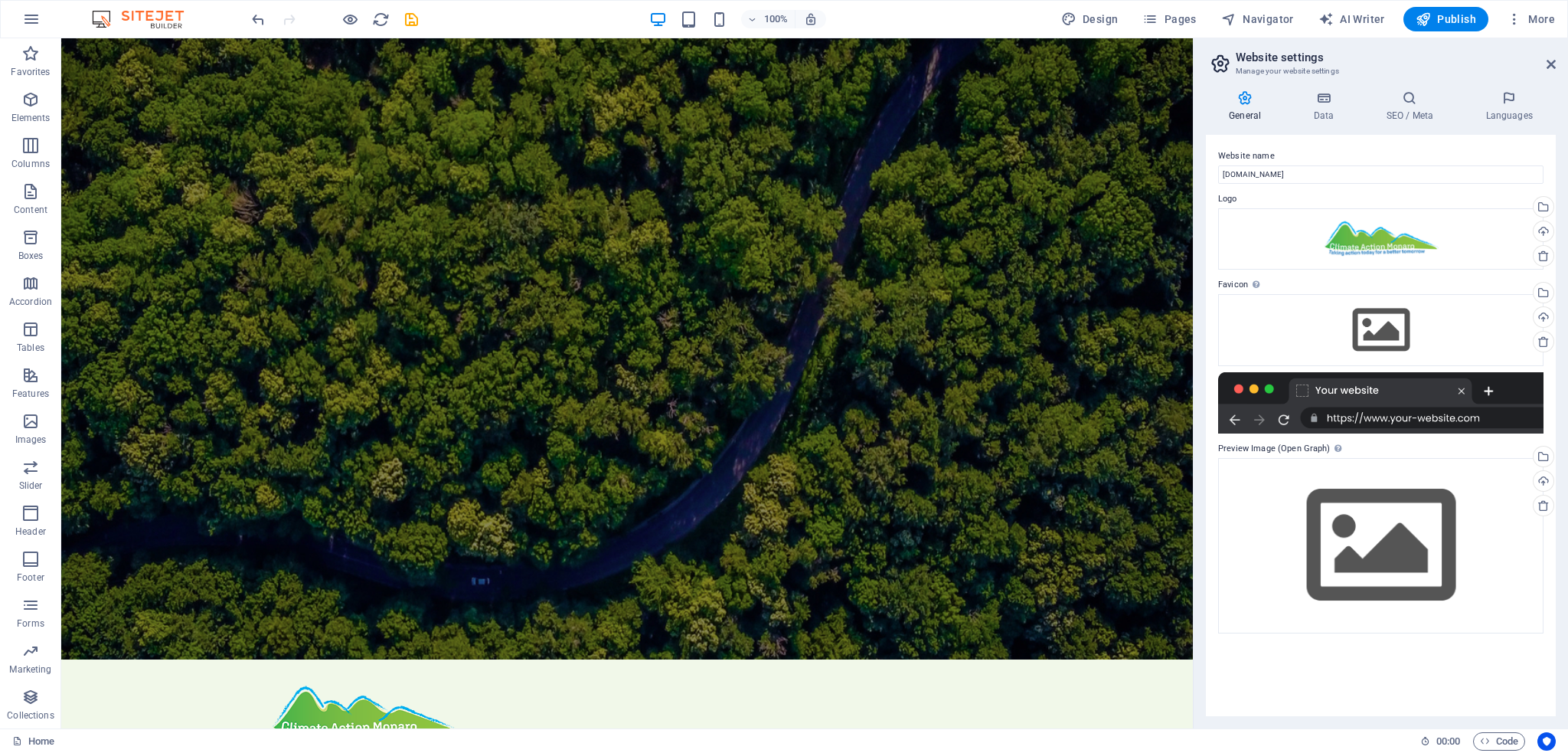
drag, startPoint x: 1185, startPoint y: 165, endPoint x: 1258, endPoint y: 165, distance: 73.0
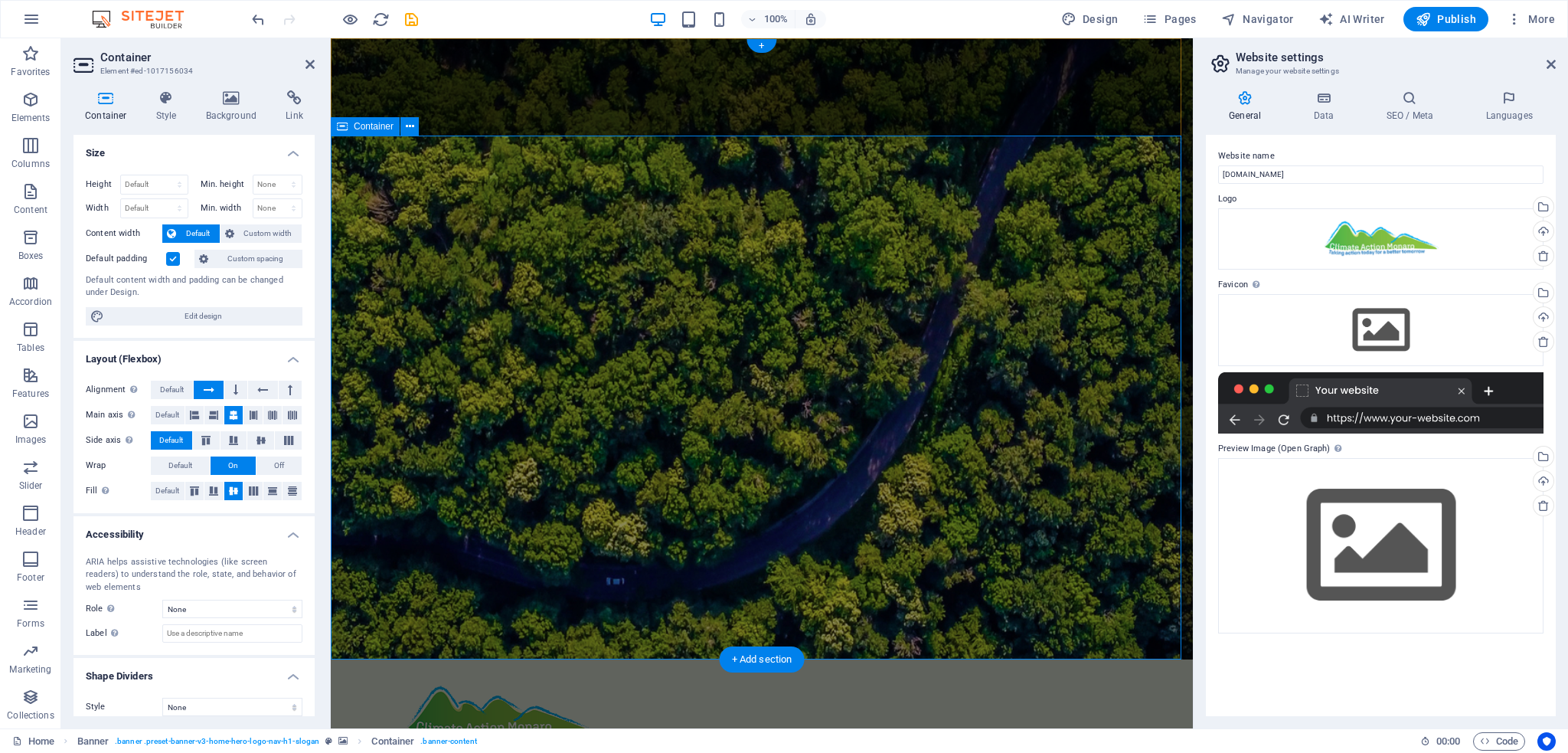
click at [431, 655] on icon at bounding box center [431, 650] width 8 height 16
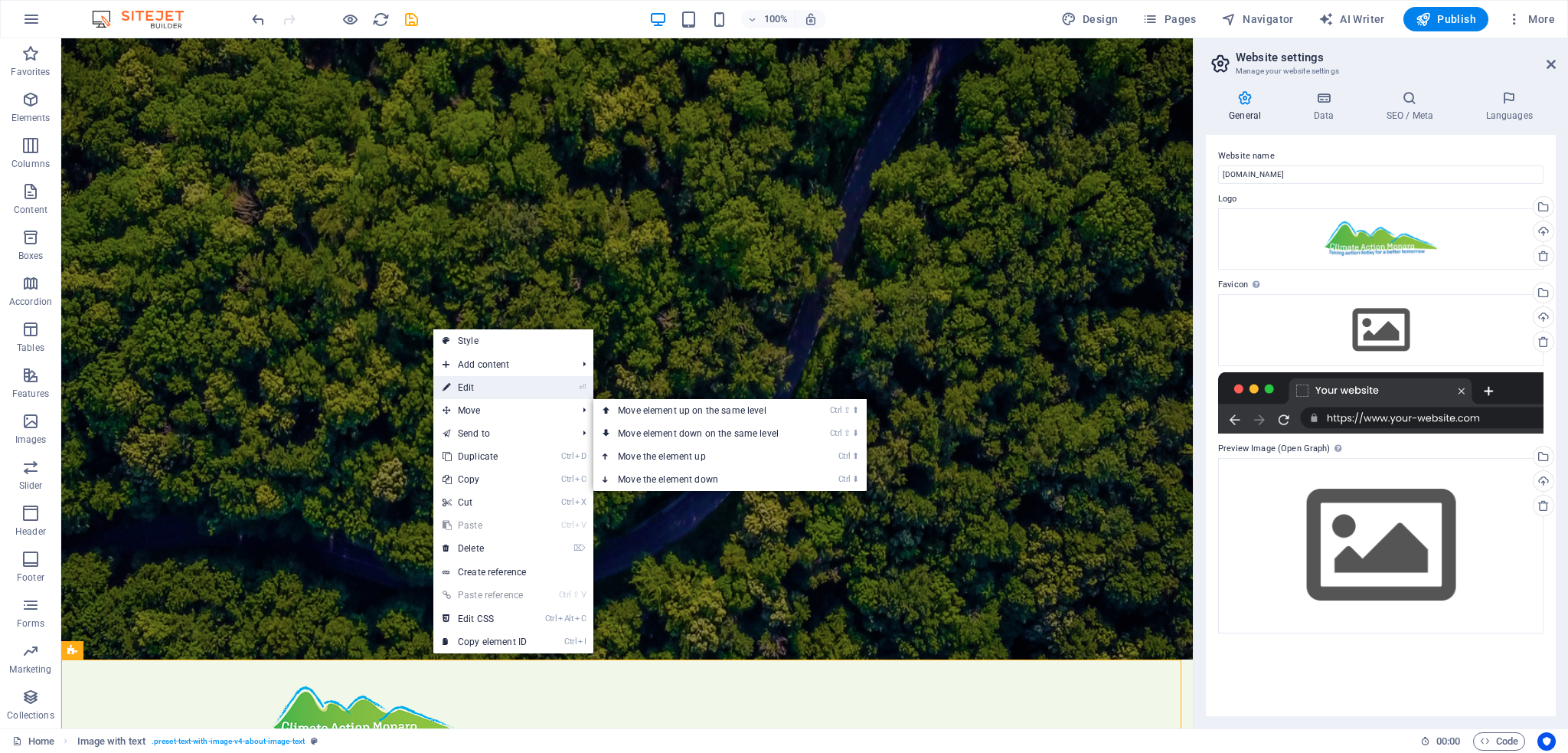
click at [475, 388] on link "⏎ Edit" at bounding box center [484, 387] width 103 height 23
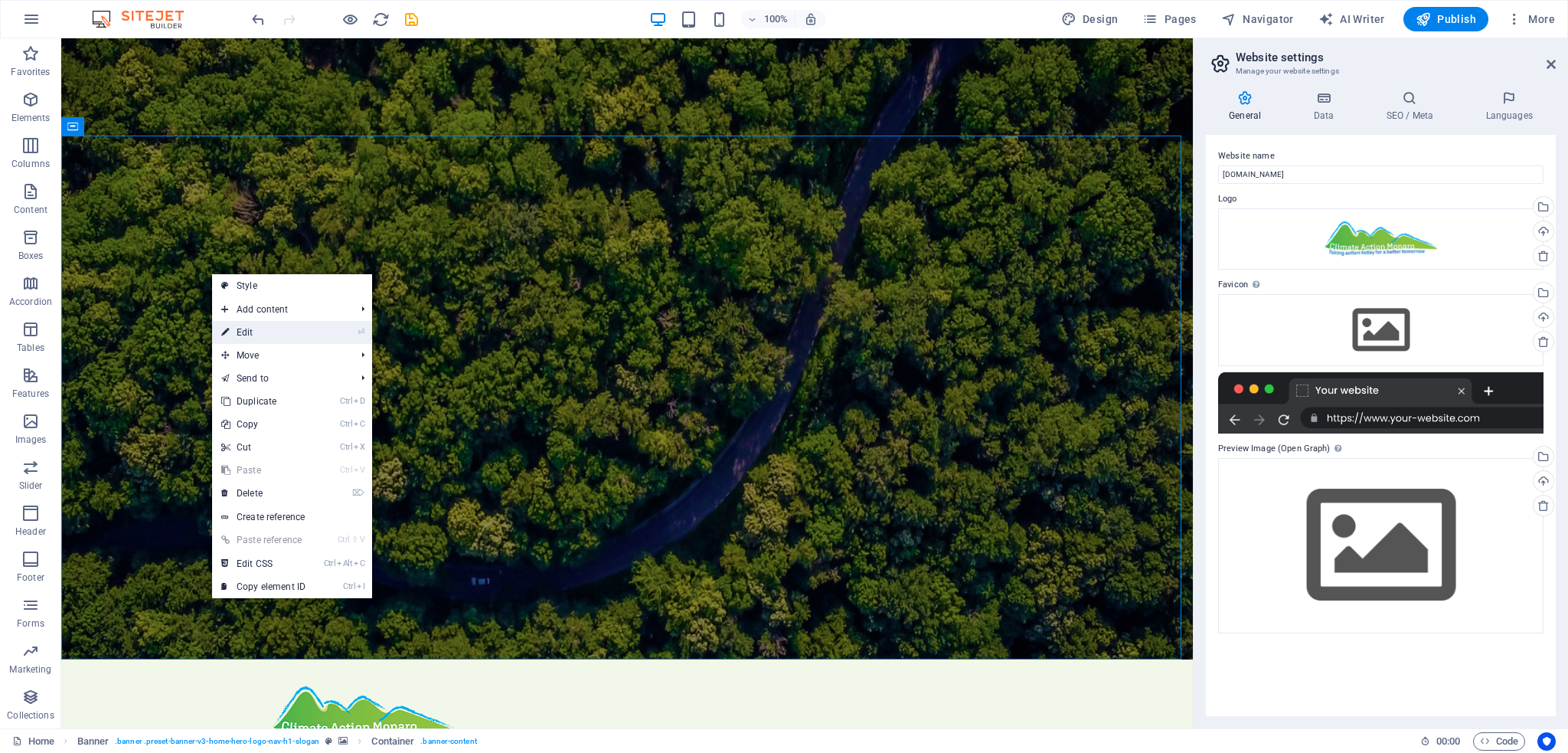
click at [225, 332] on icon at bounding box center [225, 332] width 8 height 23
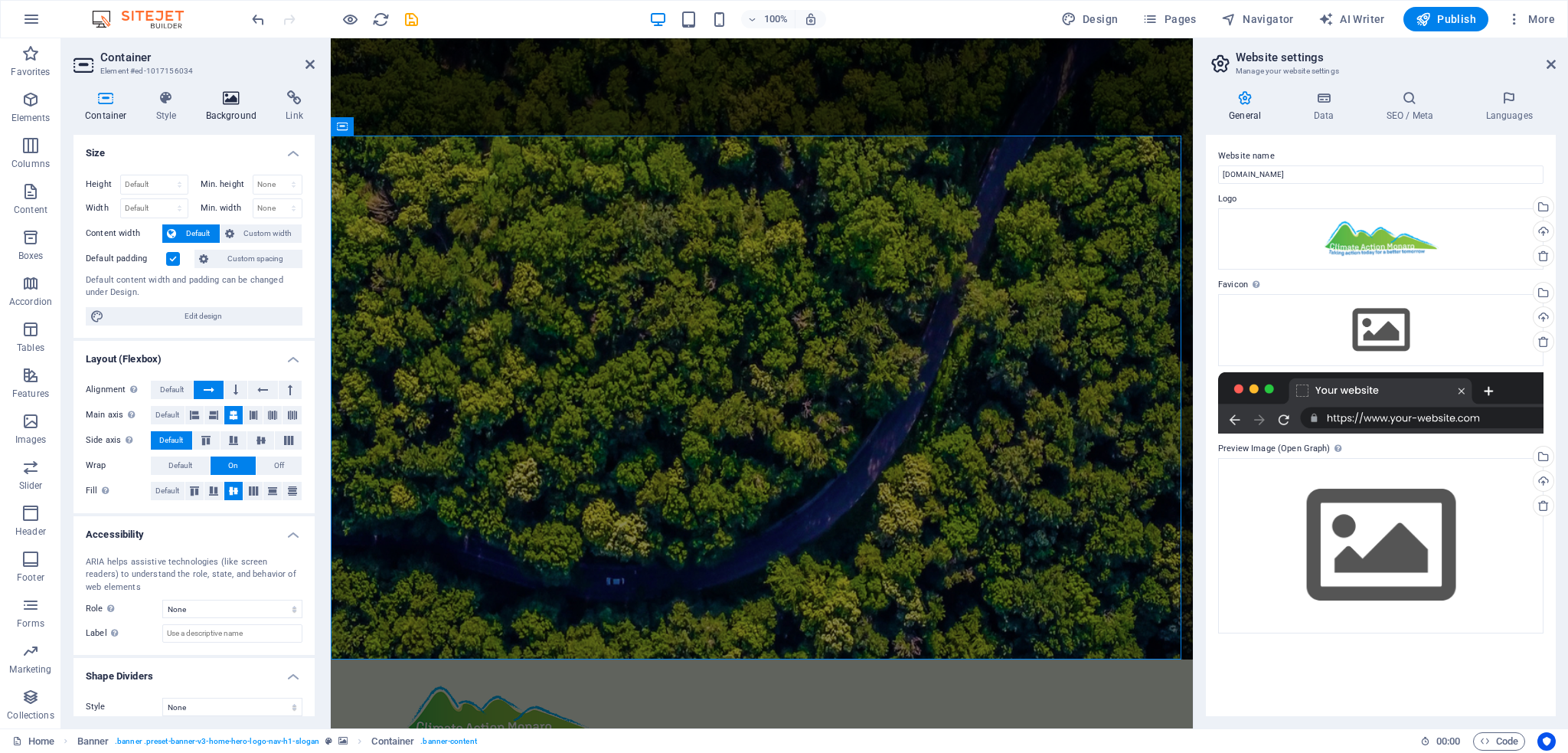
click at [236, 98] on icon at bounding box center [231, 98] width 75 height 15
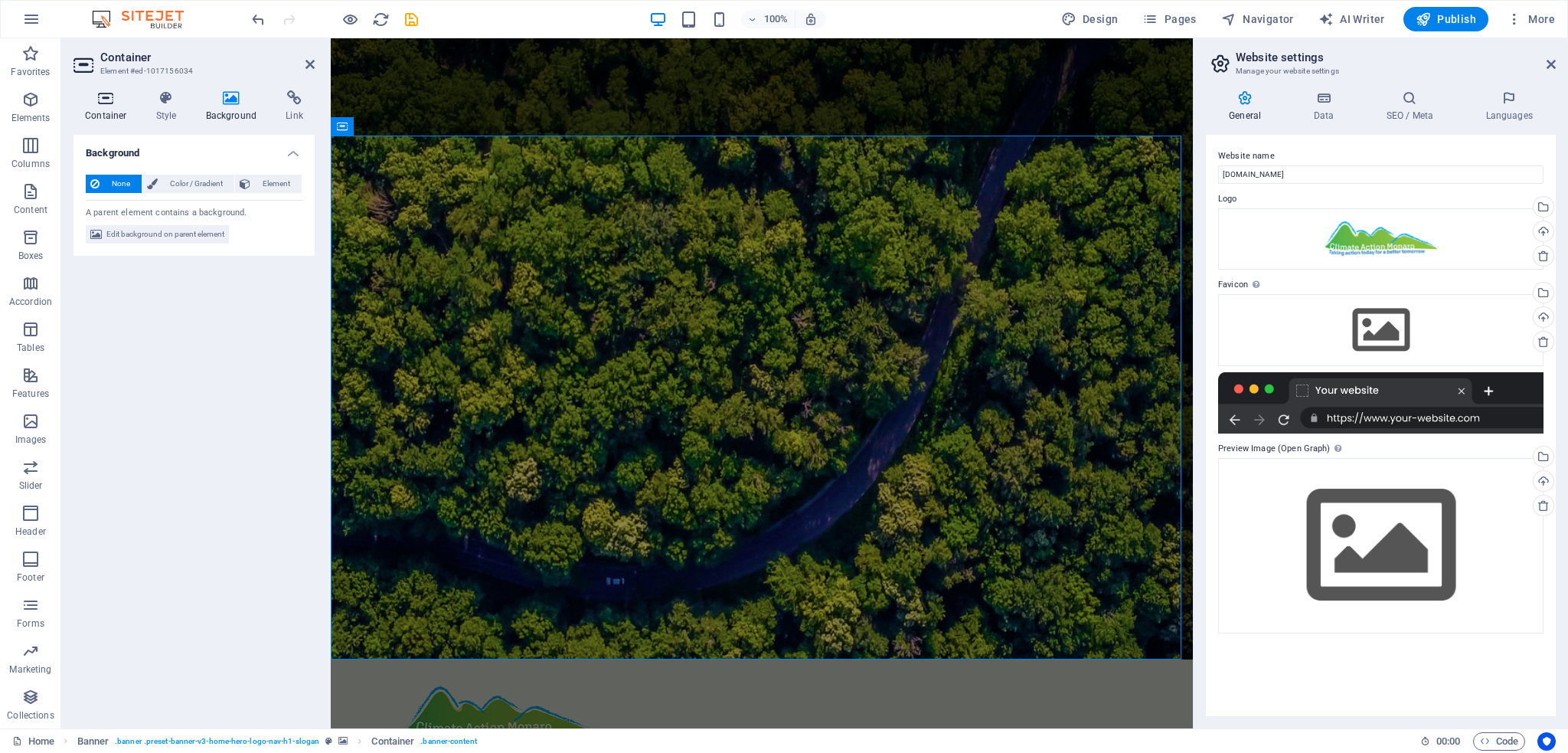
click at [94, 103] on icon at bounding box center [106, 98] width 65 height 15
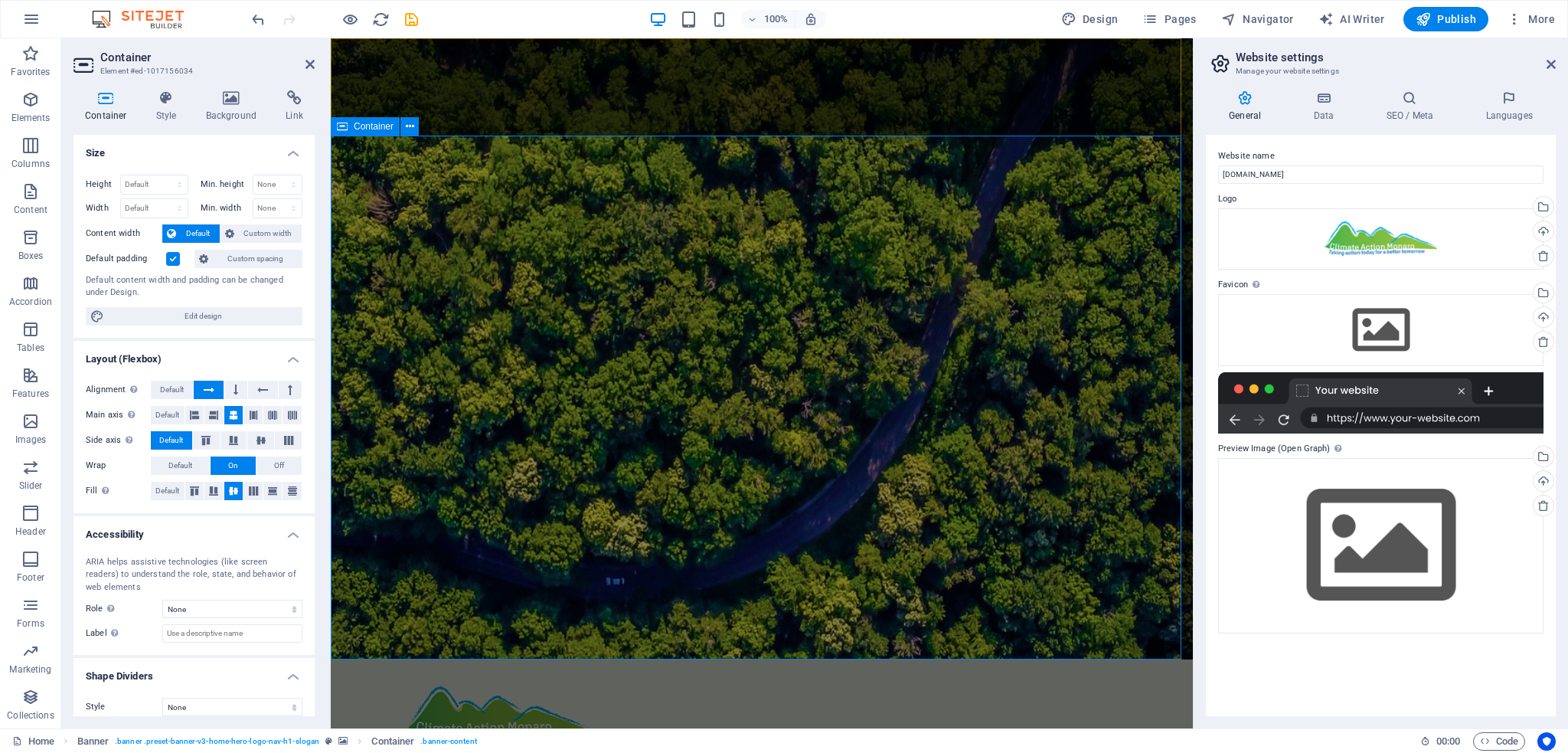
click at [409, 126] on icon at bounding box center [410, 126] width 8 height 16
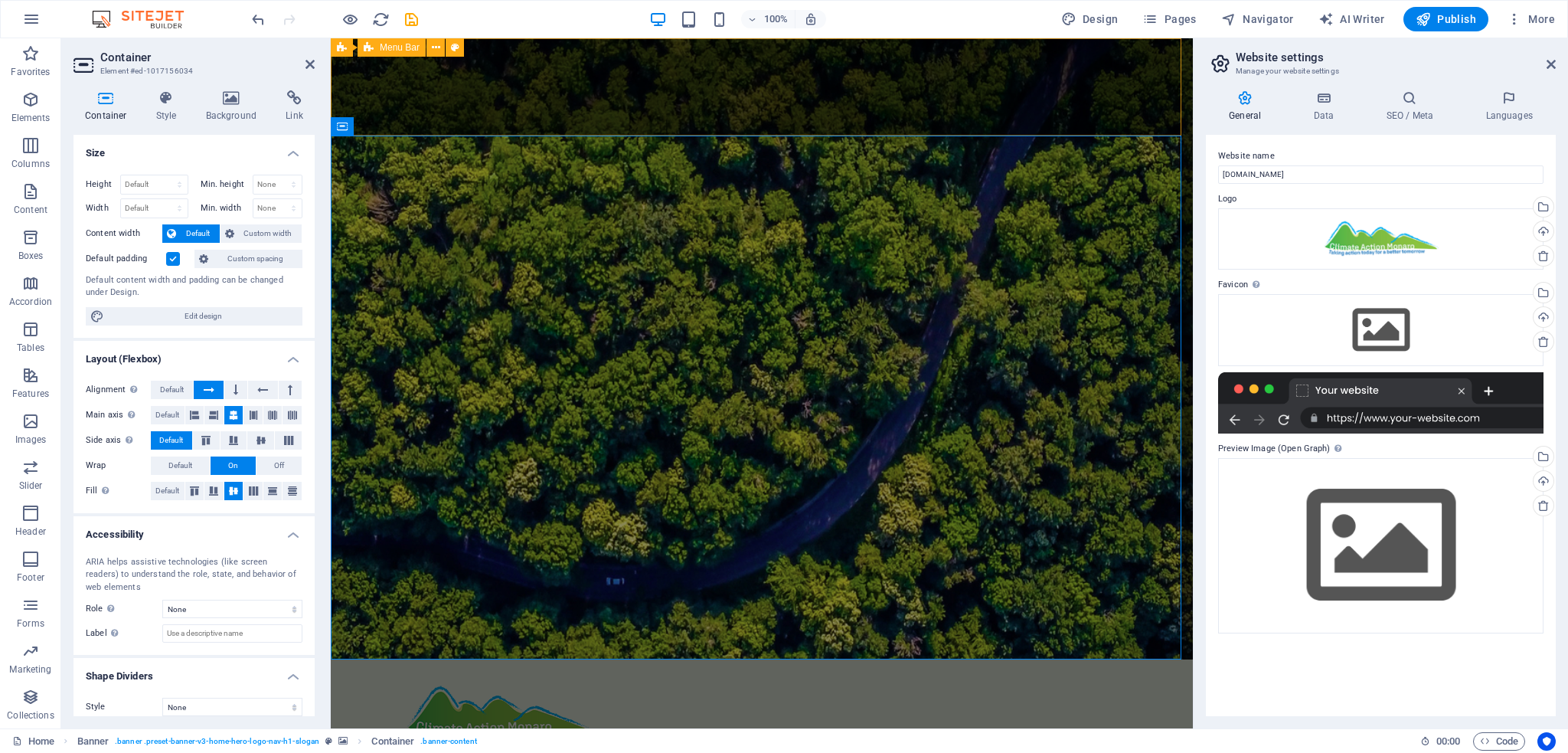
click at [817, 660] on div "Home About Values Services Contact Menu" at bounding box center [761, 727] width 862 height 134
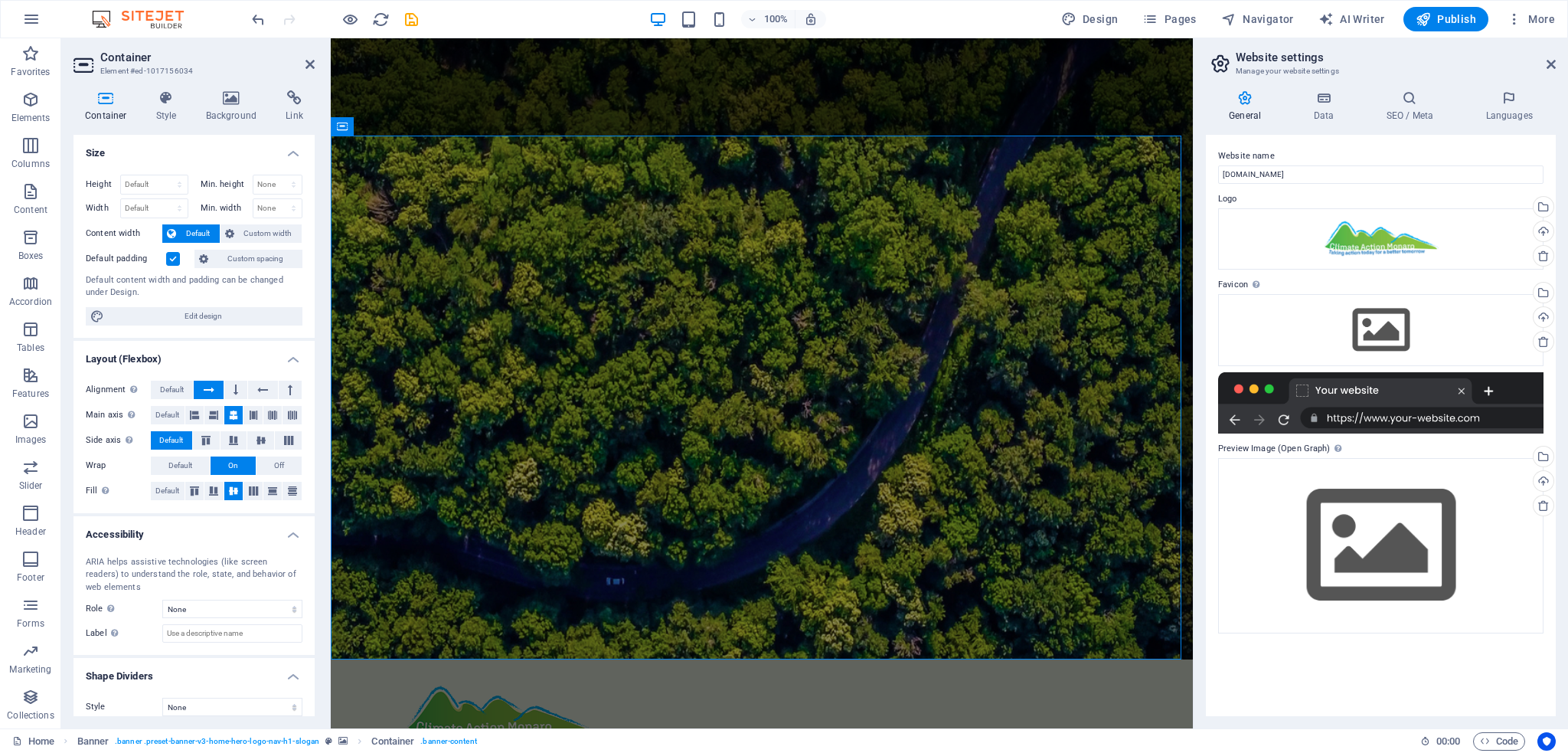
scroll to position [11, 0]
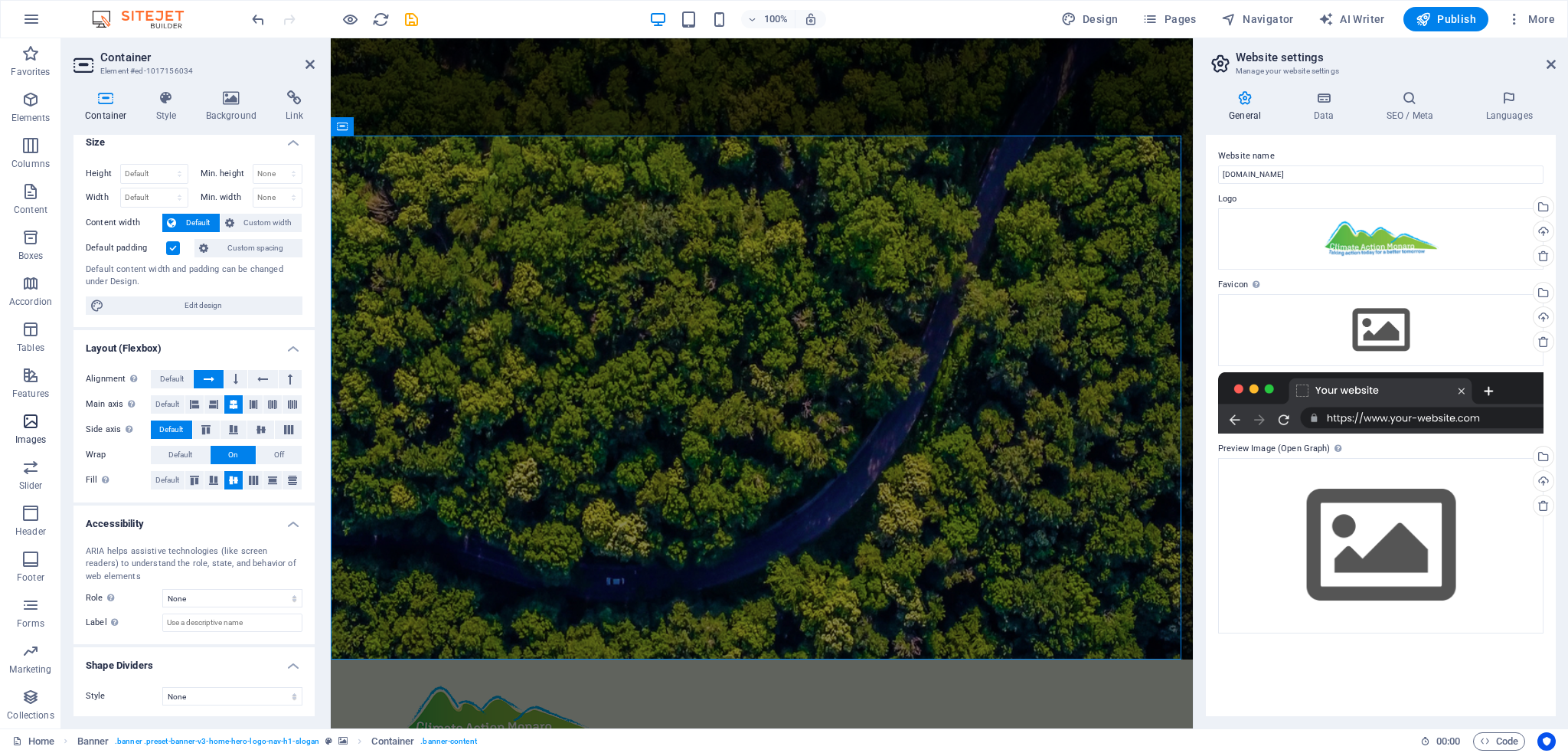
click at [39, 429] on icon "button" at bounding box center [31, 421] width 19 height 19
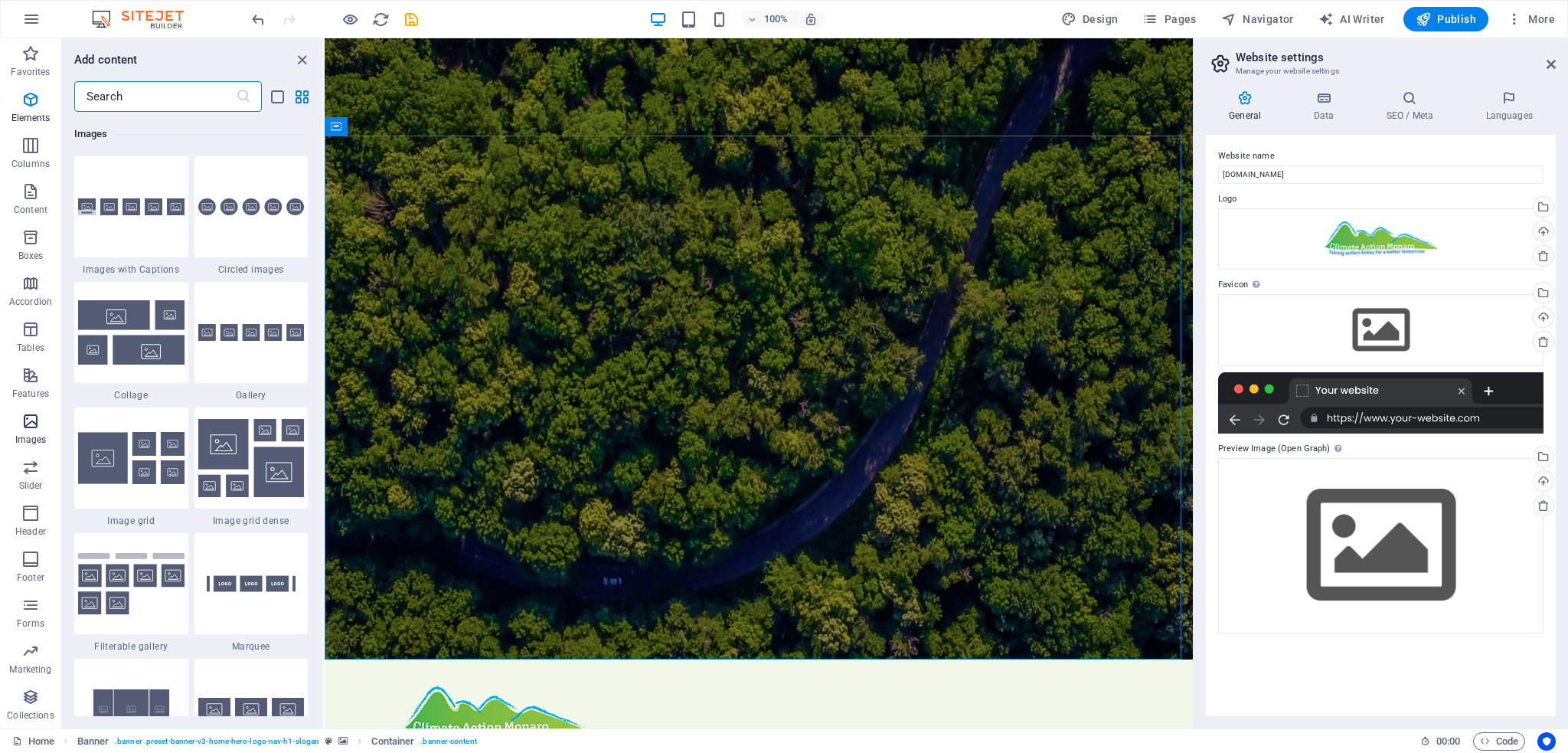
scroll to position [7766, 0]
click at [762, 45] on div "+" at bounding box center [758, 46] width 30 height 14
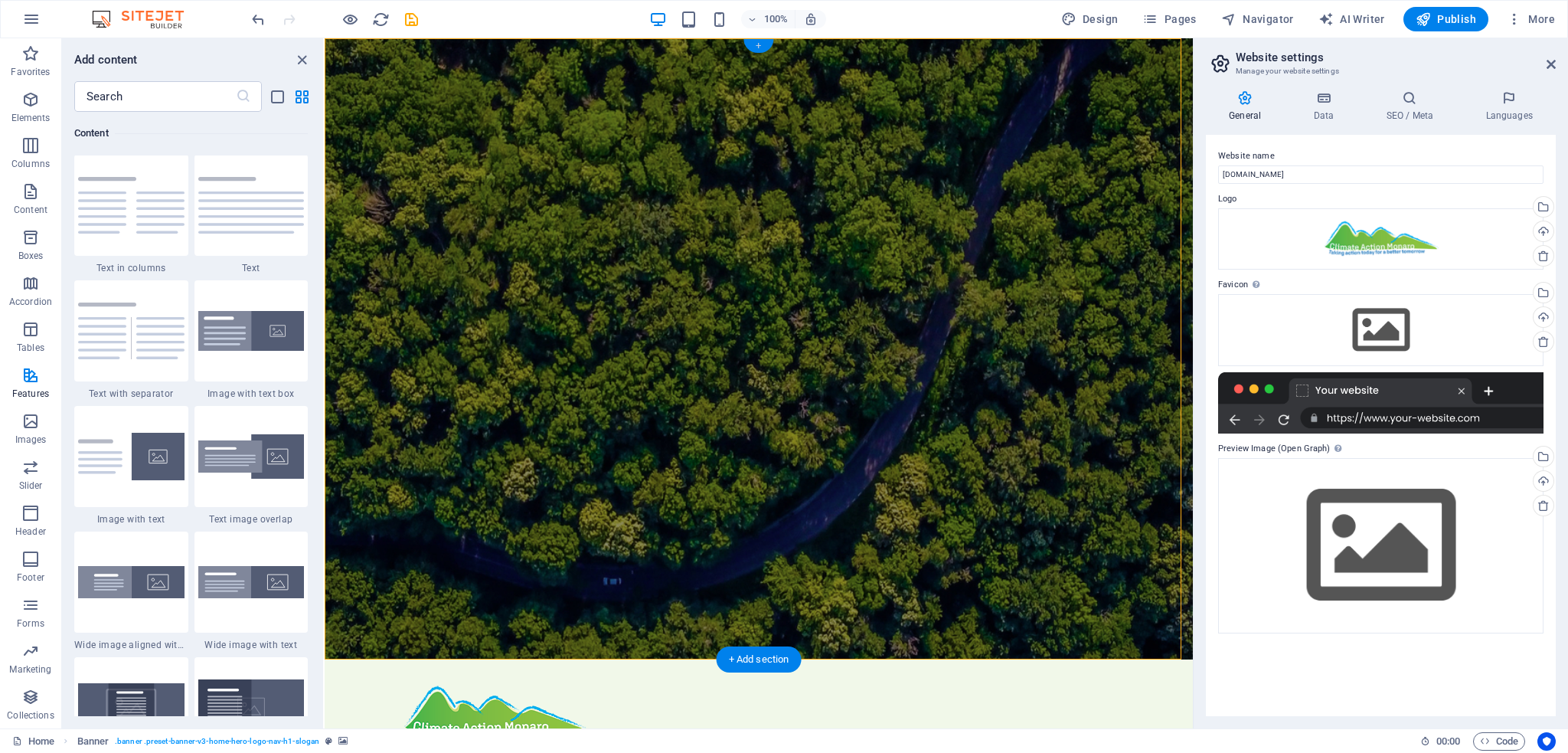
scroll to position [2680, 0]
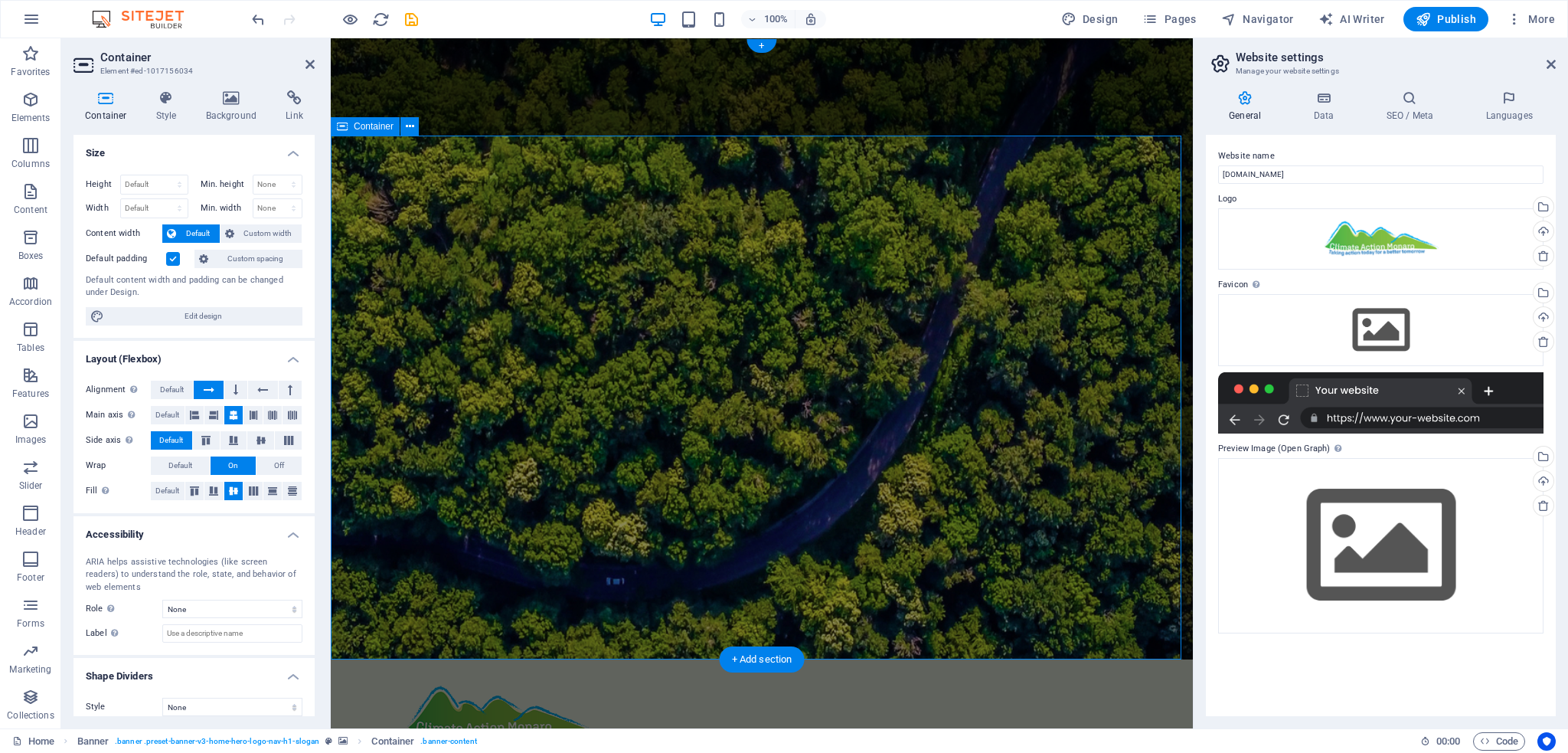
click at [763, 658] on div "+ Add section" at bounding box center [762, 659] width 85 height 26
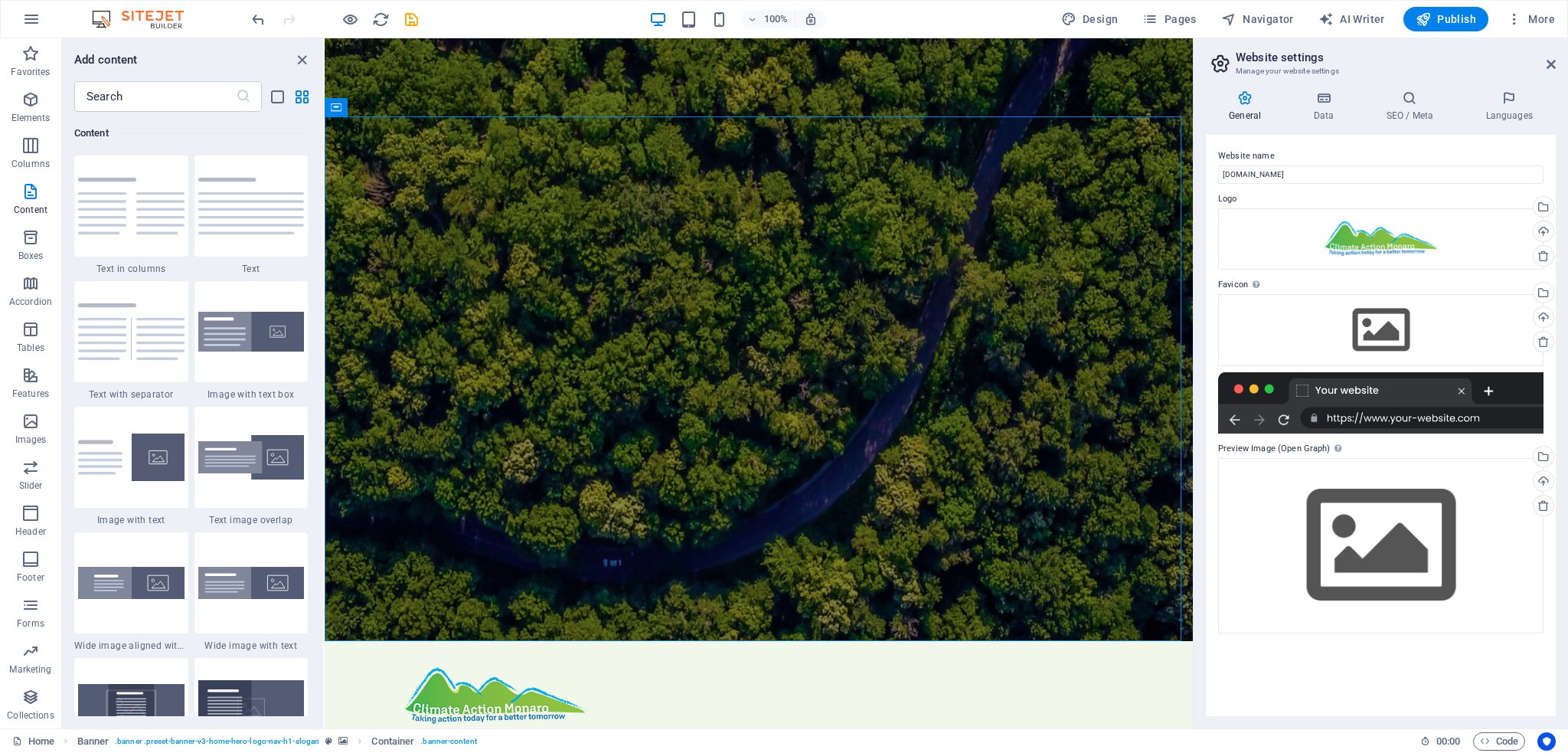
scroll to position [0, 0]
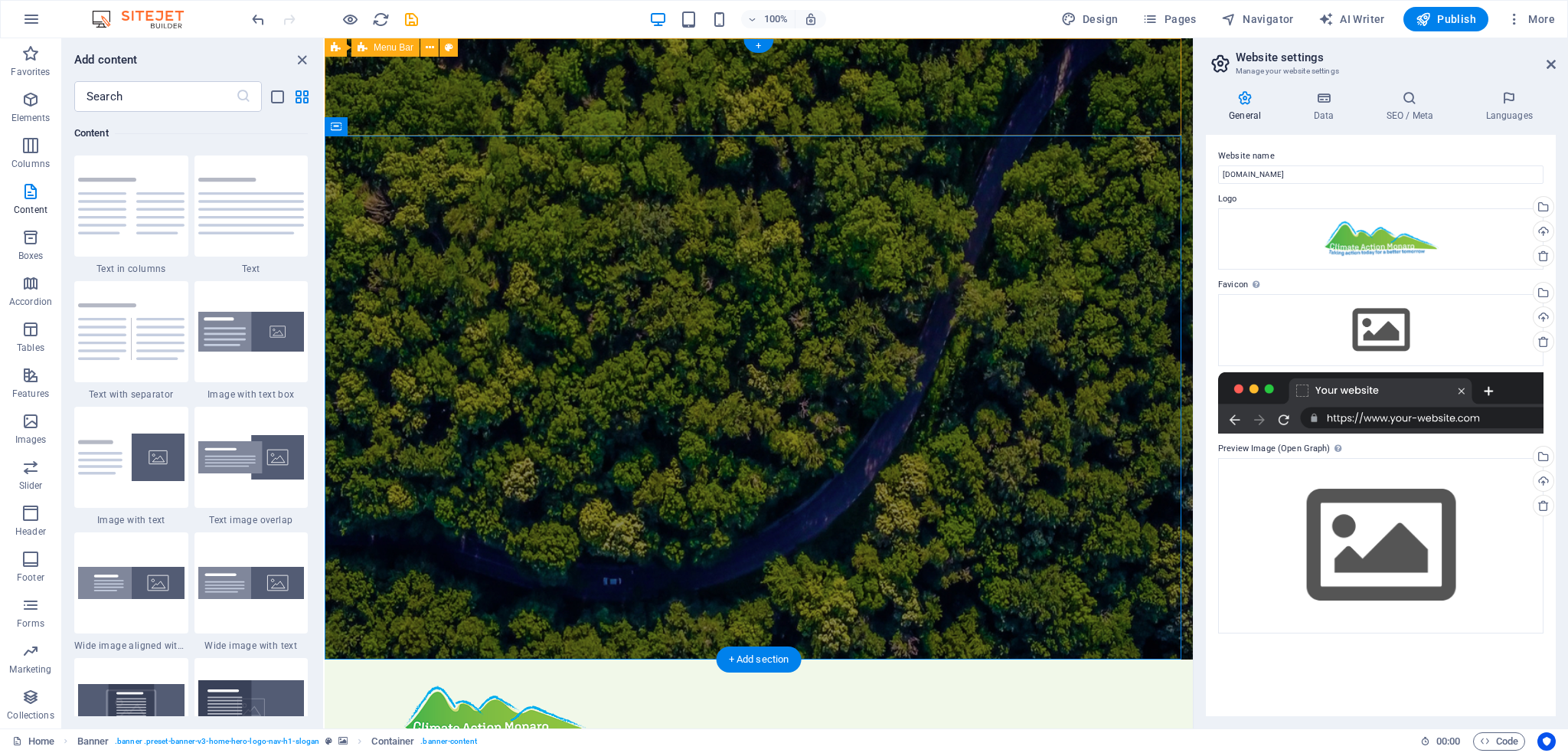
click at [355, 660] on div "Home About Values Services Contact Menu" at bounding box center [759, 727] width 868 height 134
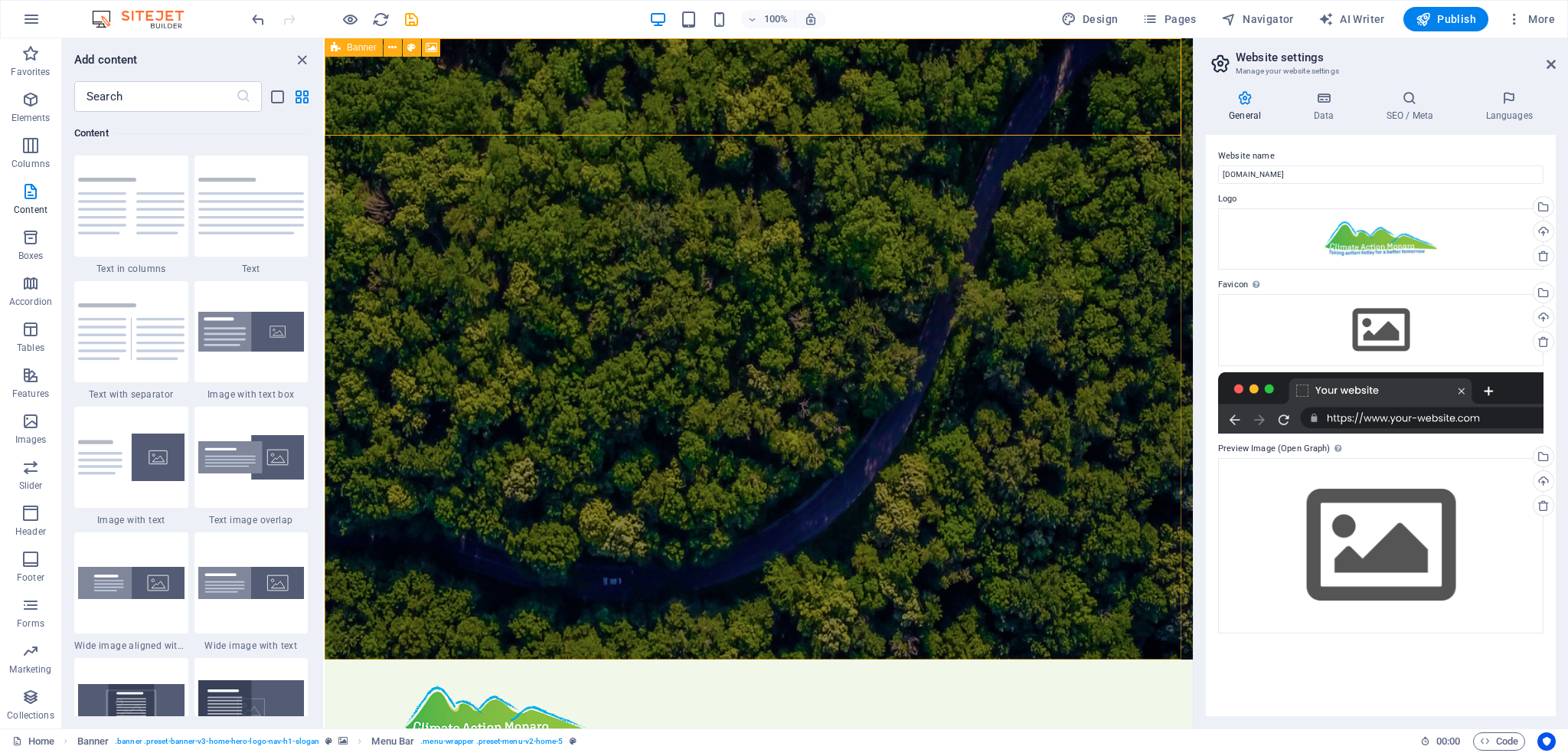
click at [331, 47] on icon at bounding box center [336, 47] width 10 height 19
click at [337, 46] on icon at bounding box center [336, 47] width 10 height 19
click at [432, 51] on icon at bounding box center [431, 47] width 12 height 16
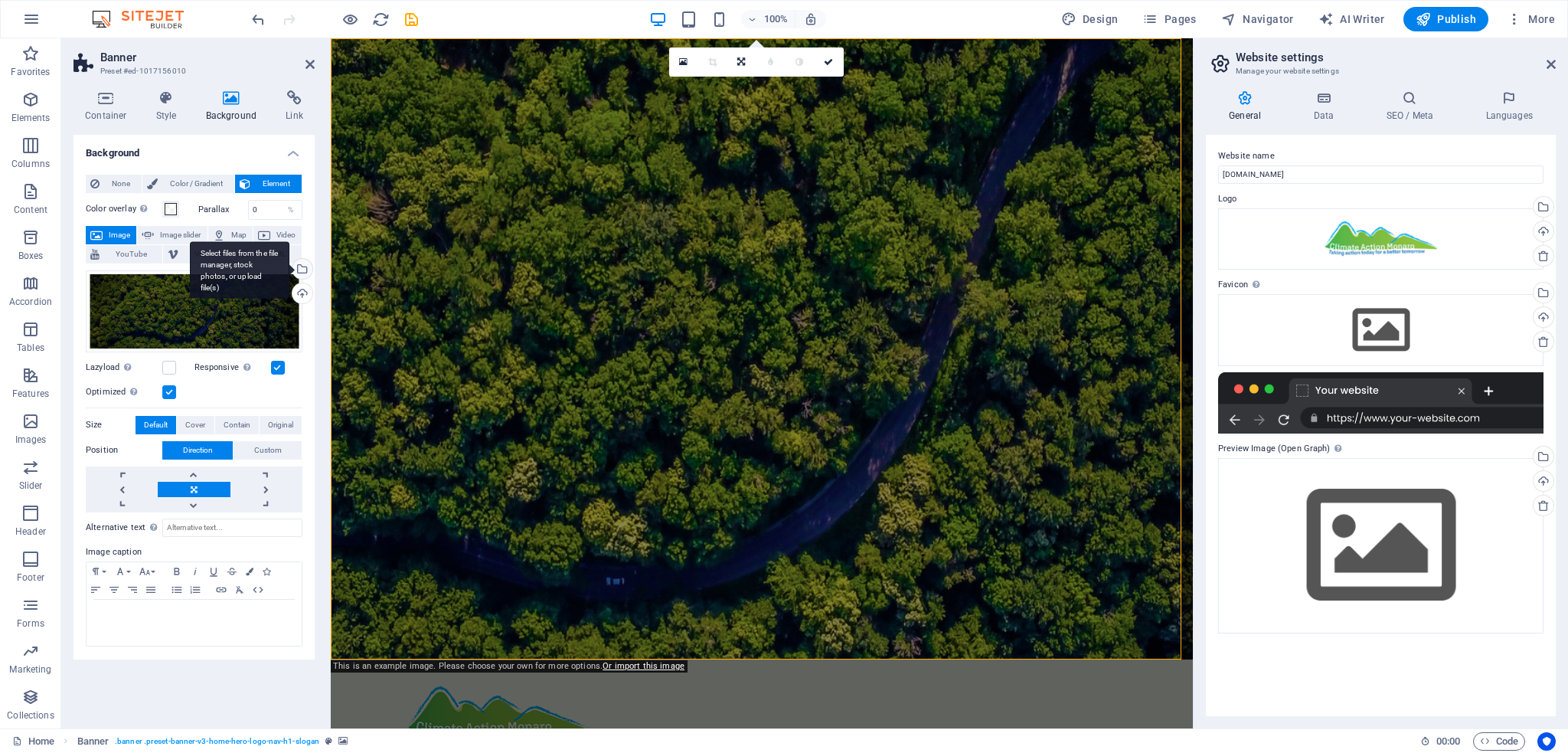
click at [304, 271] on div "Select files from the file manager, stock photos, or upload file(s)" at bounding box center [300, 270] width 23 height 23
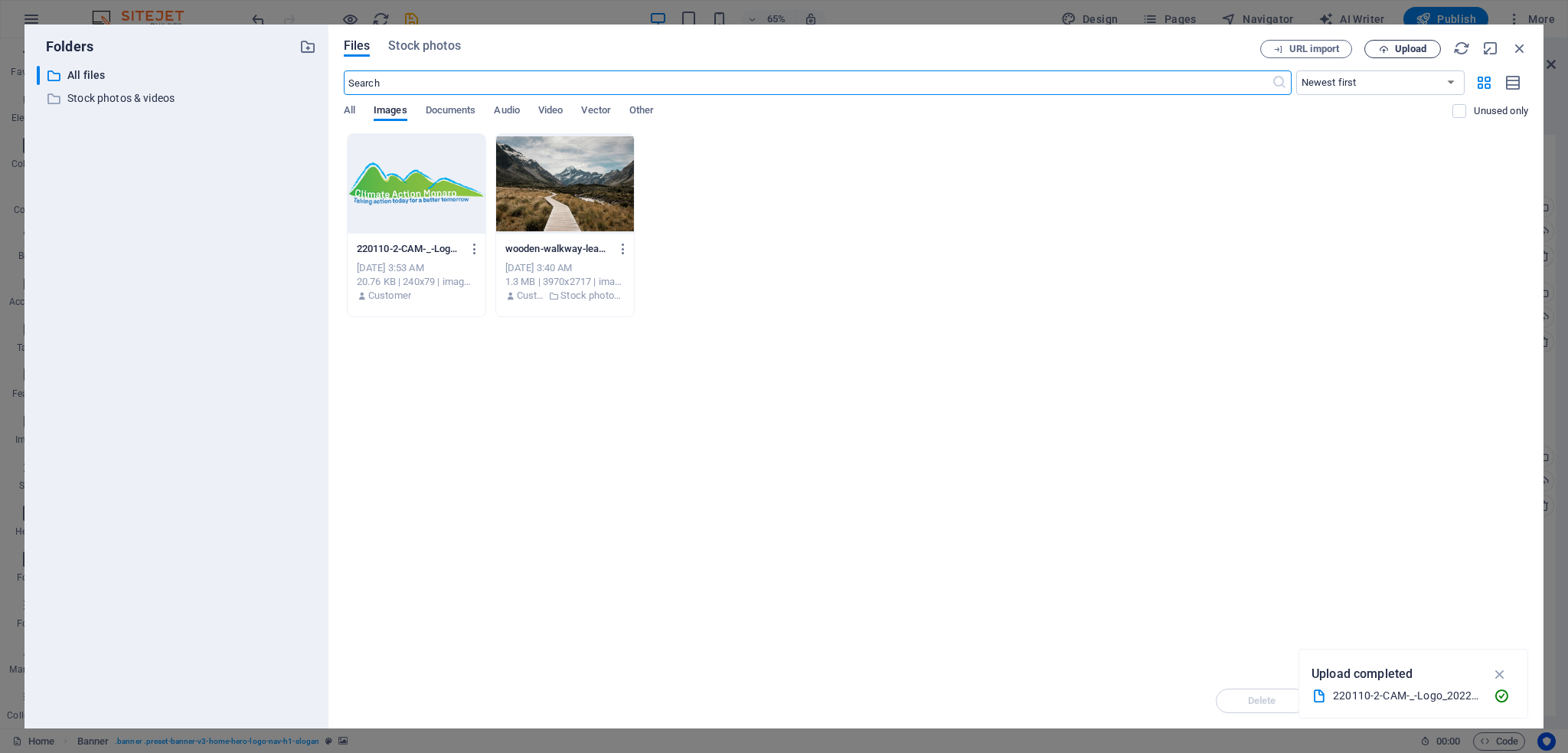
click at [1421, 52] on span "Upload" at bounding box center [1410, 48] width 31 height 9
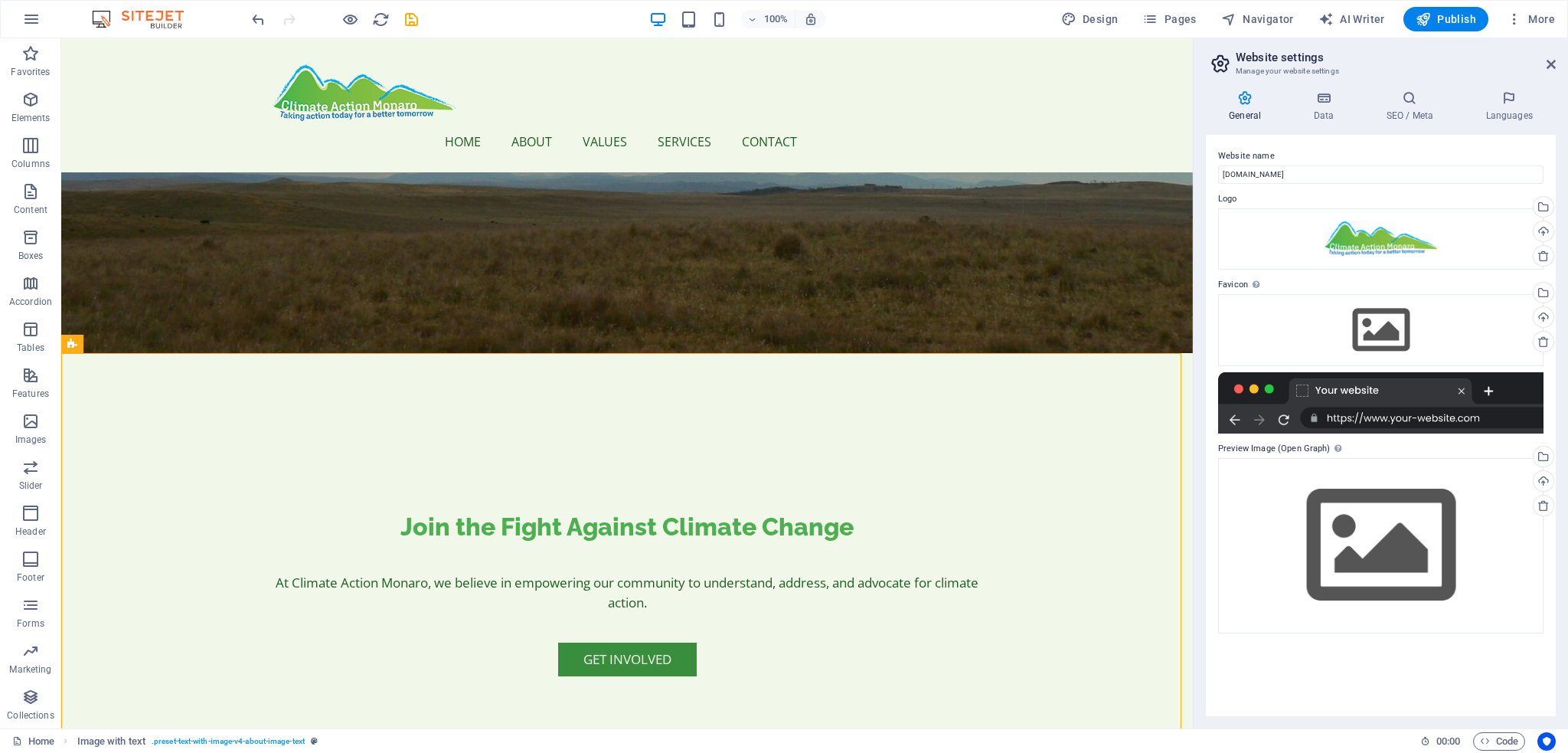
scroll to position [258, 0]
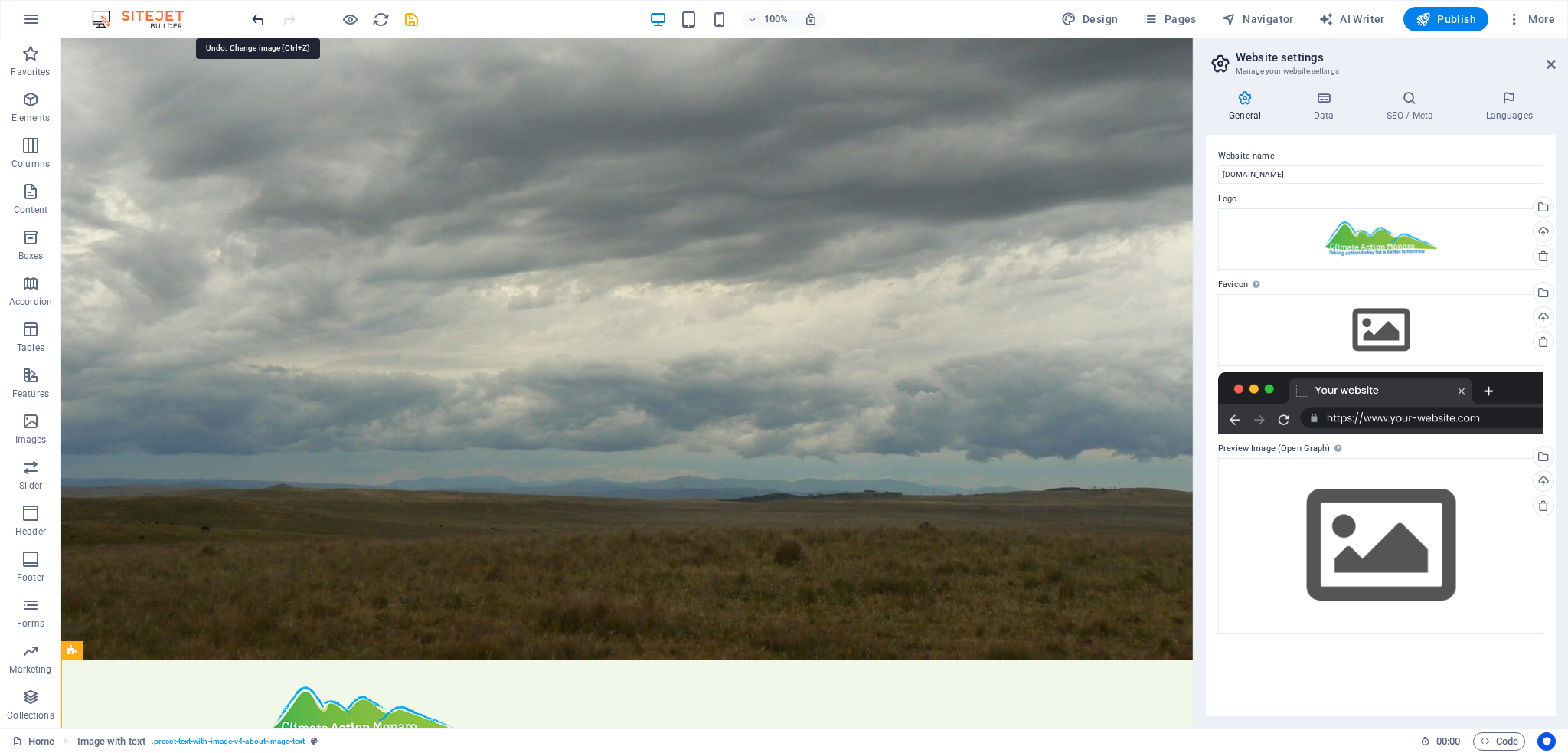
click at [260, 24] on icon "undo" at bounding box center [258, 20] width 18 height 18
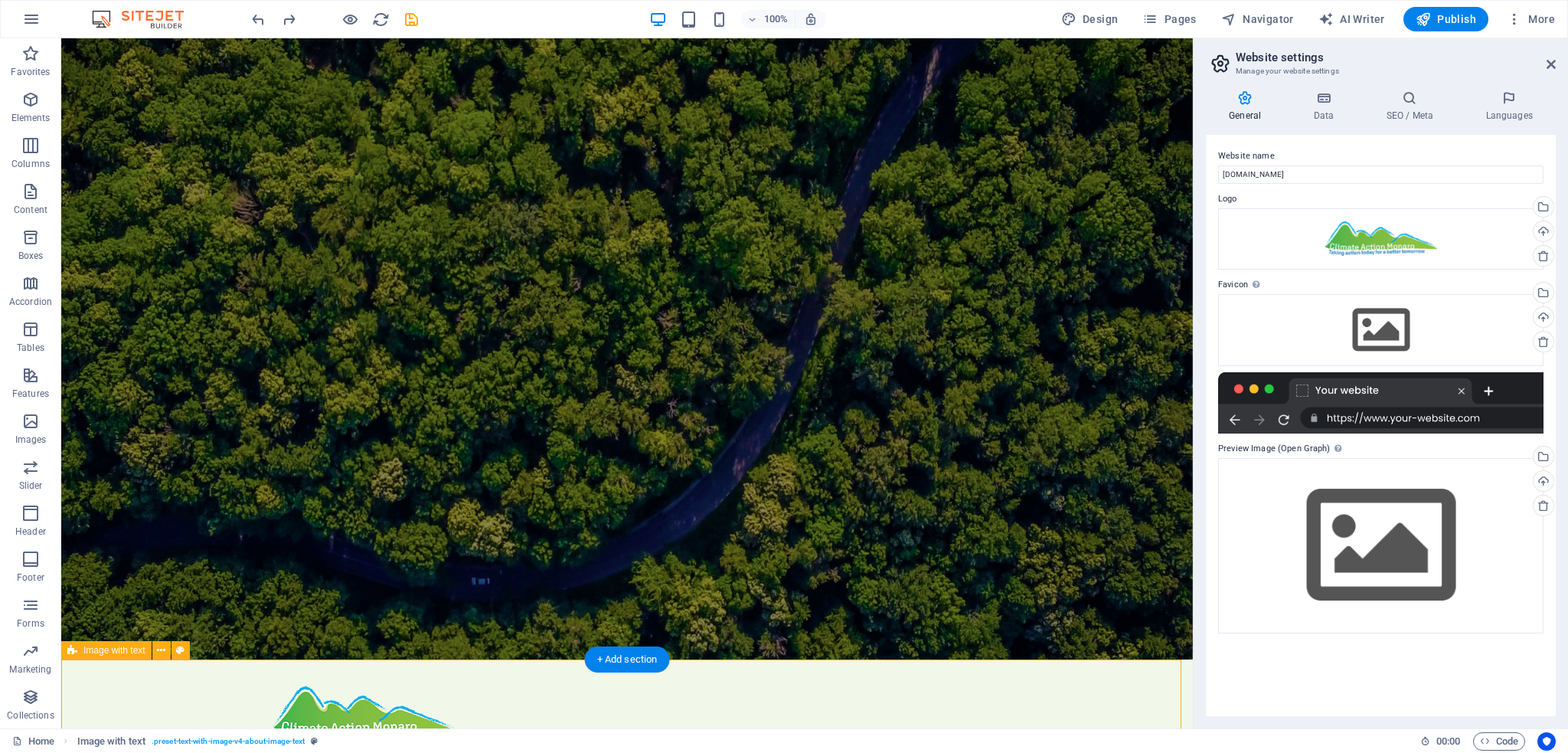
click at [165, 45] on icon at bounding box center [168, 47] width 12 height 16
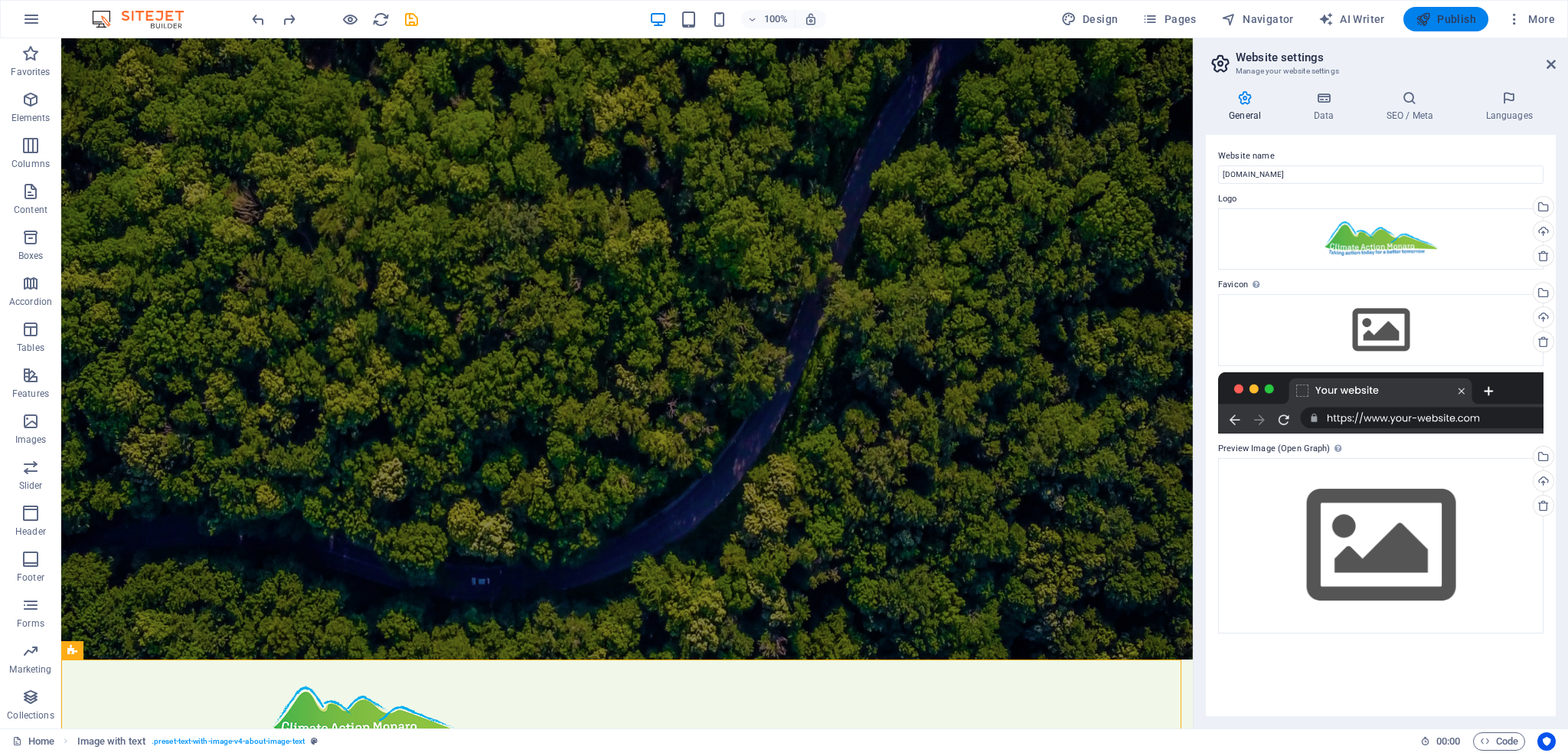
click at [1442, 14] on span "Publish" at bounding box center [1445, 20] width 60 height 15
checkbox input "false"
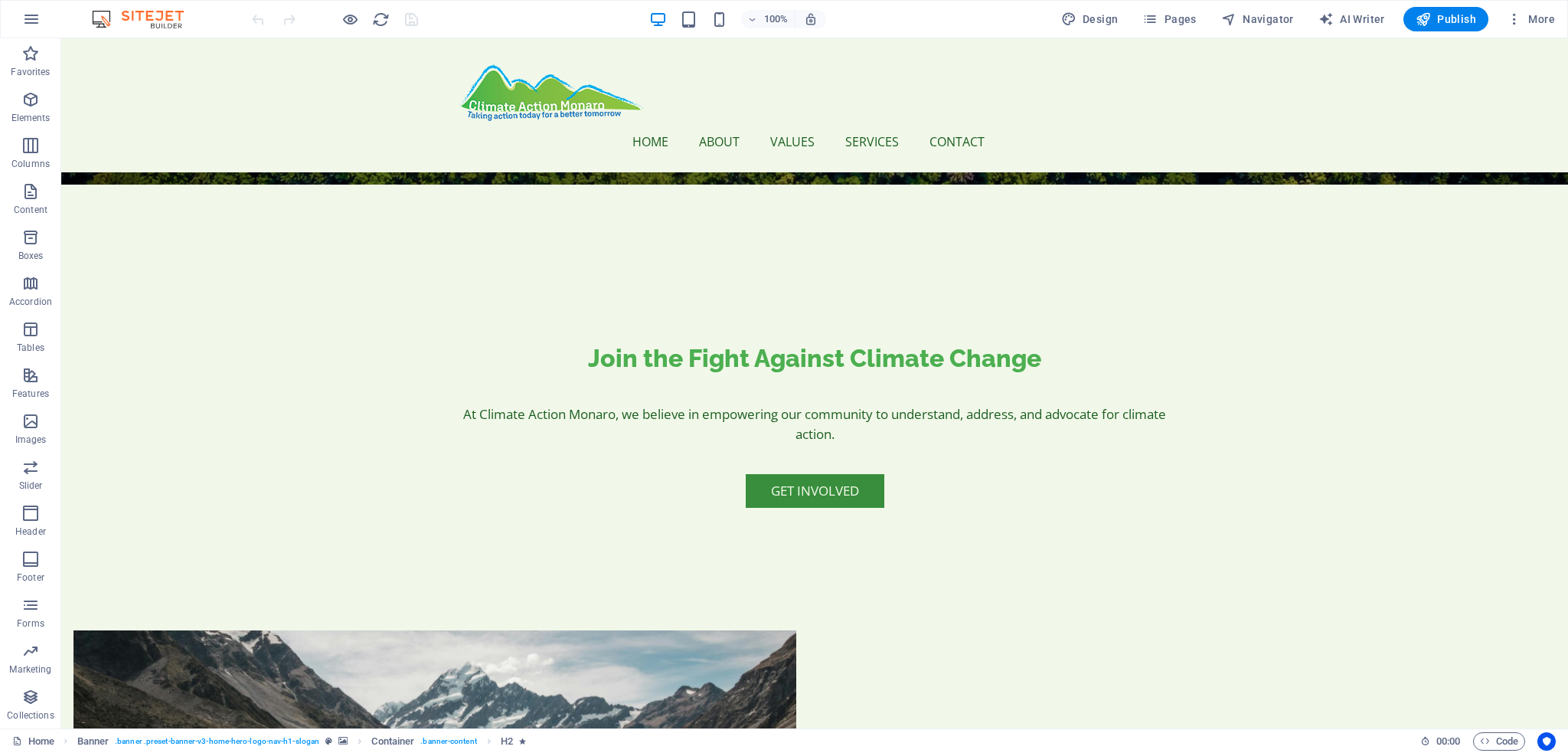
scroll to position [542, 0]
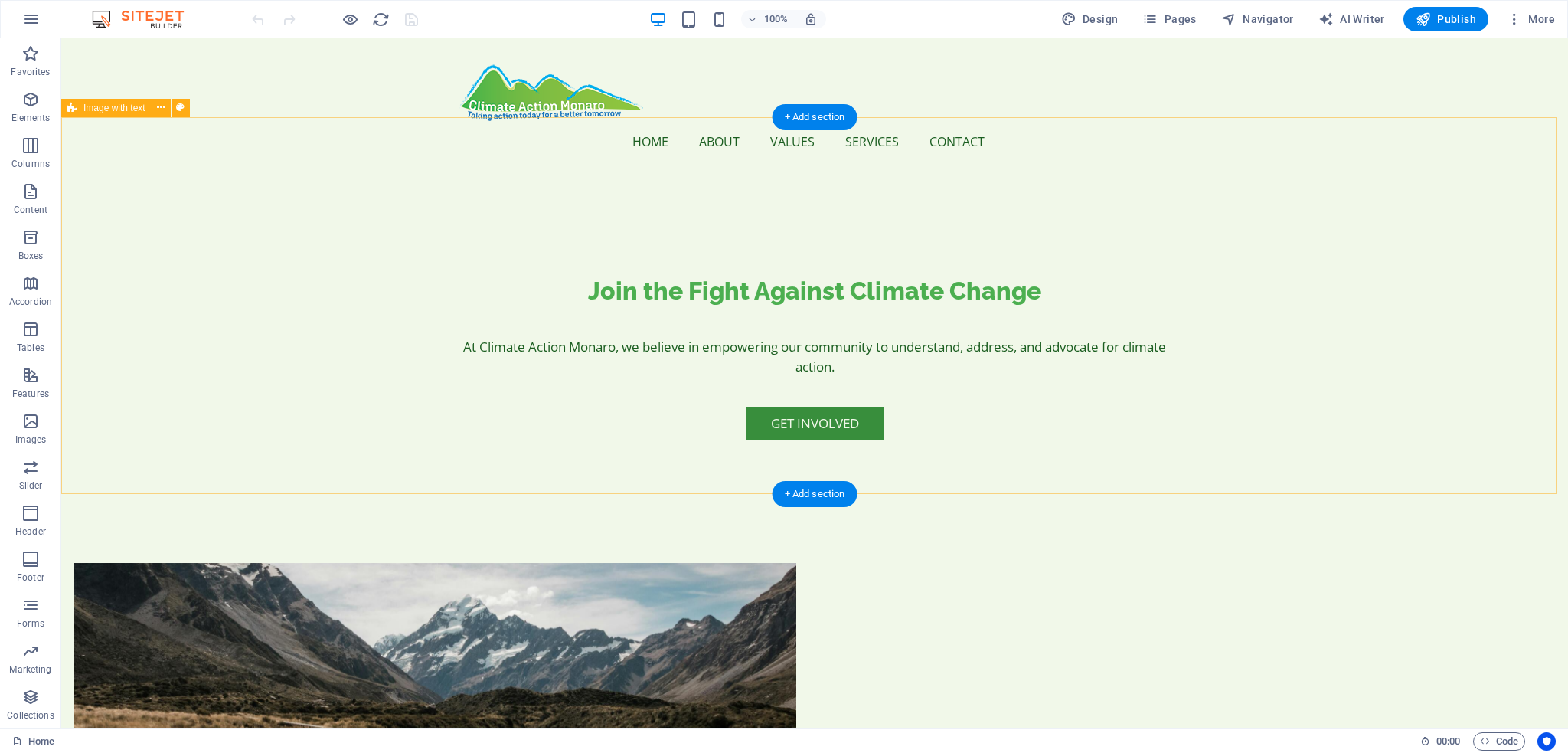
click at [719, 563] on figure at bounding box center [435, 690] width 723 height 254
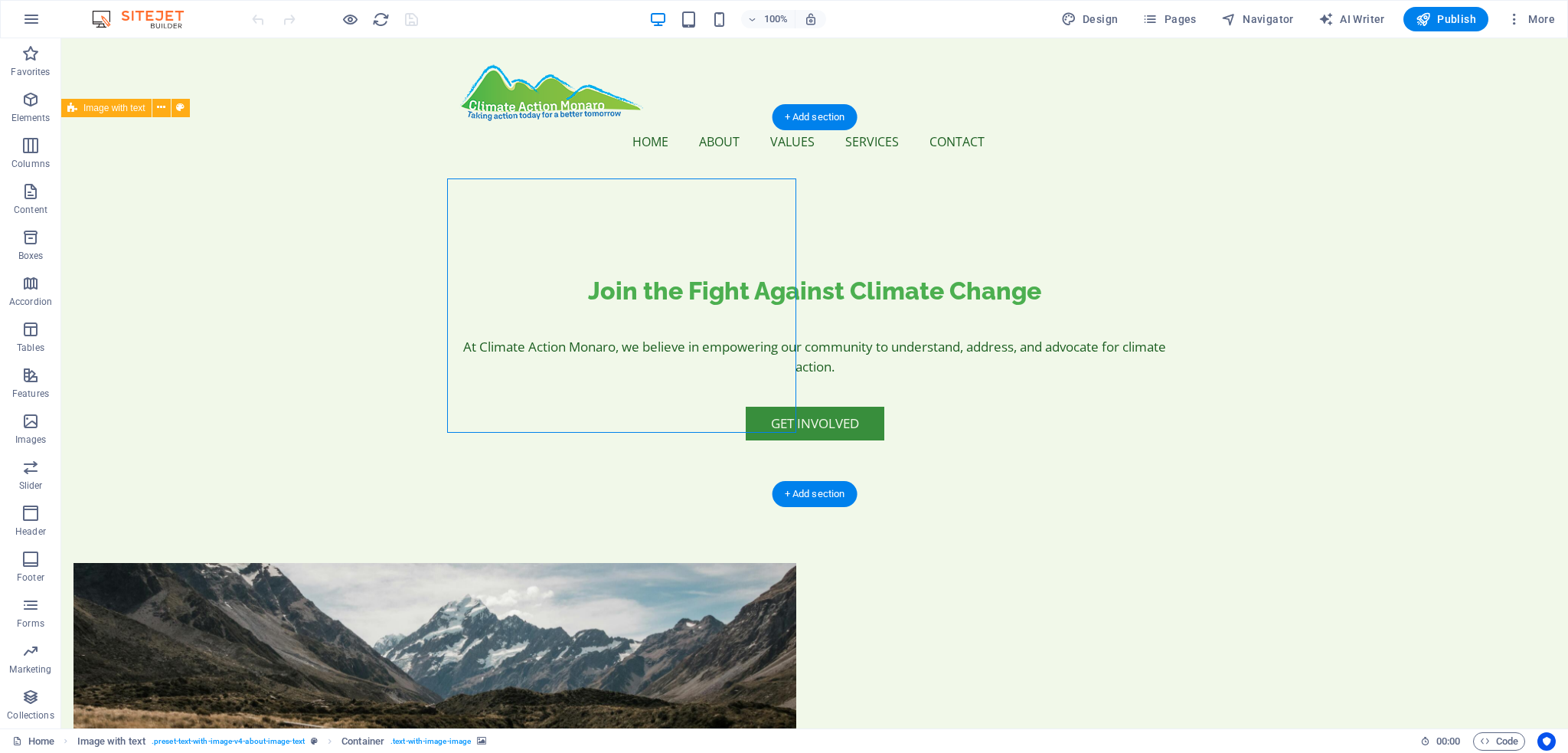
click at [719, 563] on figure at bounding box center [435, 690] width 723 height 254
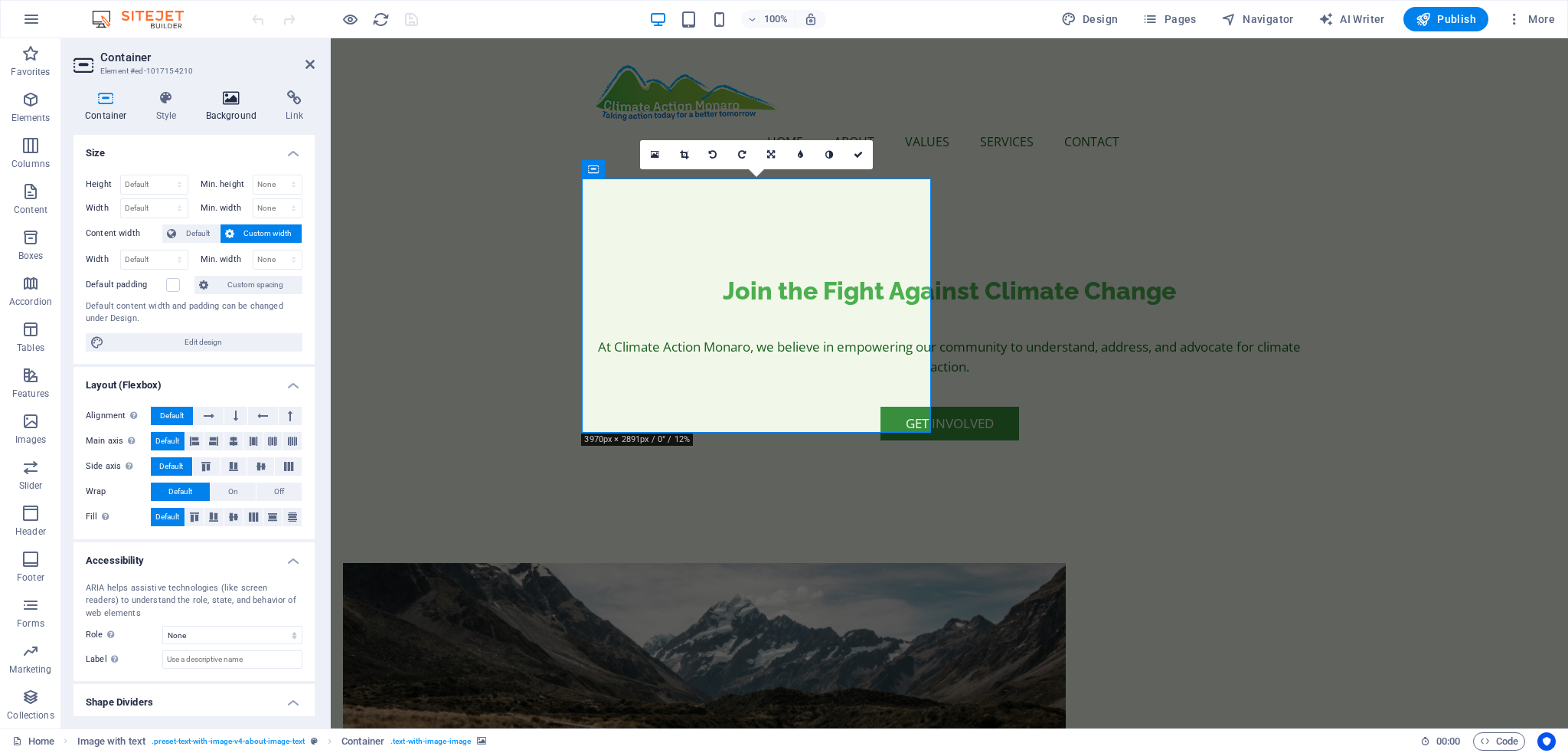
click at [230, 100] on icon at bounding box center [231, 98] width 75 height 15
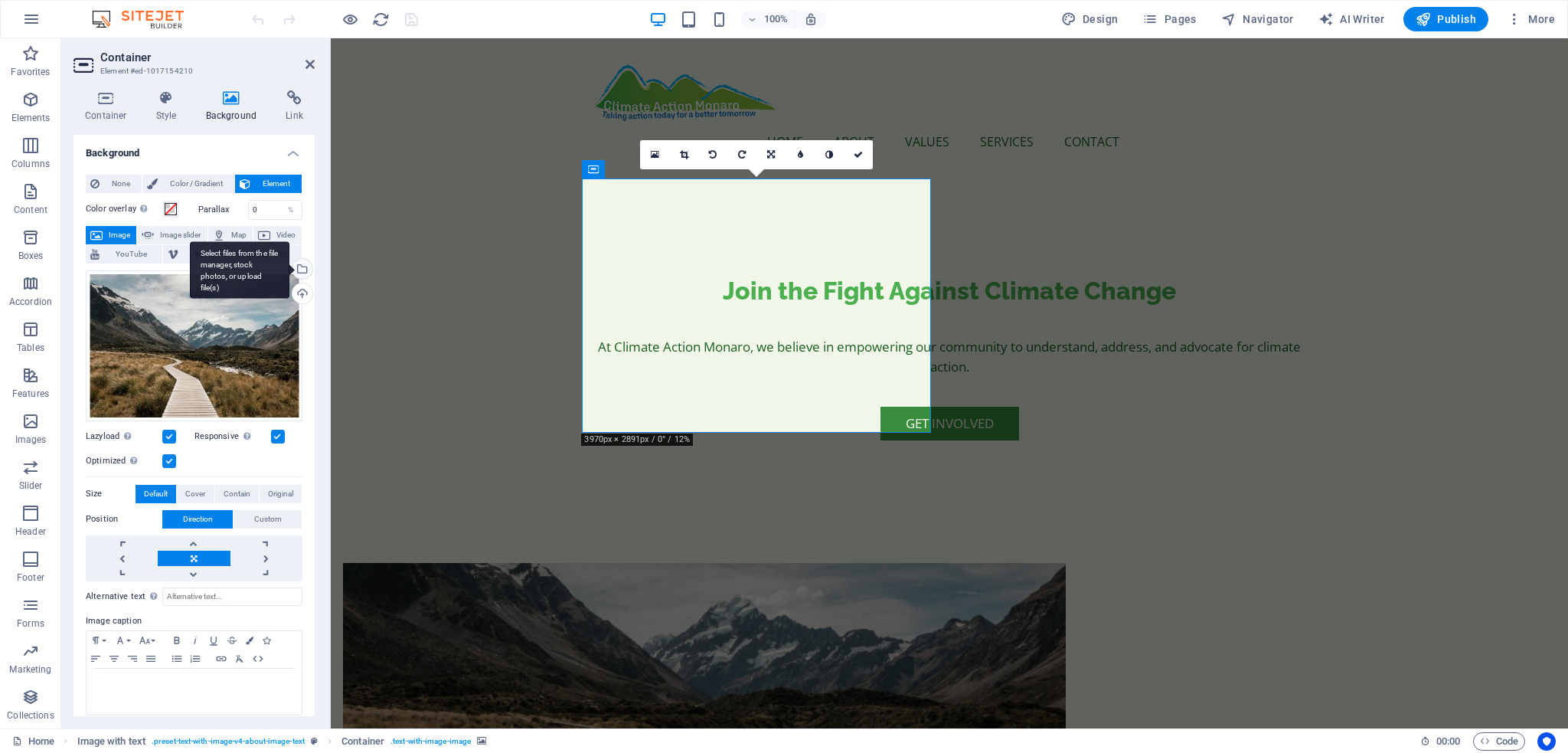
click at [289, 267] on div "Select files from the file manager, stock photos, or upload file(s)" at bounding box center [239, 271] width 99 height 58
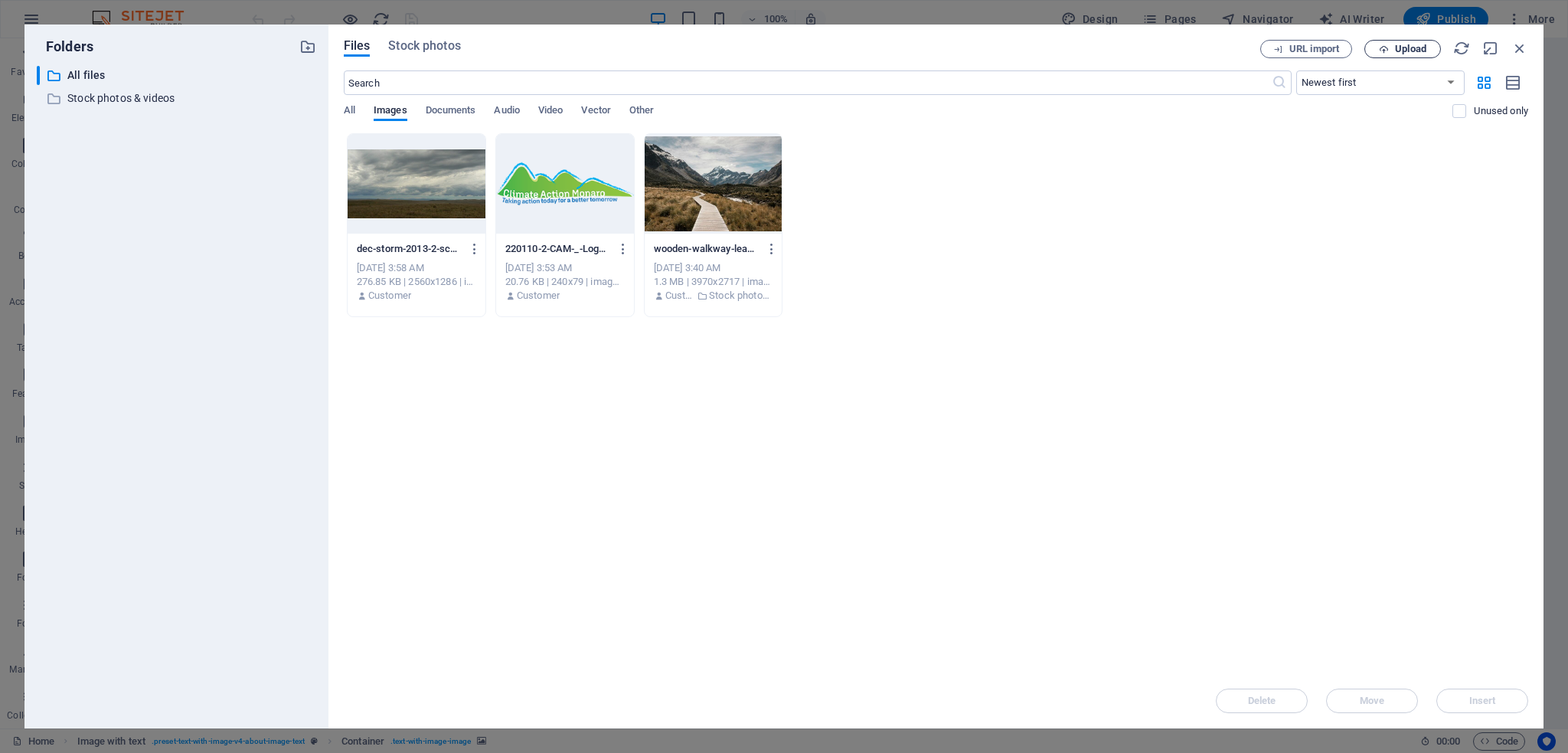
click at [1416, 53] on span "Upload" at bounding box center [1410, 48] width 31 height 9
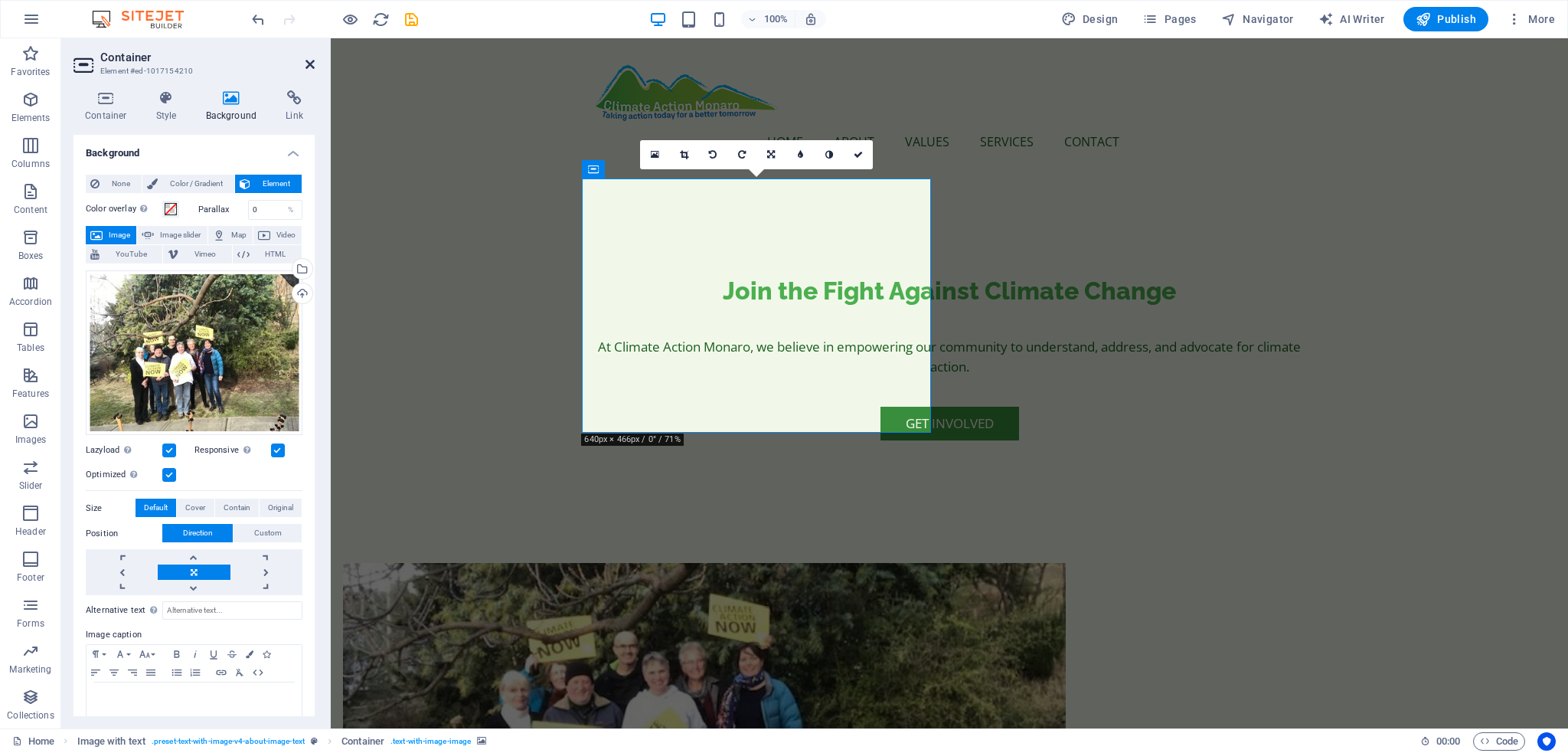
click at [313, 64] on icon at bounding box center [309, 64] width 9 height 12
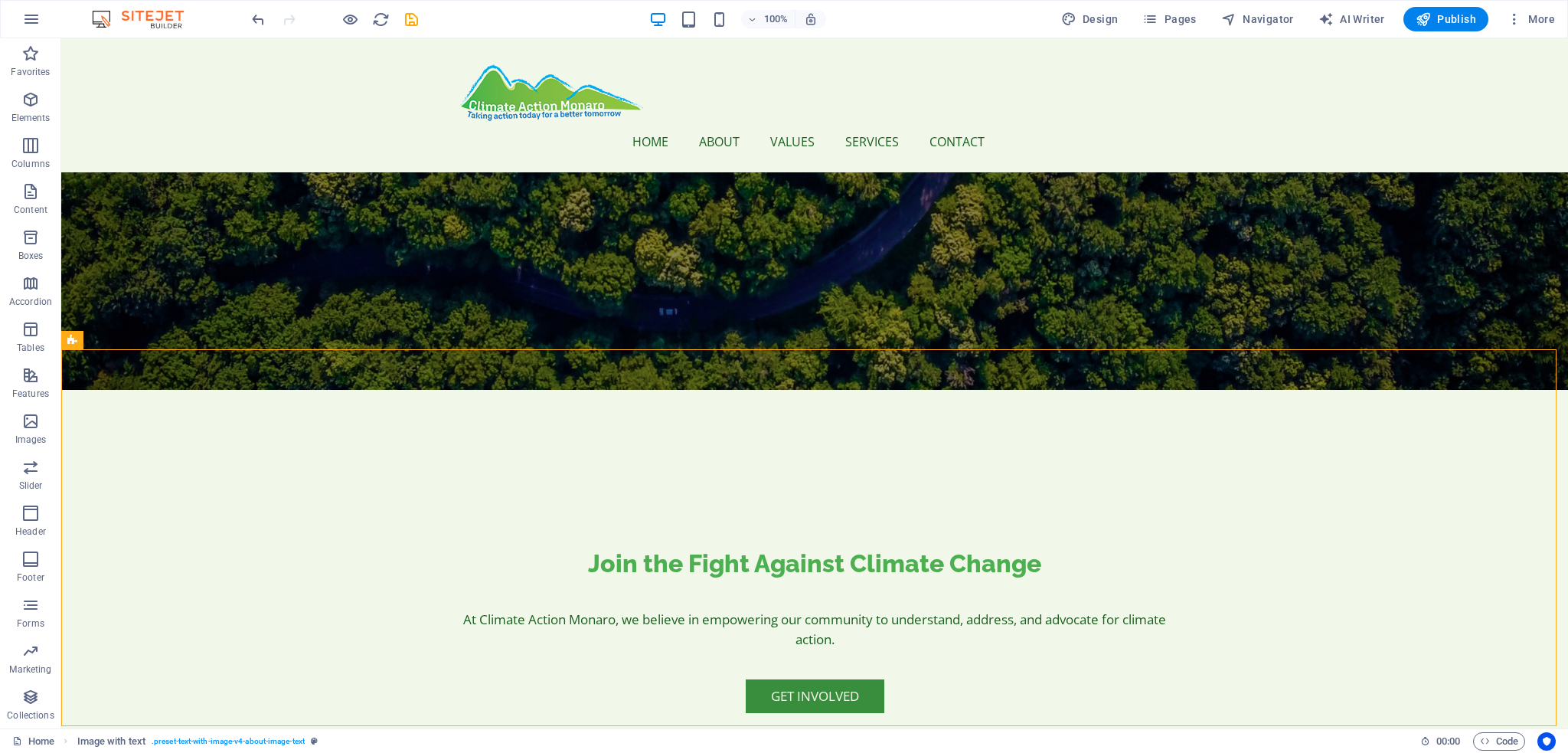
scroll to position [315, 0]
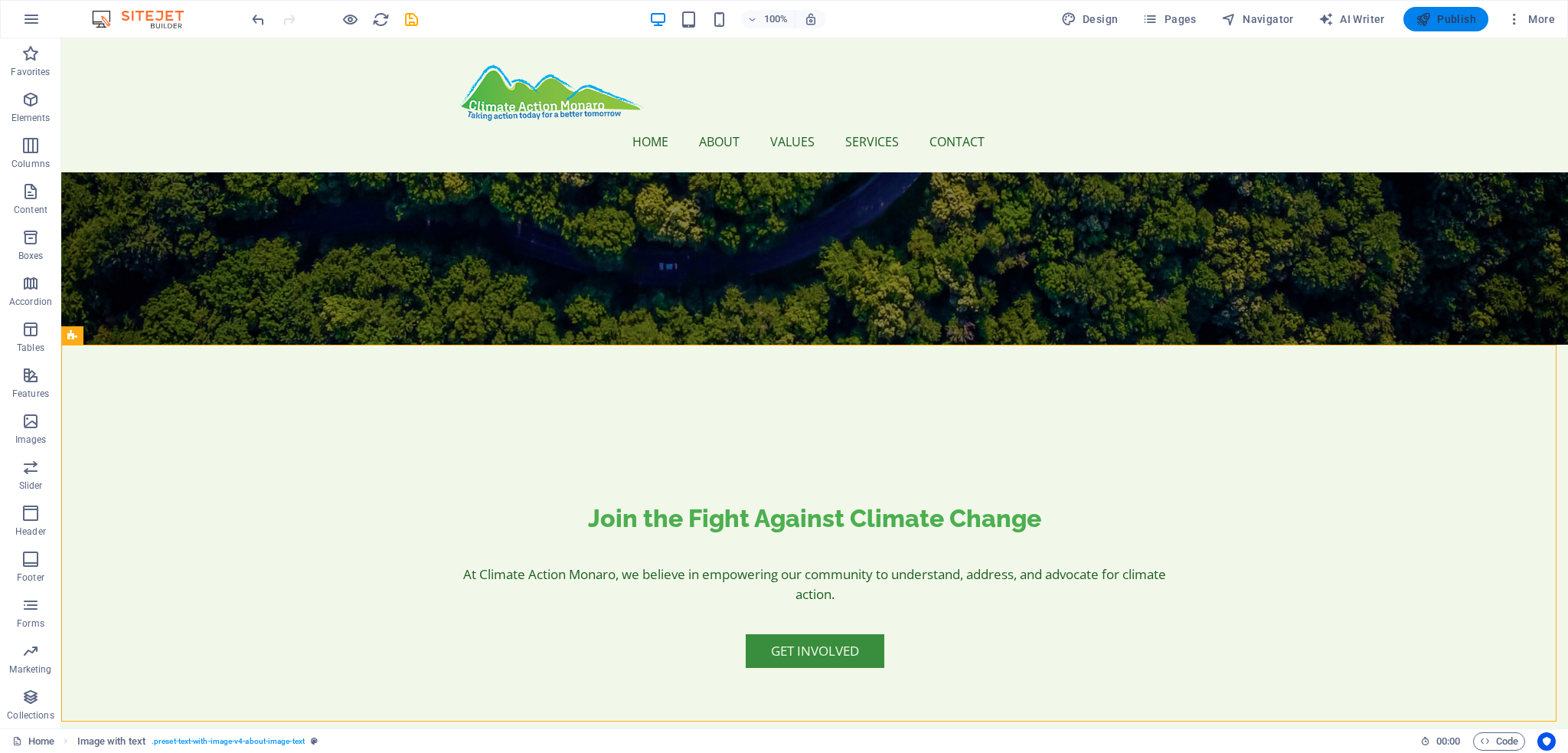
click at [1442, 19] on span "Publish" at bounding box center [1445, 20] width 60 height 15
checkbox input "false"
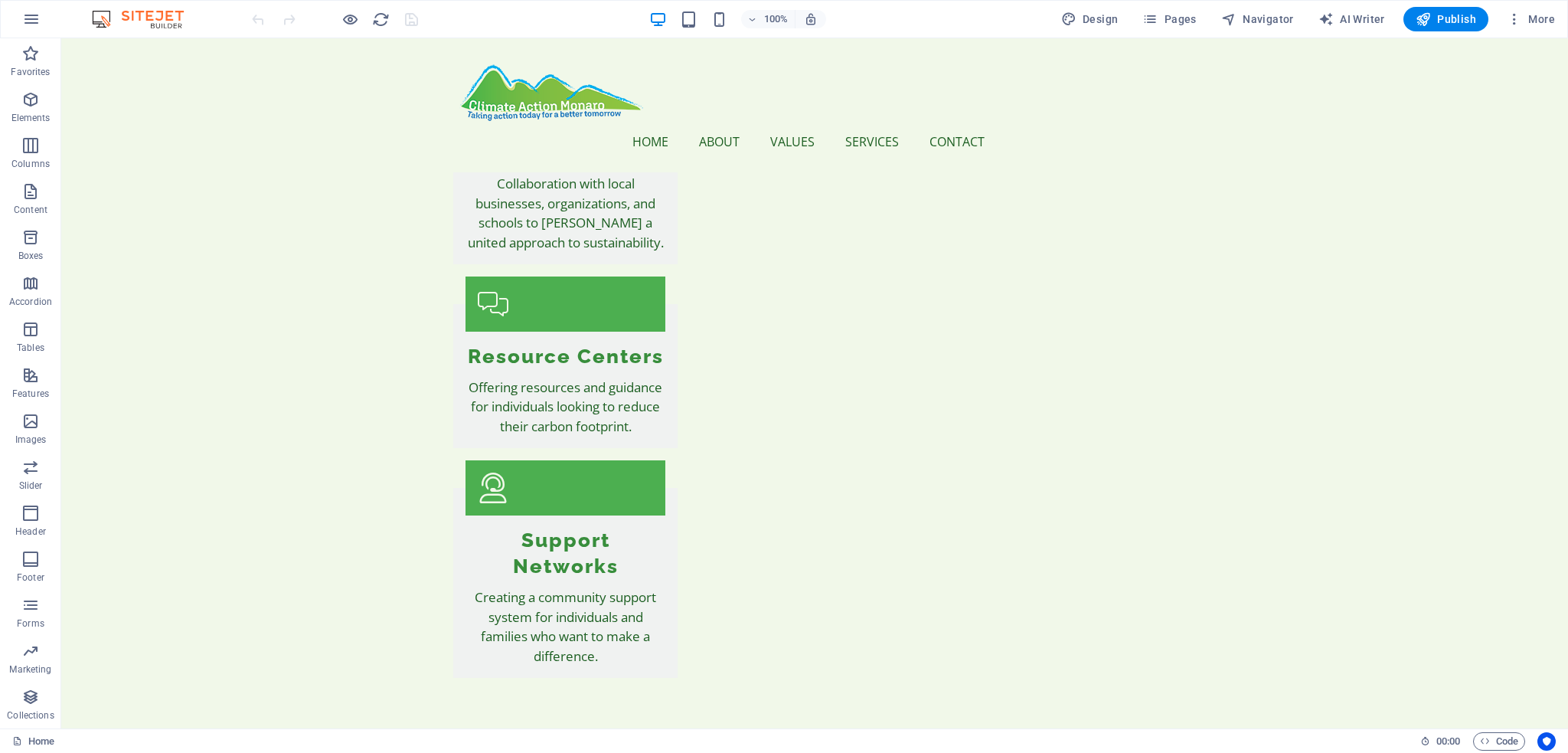
scroll to position [3242, 0]
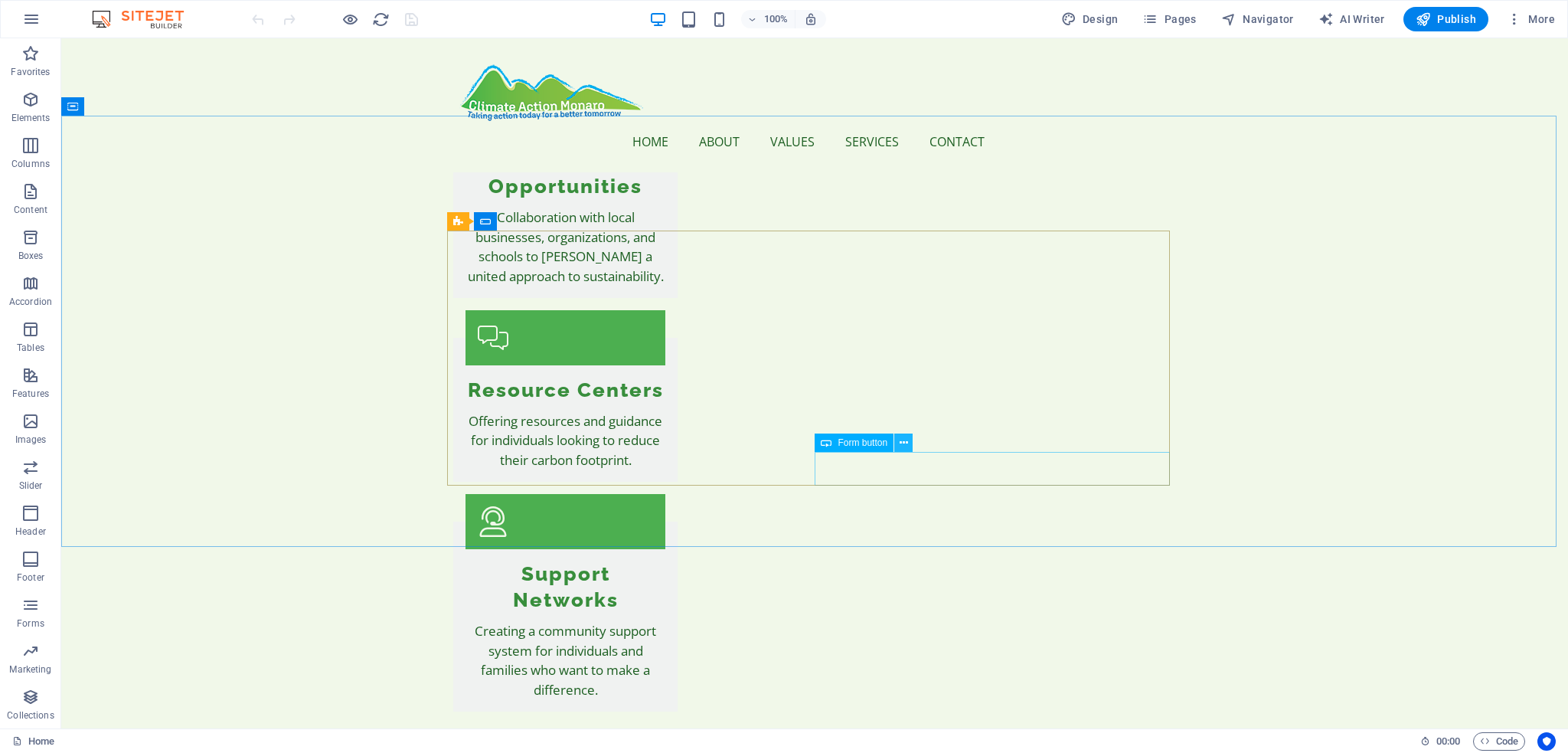
click at [904, 447] on icon at bounding box center [904, 443] width 8 height 16
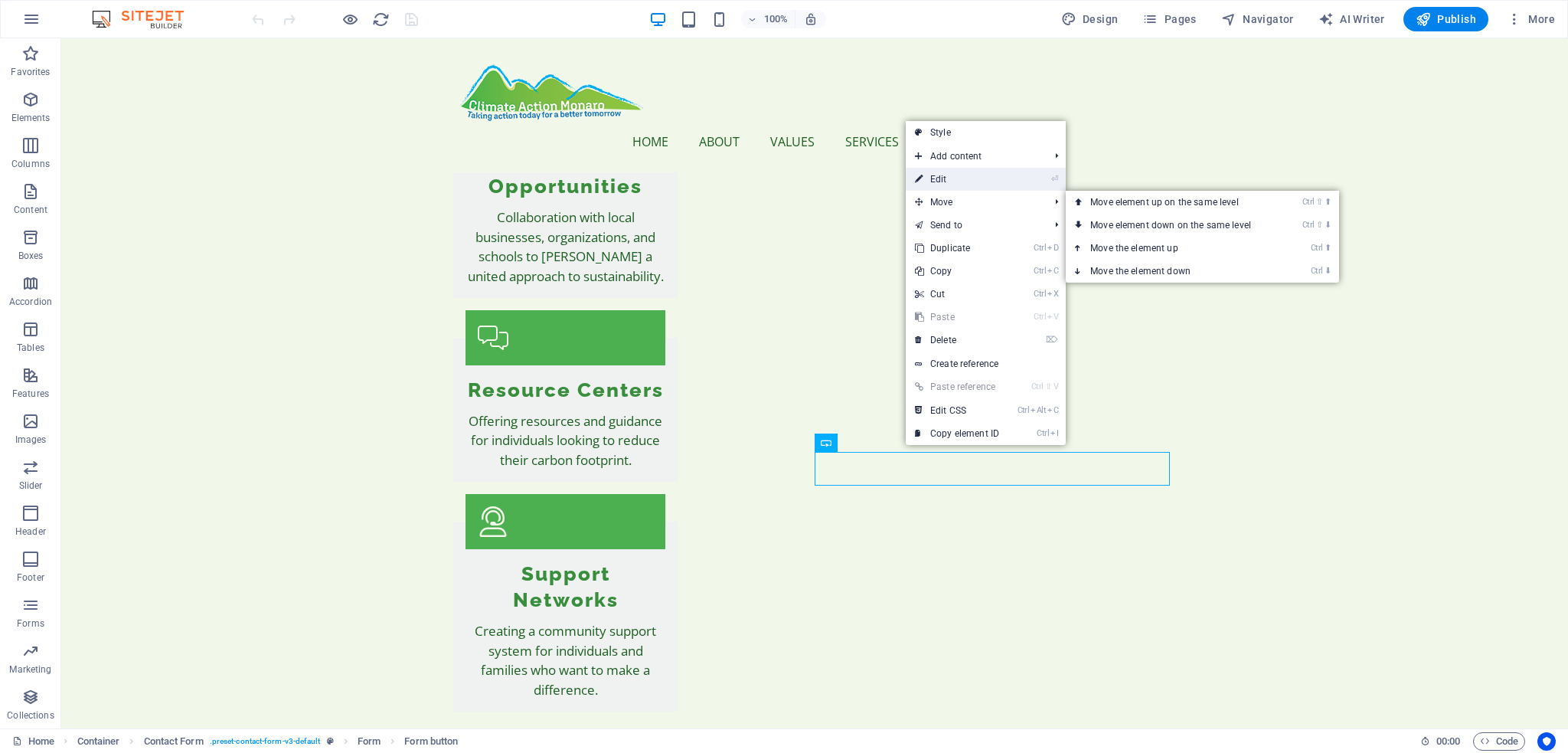
click at [946, 177] on link "⏎ Edit" at bounding box center [956, 179] width 103 height 23
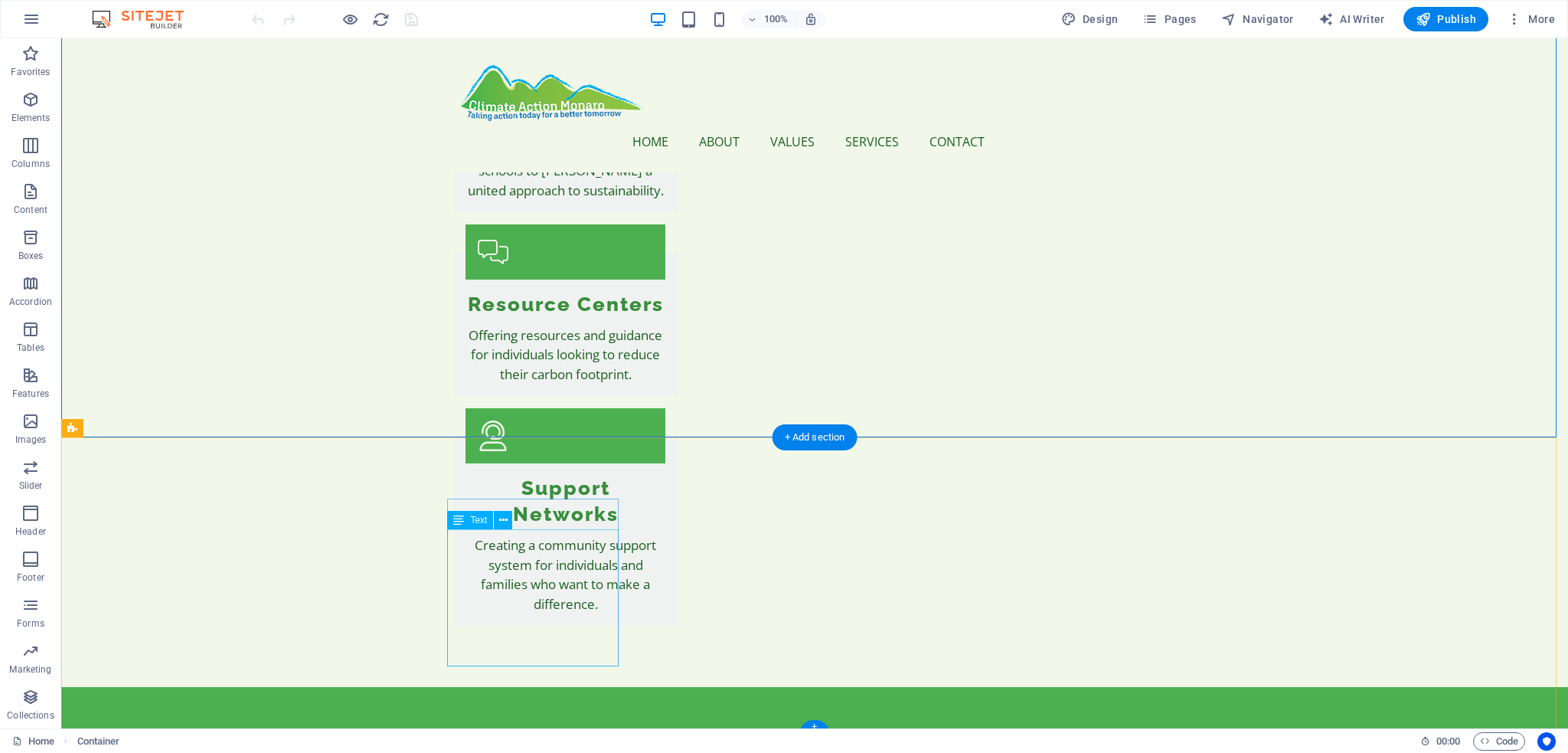
scroll to position [3358, 0]
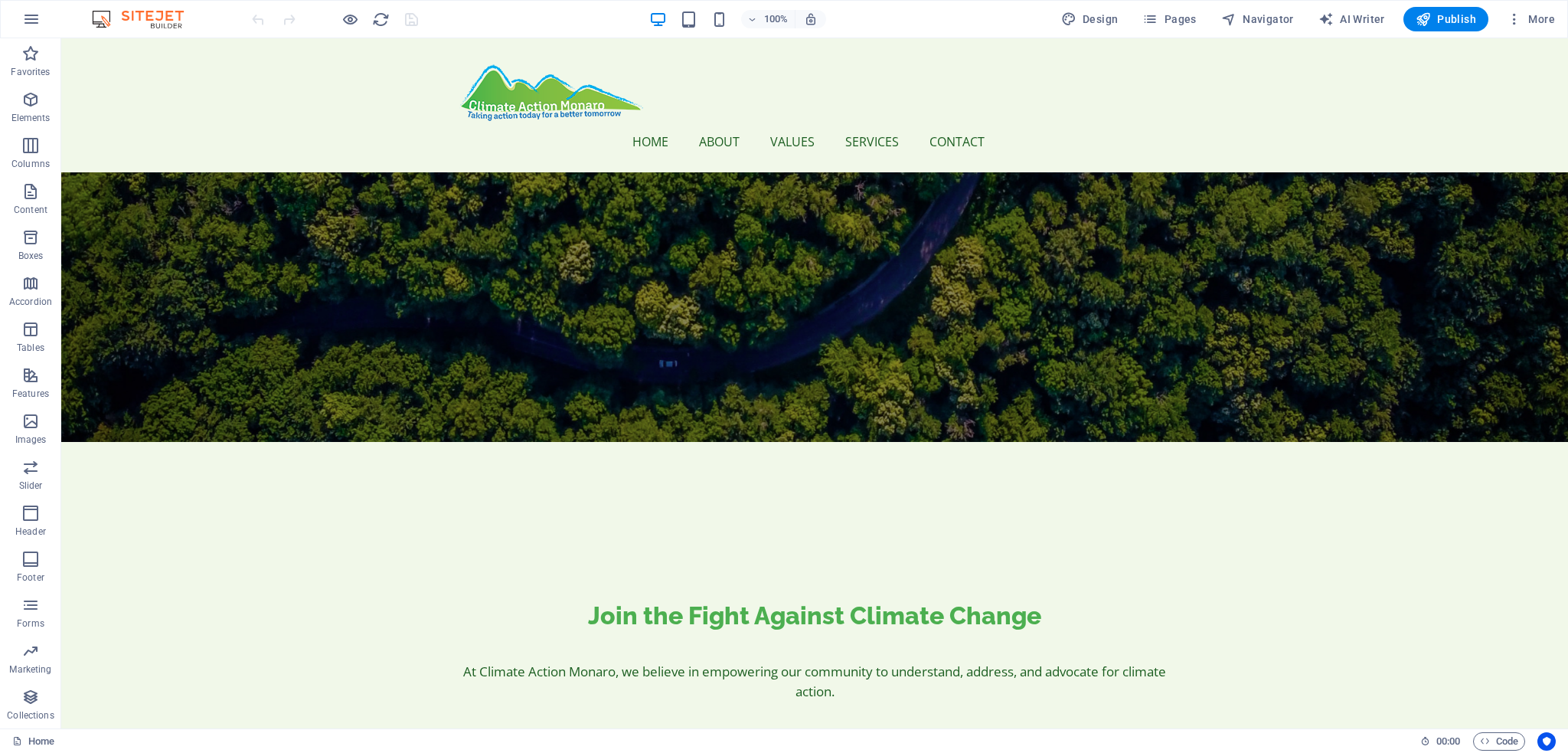
scroll to position [0, 0]
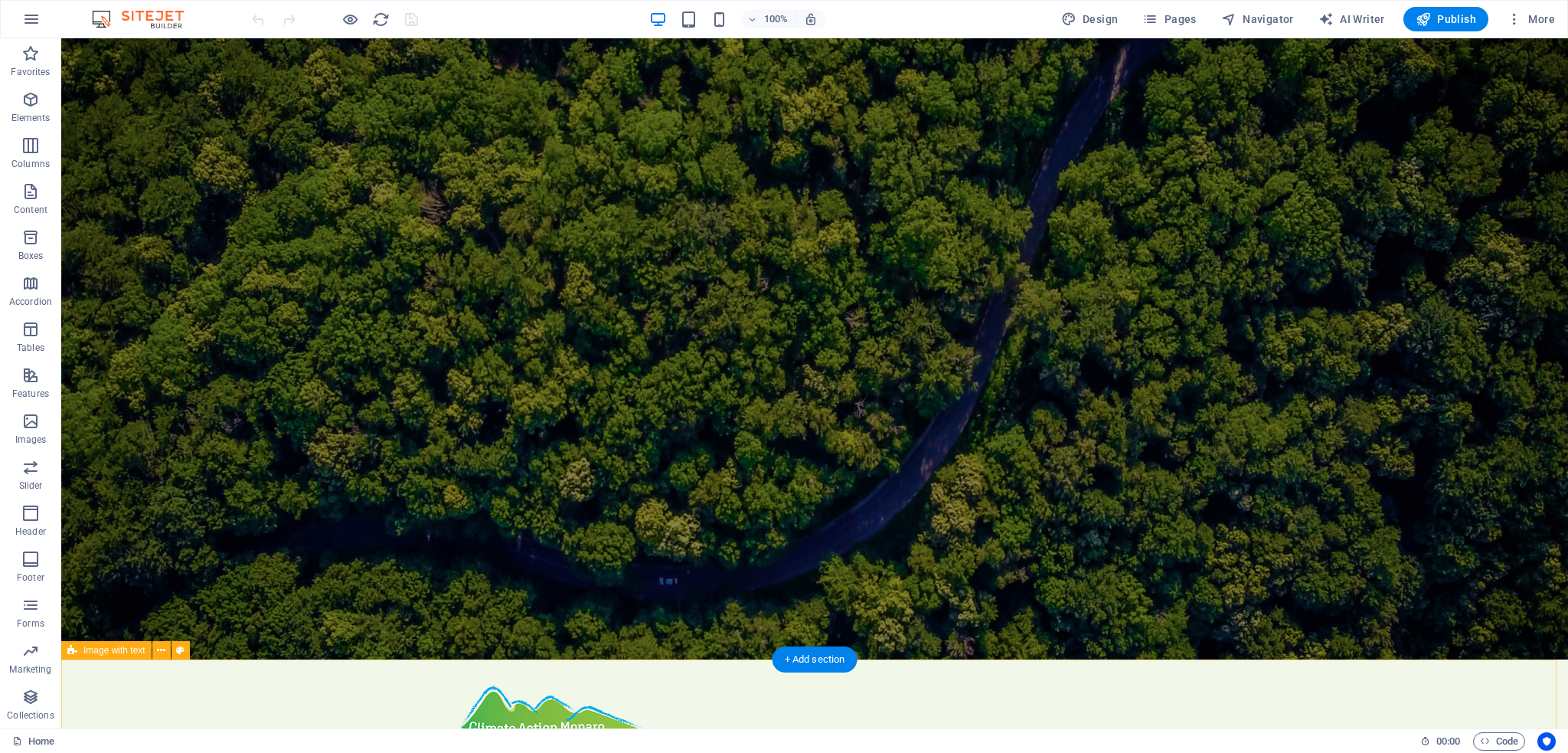
click at [1187, 20] on span "Pages" at bounding box center [1169, 20] width 53 height 15
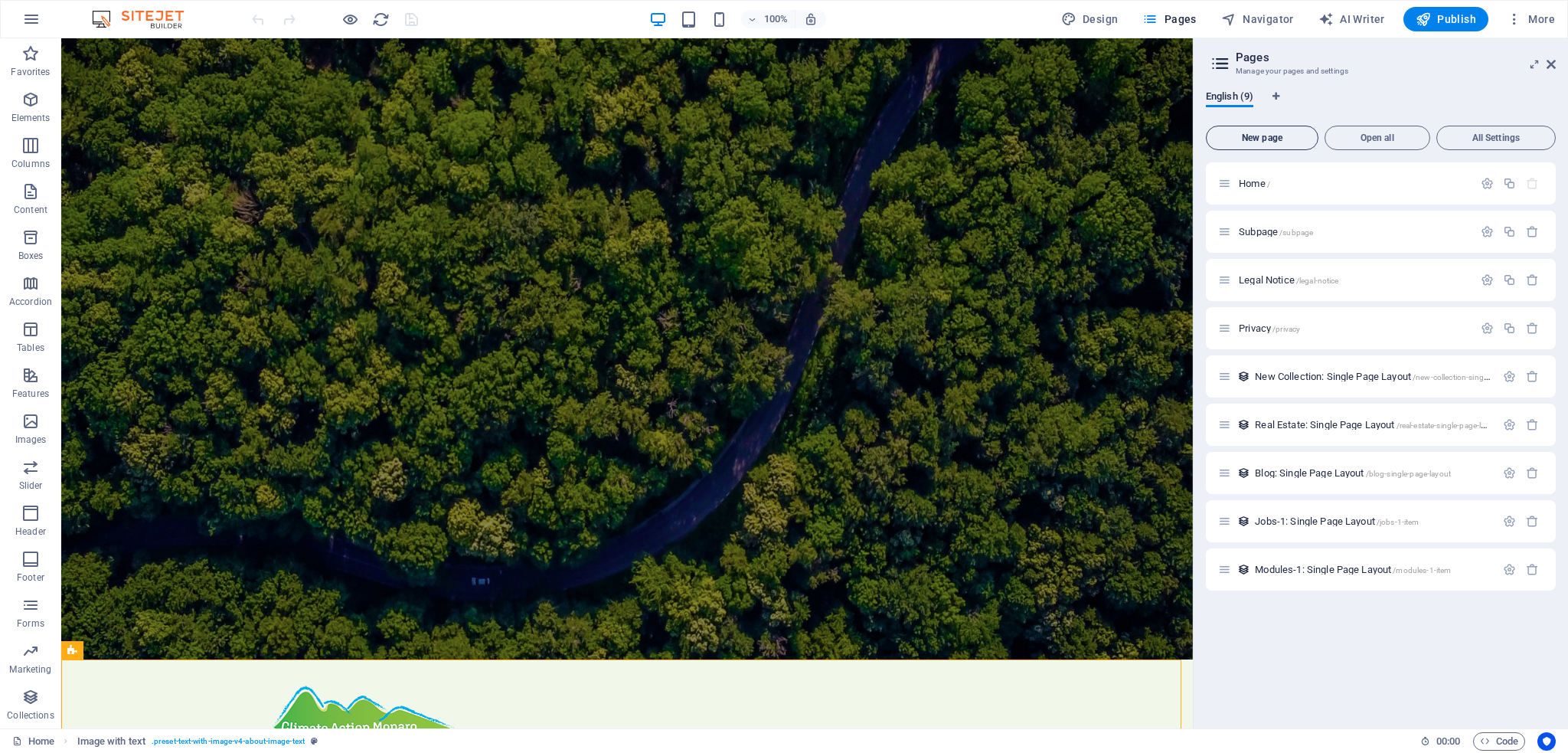
click at [1259, 137] on span "New page" at bounding box center [1262, 137] width 99 height 9
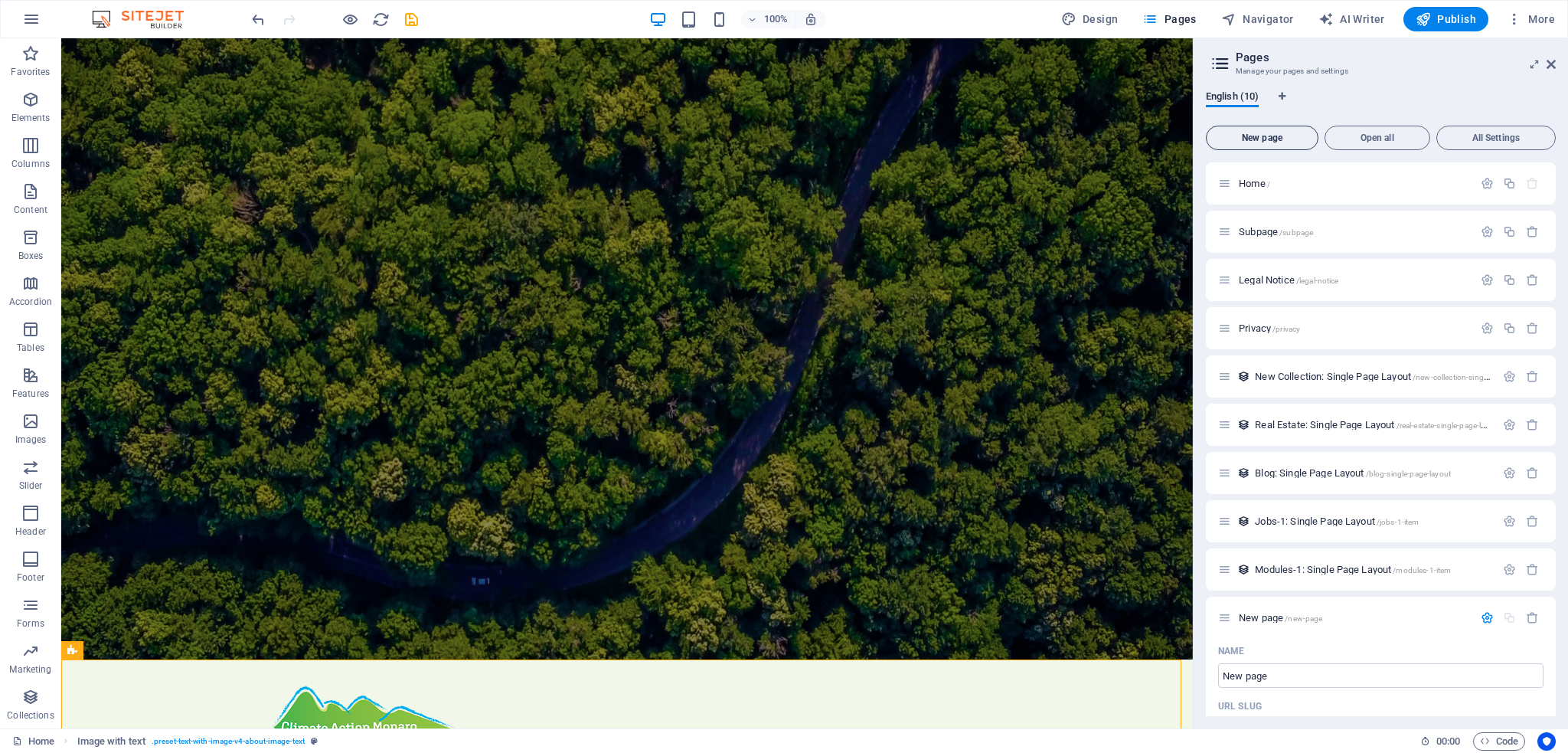
click at [1259, 137] on span "New page" at bounding box center [1262, 137] width 99 height 9
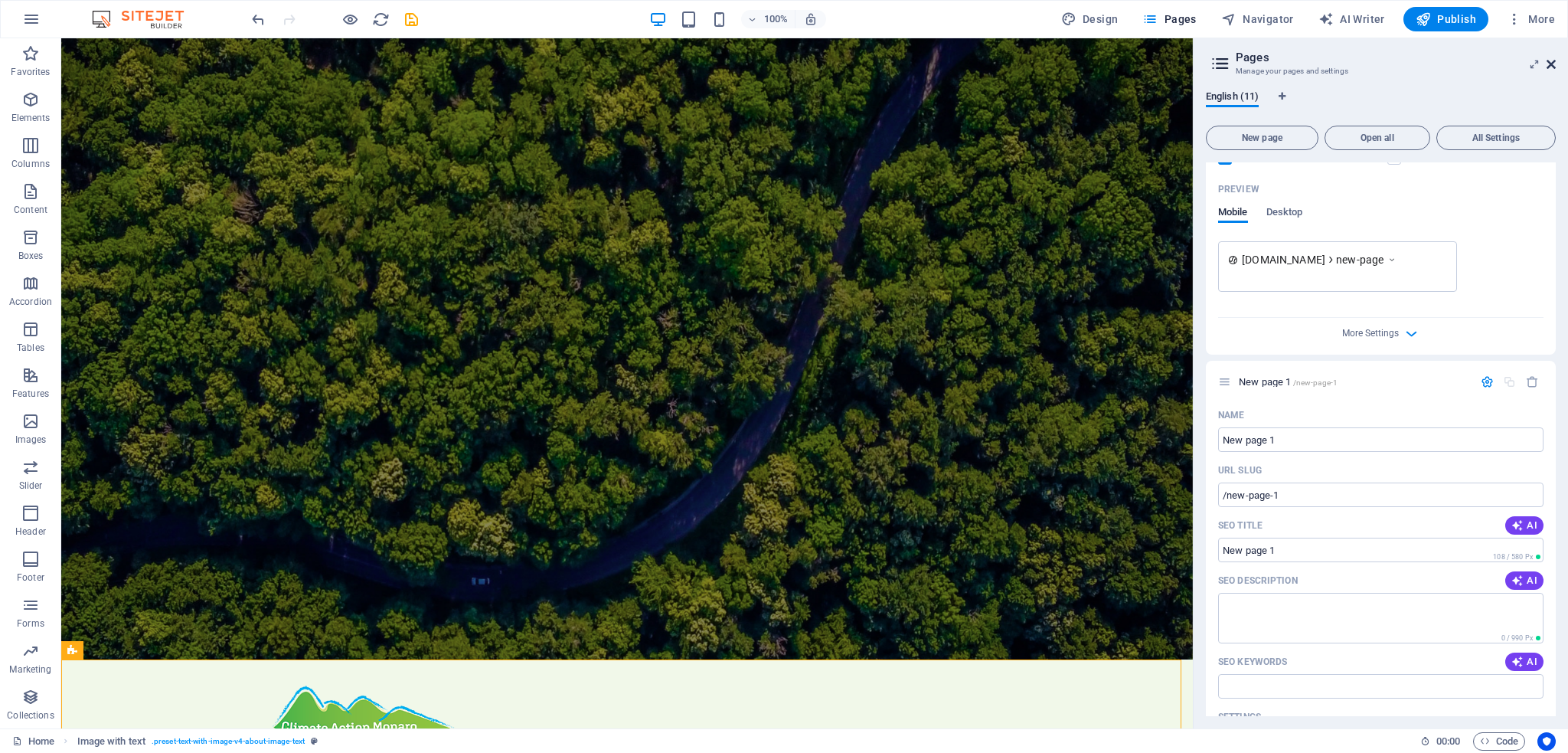
click at [1554, 64] on icon at bounding box center [1550, 64] width 9 height 12
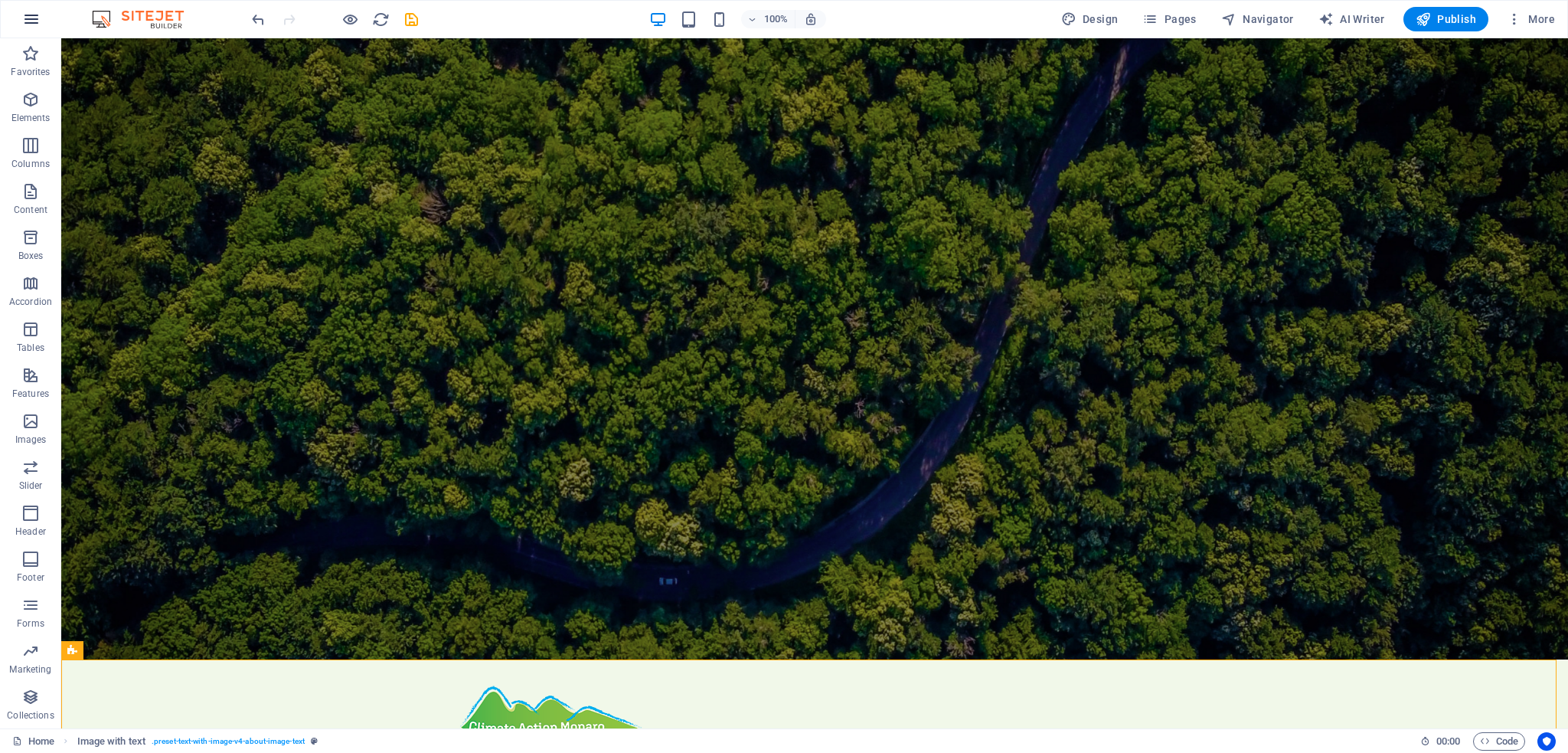
click at [30, 14] on icon "button" at bounding box center [31, 20] width 19 height 19
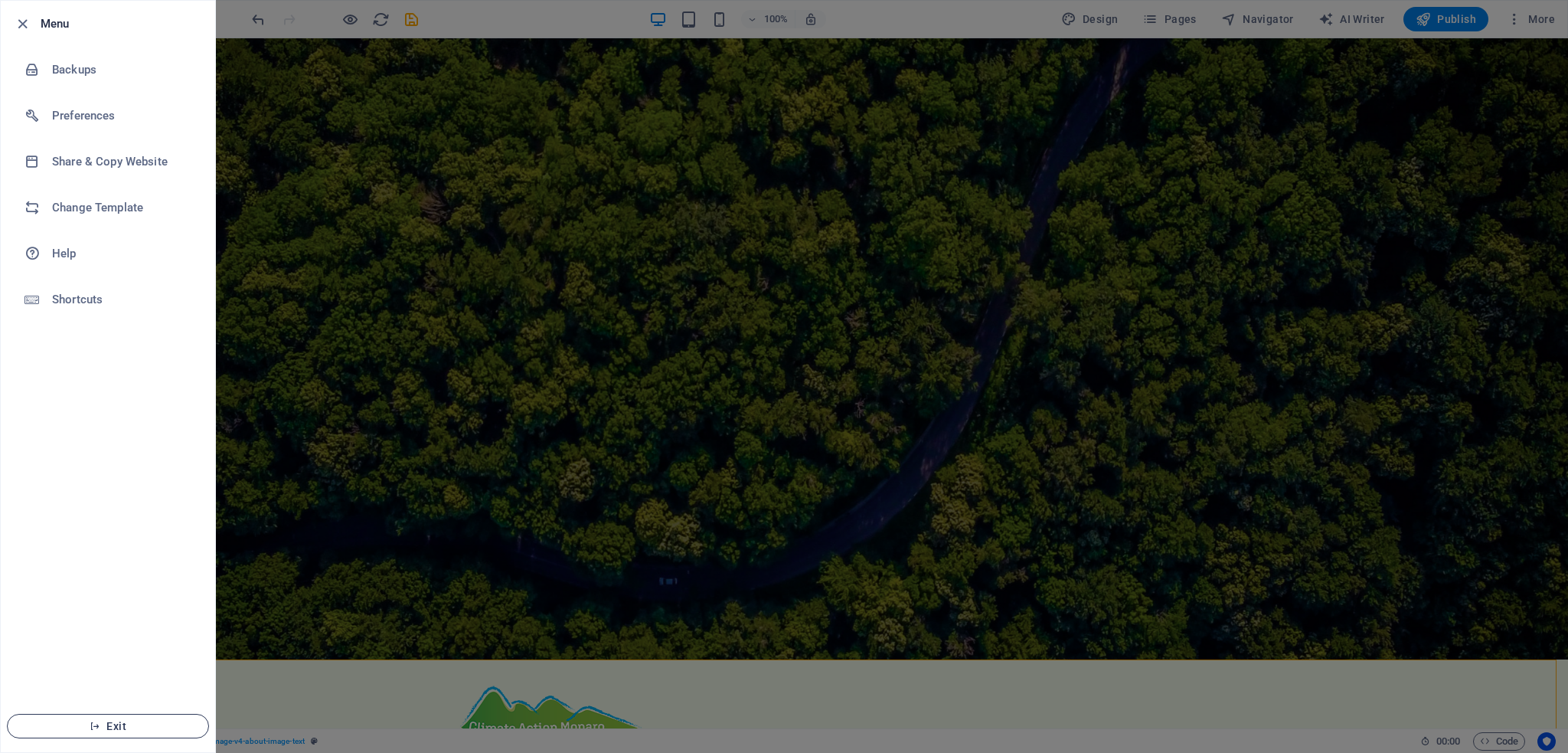
click at [93, 732] on icon "button" at bounding box center [95, 726] width 11 height 11
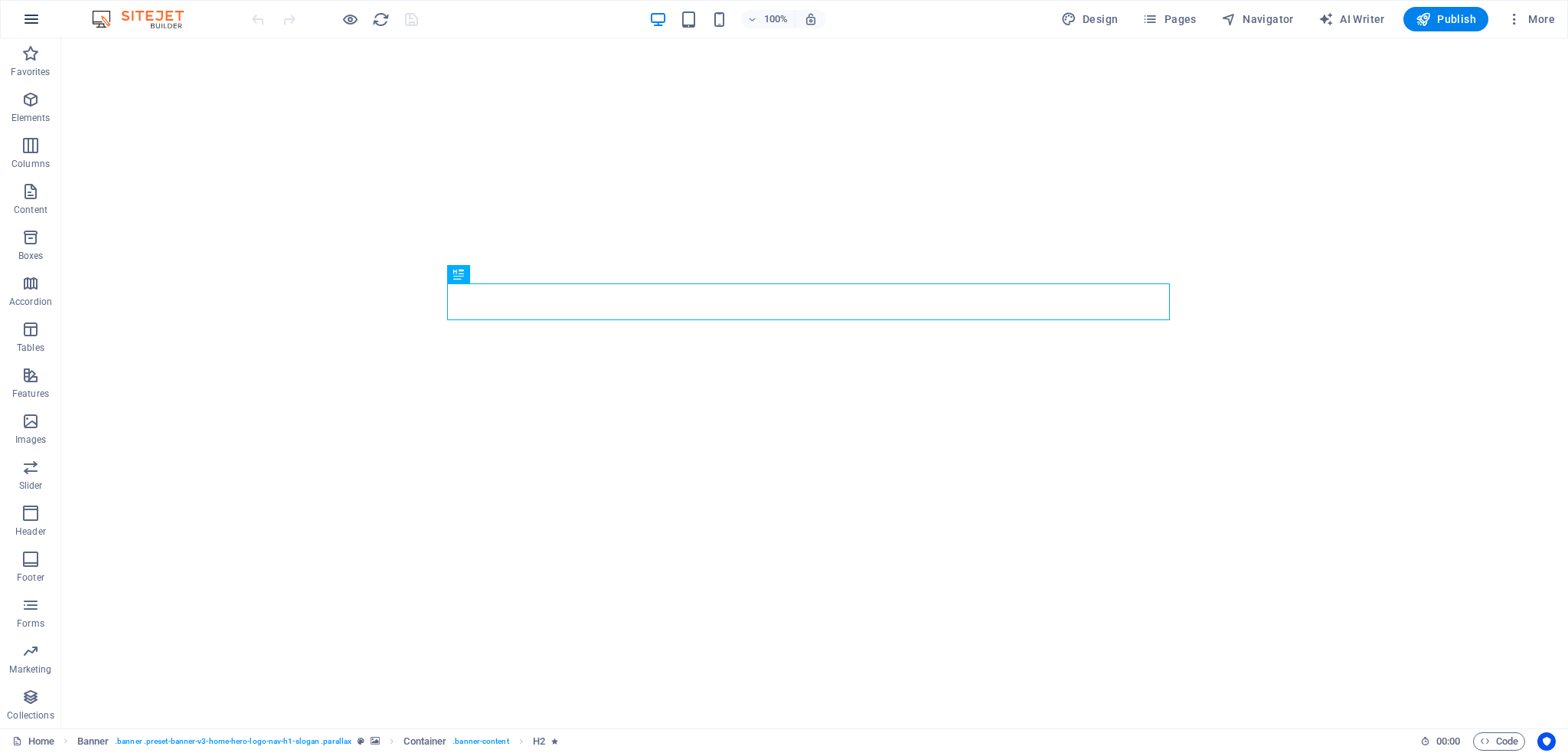
click at [36, 18] on icon "button" at bounding box center [31, 20] width 19 height 19
